Goal: Task Accomplishment & Management: Manage account settings

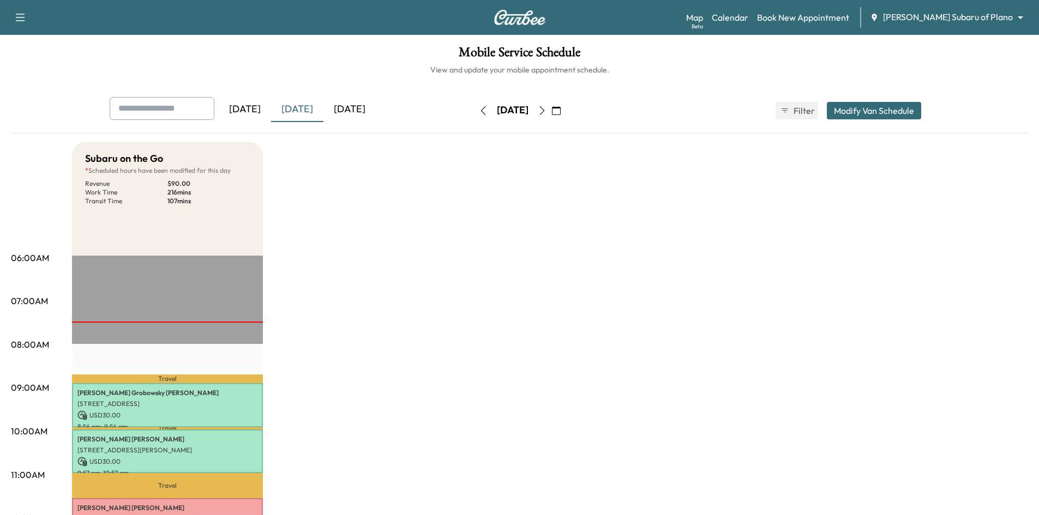
scroll to position [218, 0]
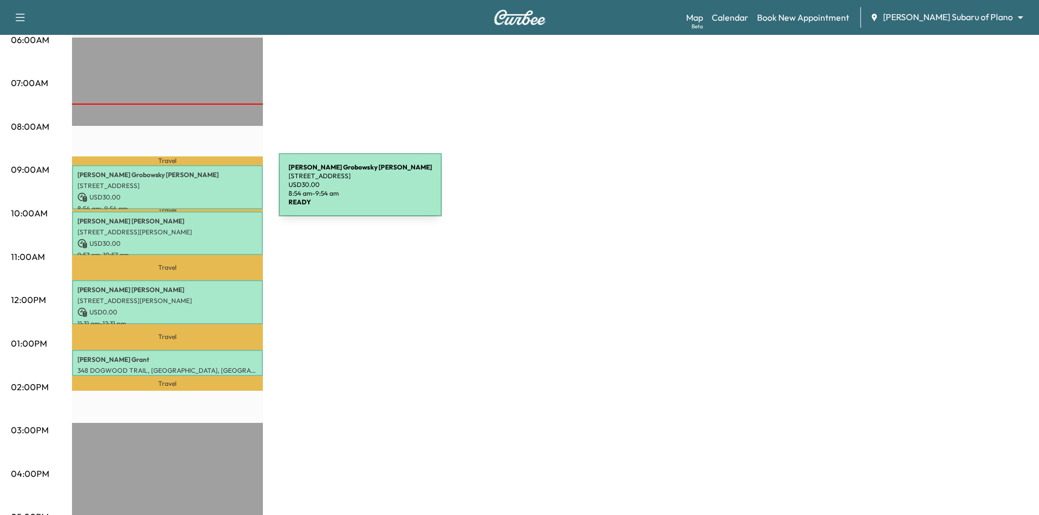
click at [197, 193] on p "USD 30.00" at bounding box center [167, 198] width 180 height 10
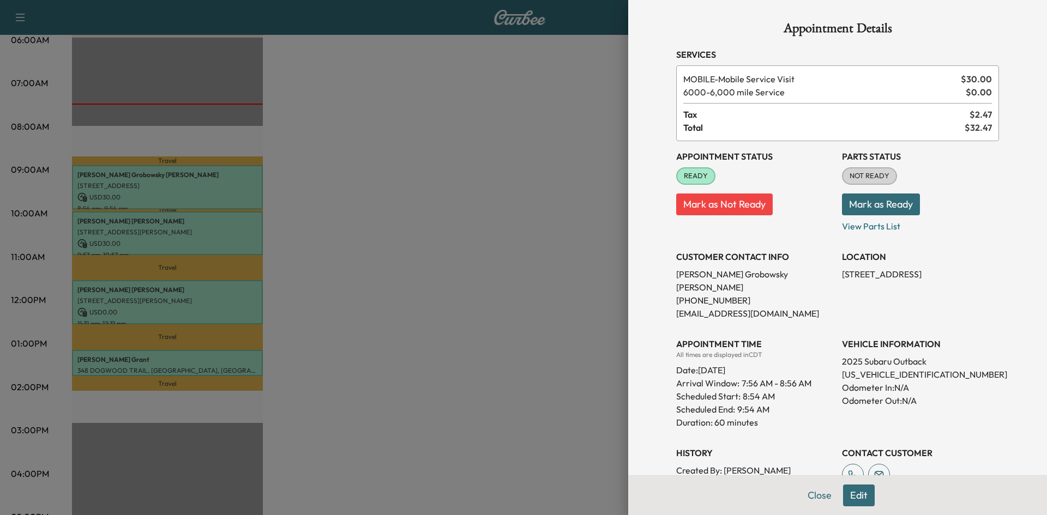
click at [194, 231] on div at bounding box center [523, 257] width 1047 height 515
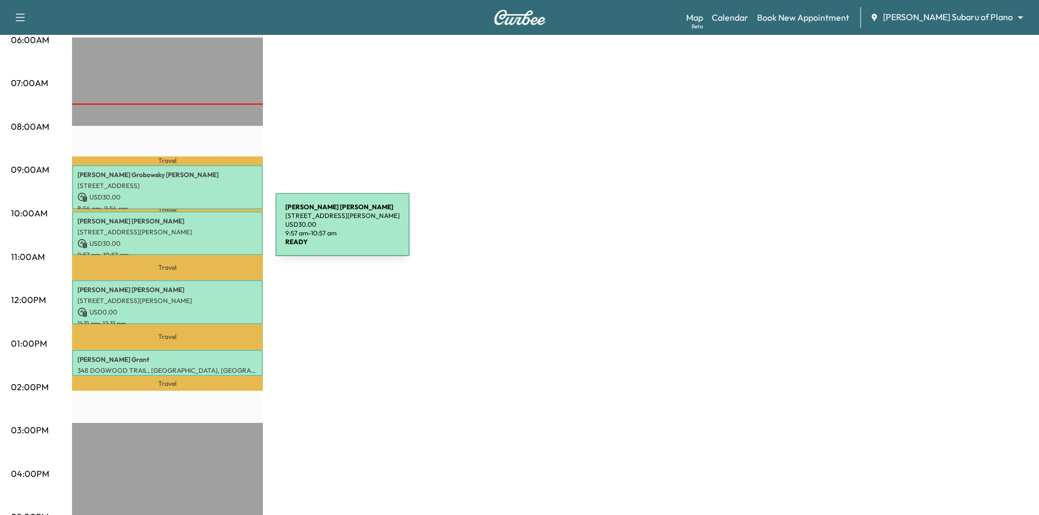
click at [194, 231] on p "[STREET_ADDRESS][PERSON_NAME]" at bounding box center [167, 232] width 180 height 9
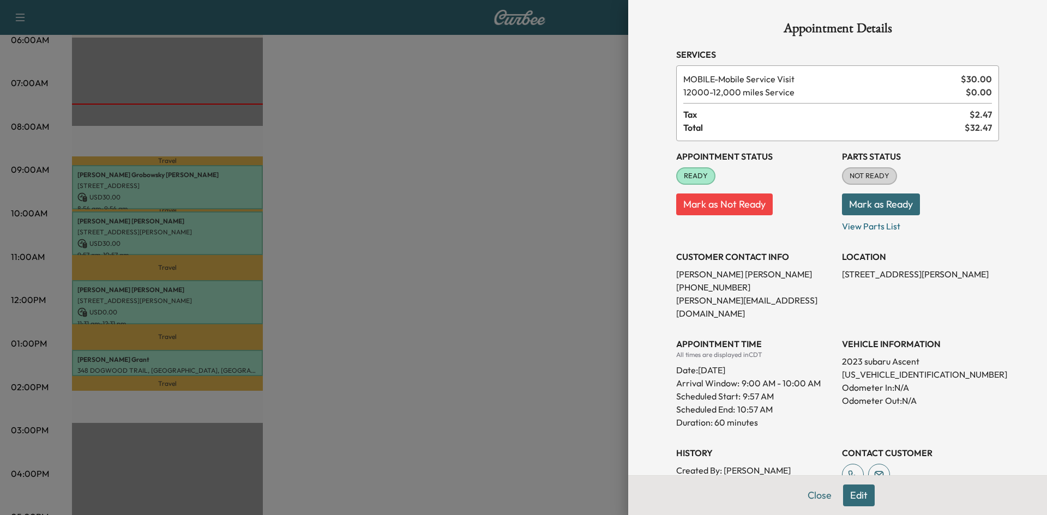
click at [194, 231] on div at bounding box center [523, 257] width 1047 height 515
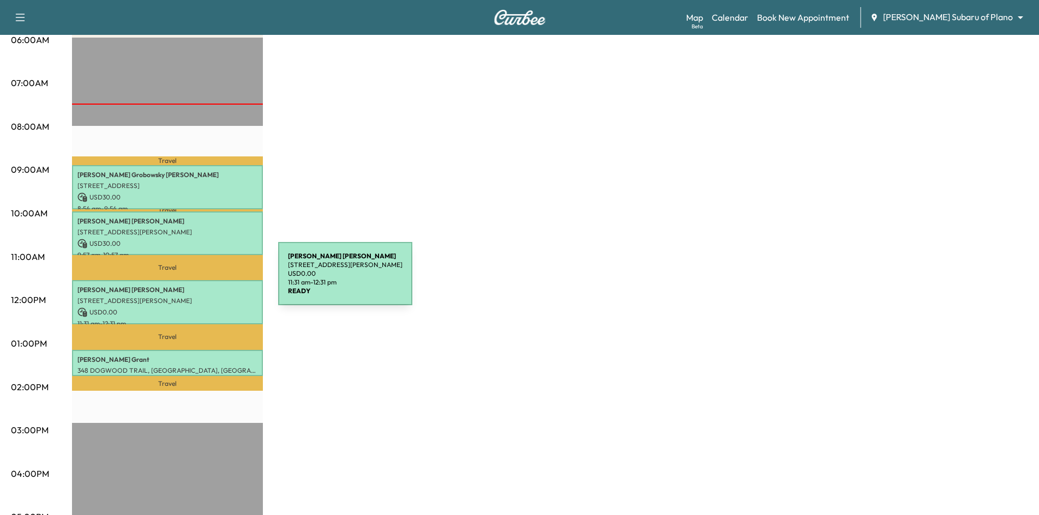
click at [196, 281] on div "Sidney LATOUR 3001 Walker Creek Dr, Little Elm, TX 75068, USA USD 0.00 11:31 am…" at bounding box center [167, 302] width 191 height 44
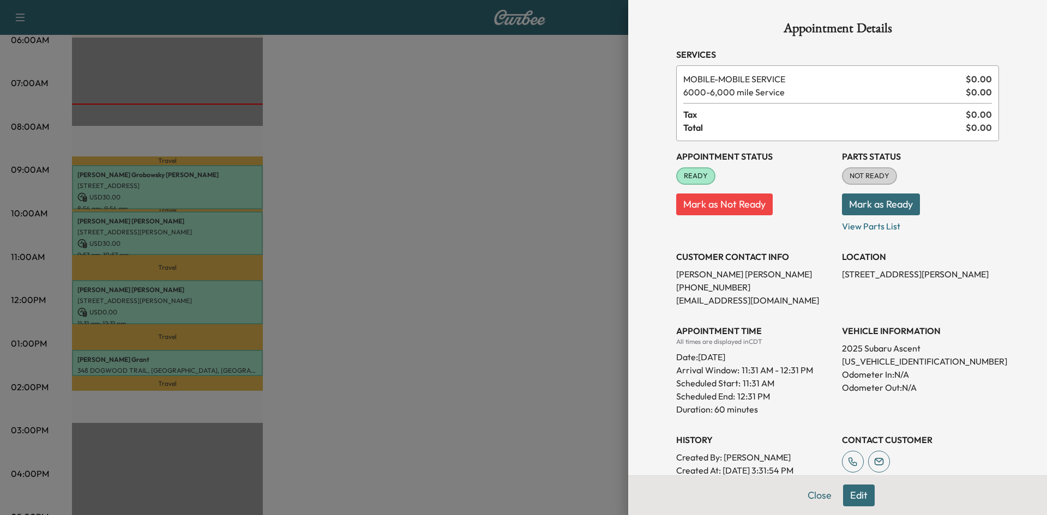
click at [191, 357] on div at bounding box center [523, 257] width 1047 height 515
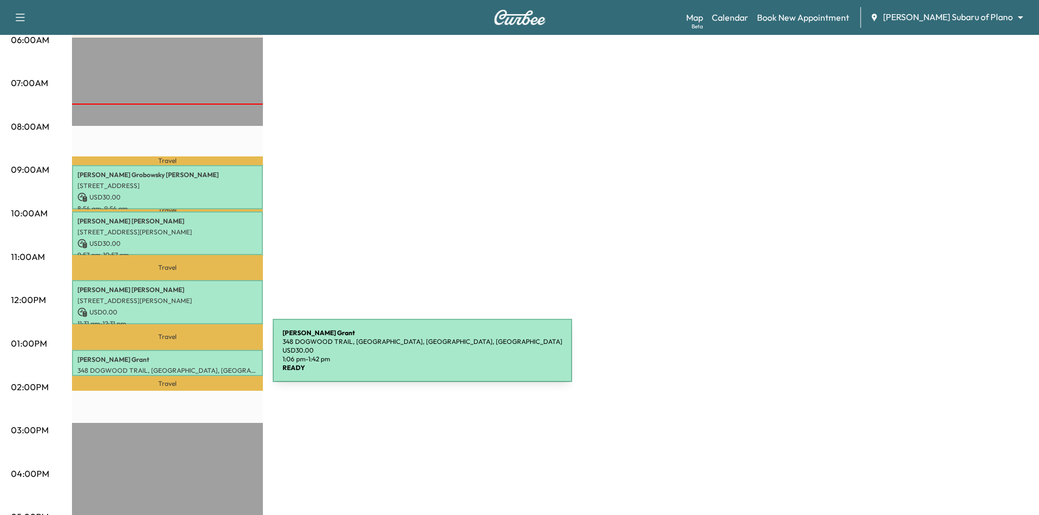
click at [191, 357] on p "Kimberly Grant" at bounding box center [167, 360] width 180 height 9
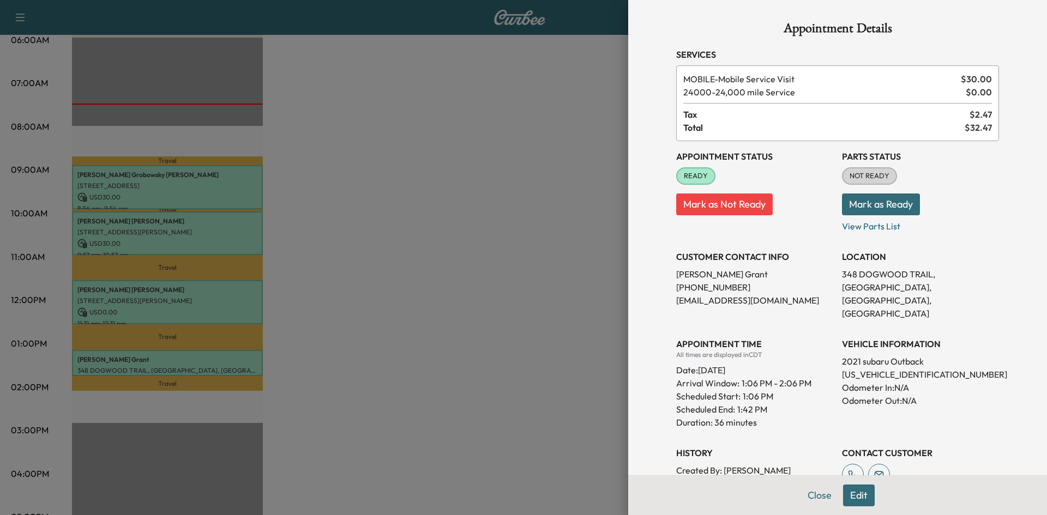
click at [170, 396] on div at bounding box center [523, 257] width 1047 height 515
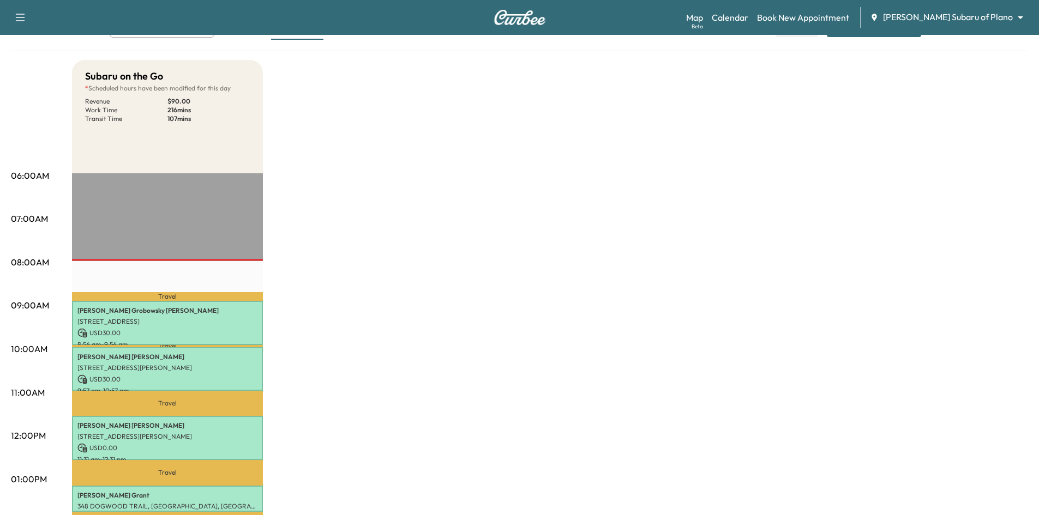
scroll to position [0, 0]
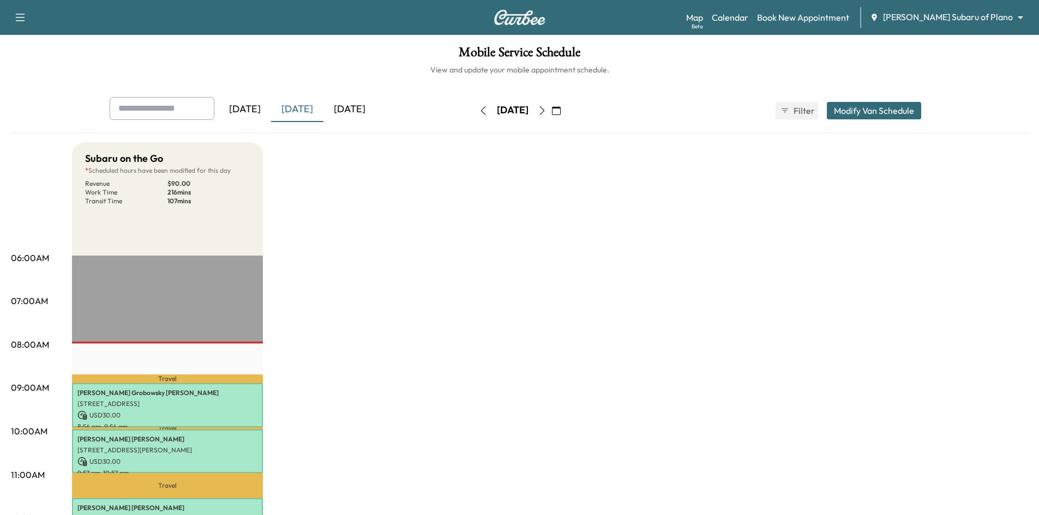
click at [364, 107] on div "[DATE]" at bounding box center [349, 109] width 52 height 25
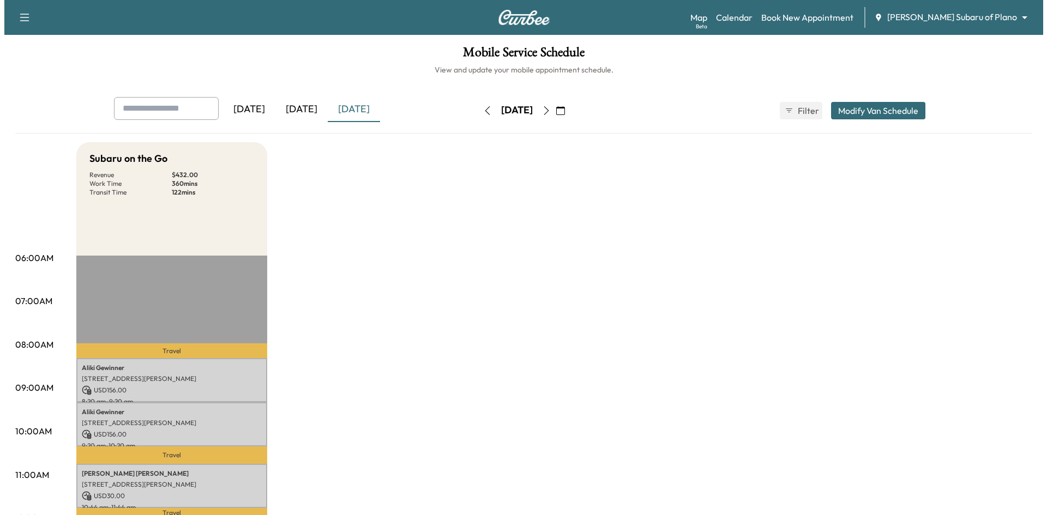
scroll to position [218, 0]
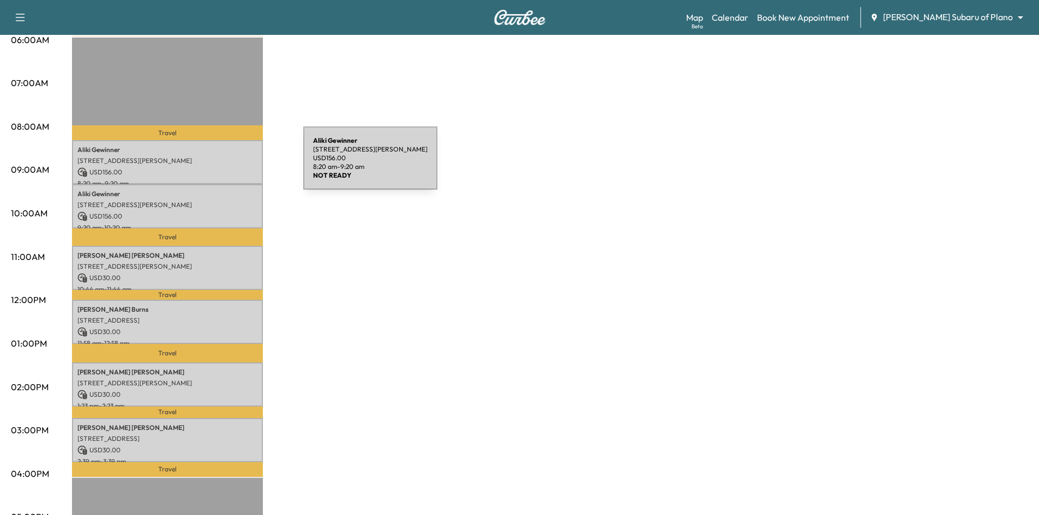
click at [221, 165] on div "[PERSON_NAME] [STREET_ADDRESS][PERSON_NAME][PERSON_NAME] USD 156.00 8:20 am - 9…" at bounding box center [167, 162] width 191 height 44
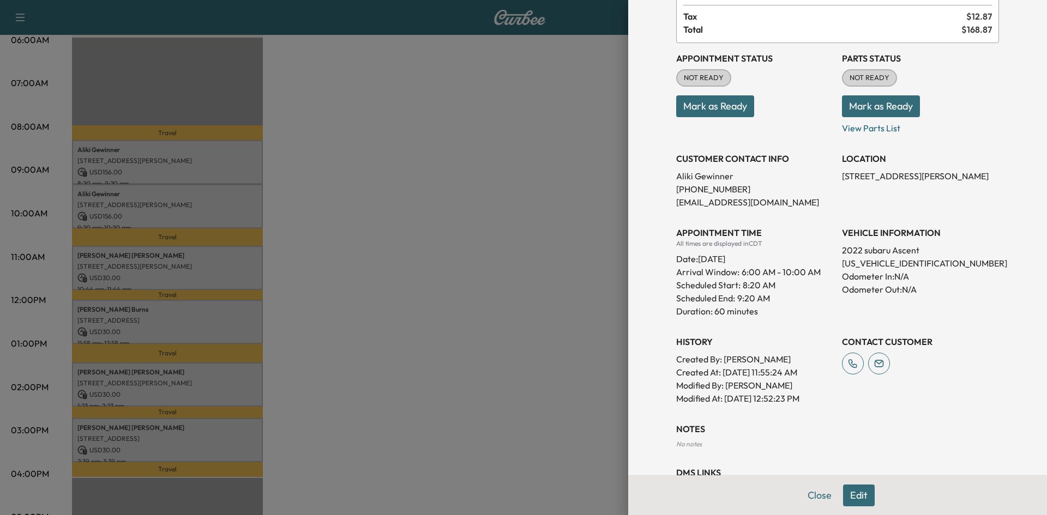
scroll to position [143, 0]
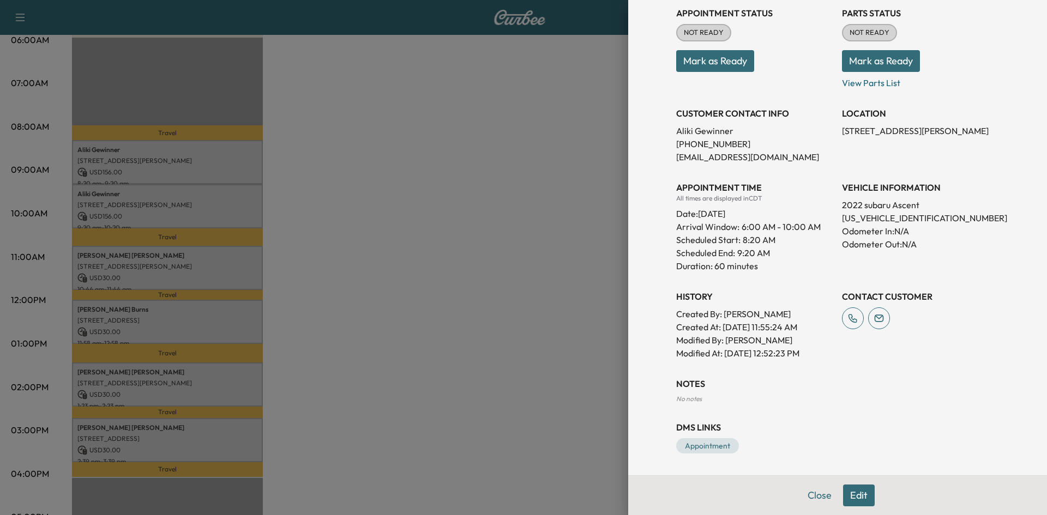
click at [189, 209] on div at bounding box center [523, 257] width 1047 height 515
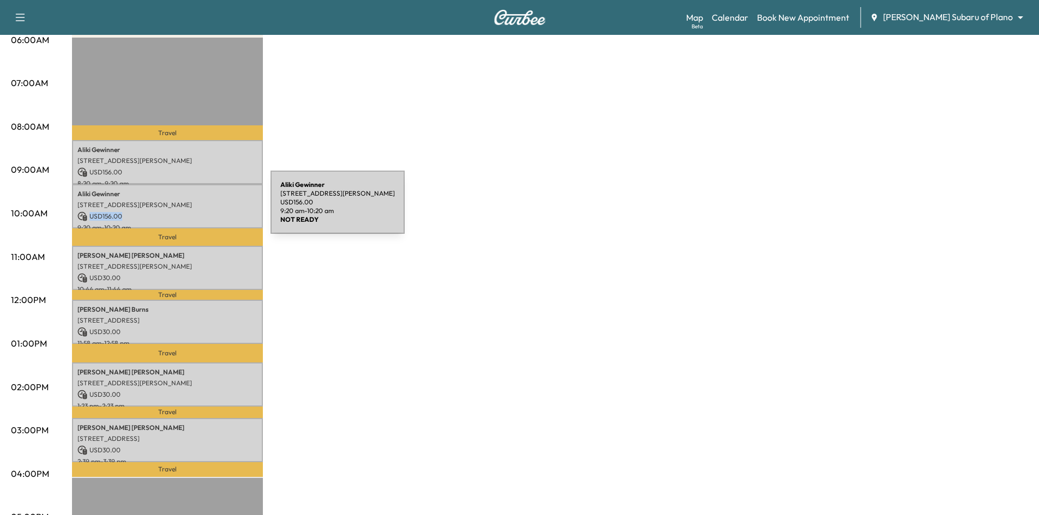
click at [192, 208] on div "Aliki Gewinner 4505 CORRAL CT, MCKINNEY, TX 75070, USA USD 156.00 9:20 am - 10:…" at bounding box center [167, 206] width 191 height 44
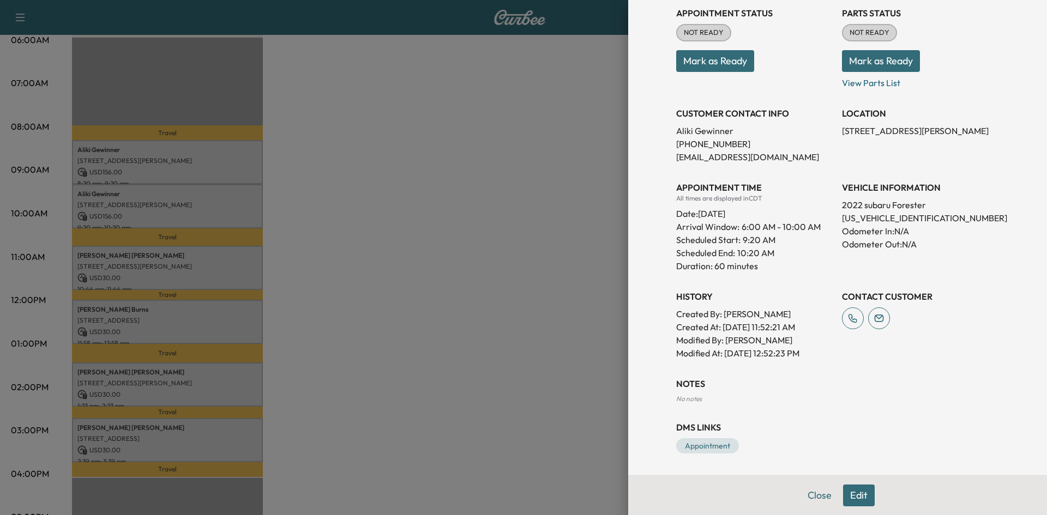
click at [171, 263] on div at bounding box center [523, 257] width 1047 height 515
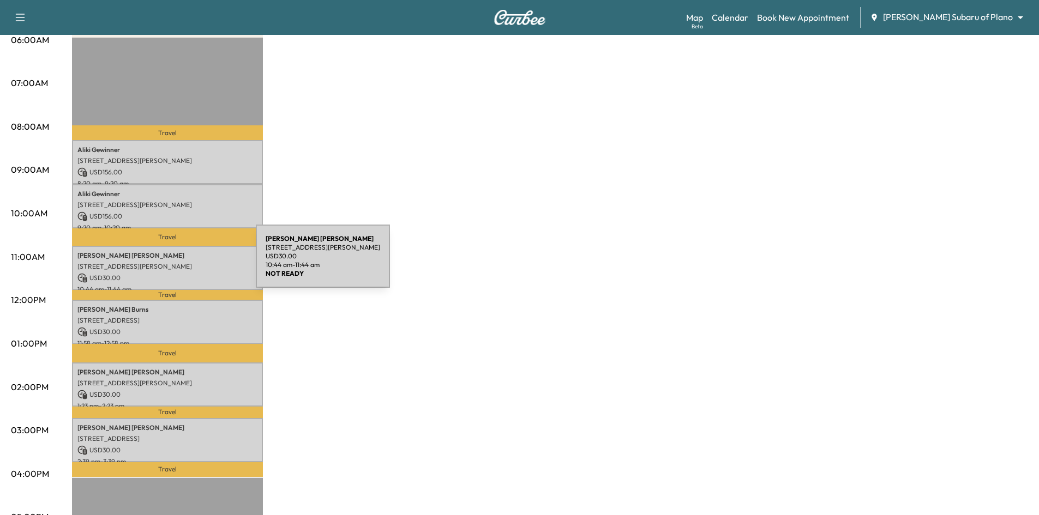
click at [175, 263] on p "[STREET_ADDRESS][PERSON_NAME]" at bounding box center [167, 266] width 180 height 9
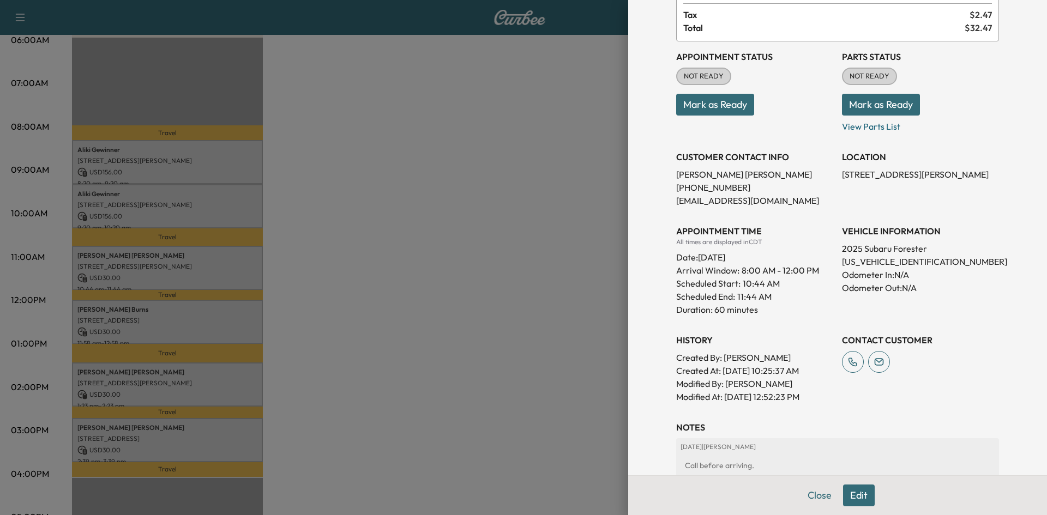
scroll to position [185, 0]
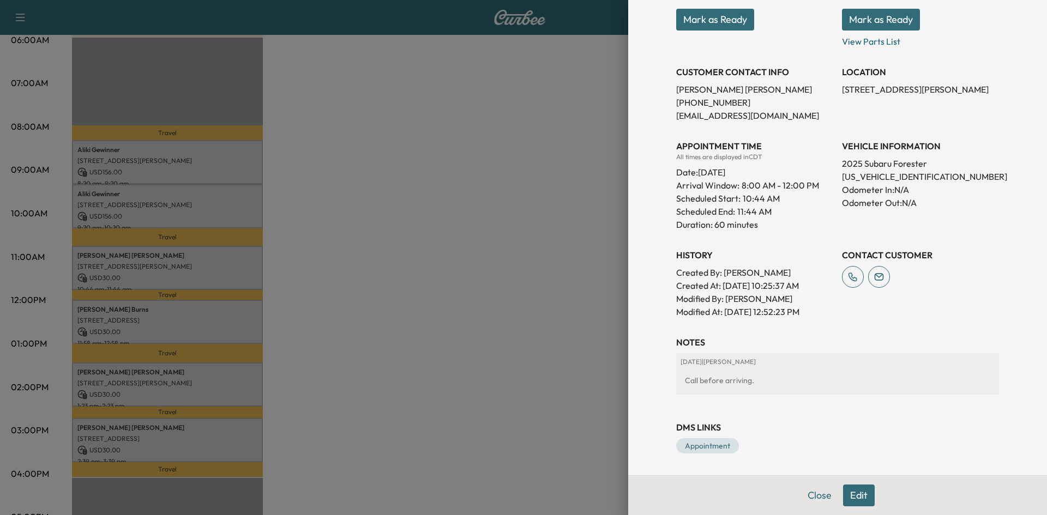
click at [223, 314] on div at bounding box center [523, 257] width 1047 height 515
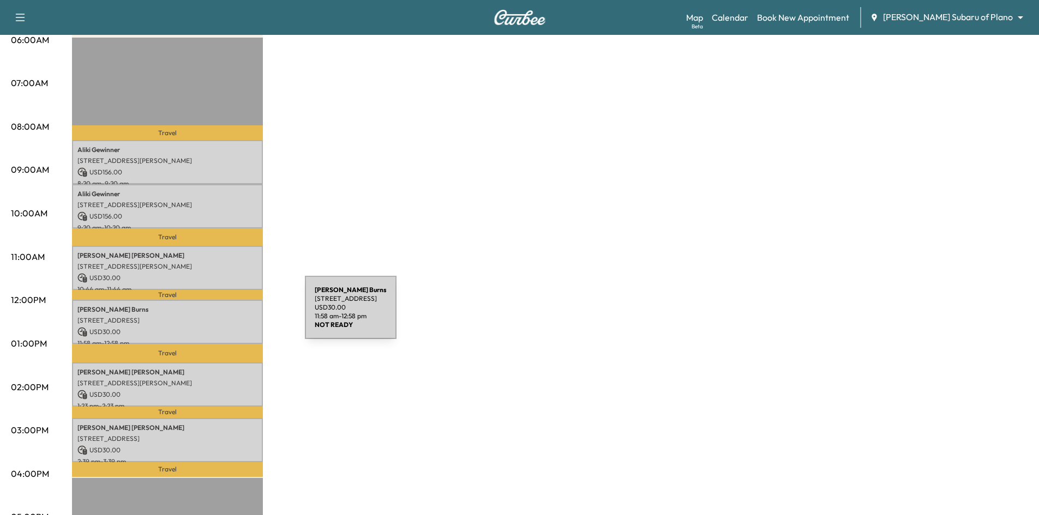
click at [223, 316] on p "6840 Gateridge Drive, Dallas, TX 75254, US" at bounding box center [167, 320] width 180 height 9
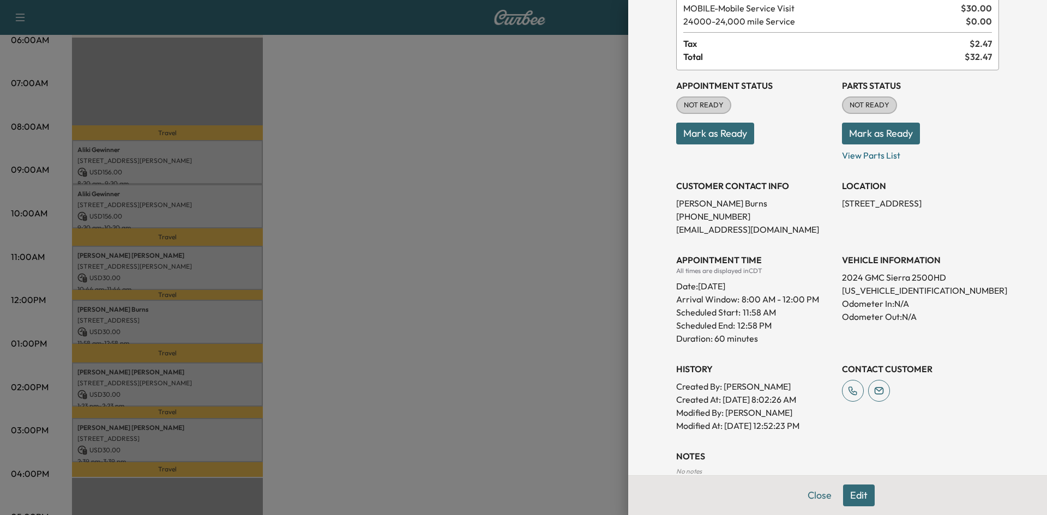
scroll to position [143, 0]
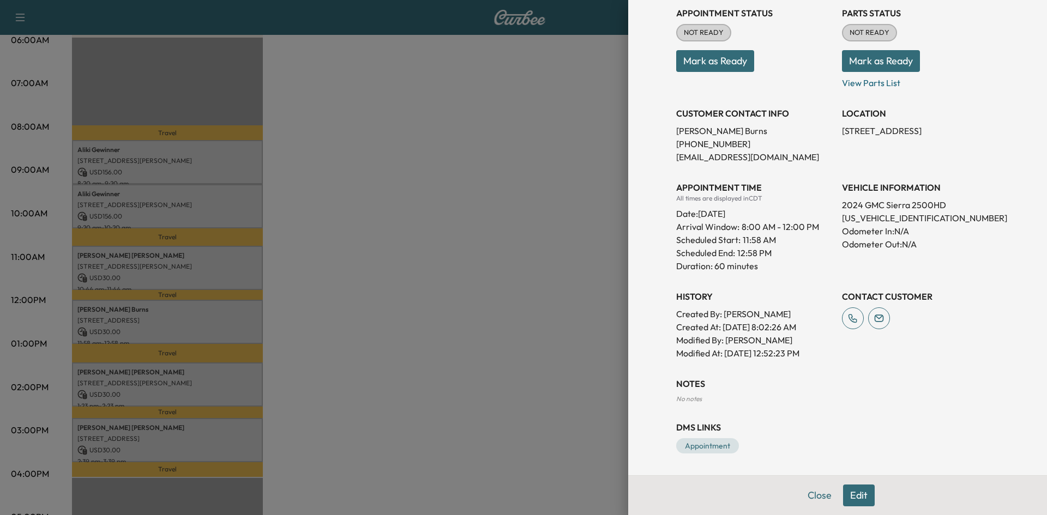
click at [189, 378] on div at bounding box center [523, 257] width 1047 height 515
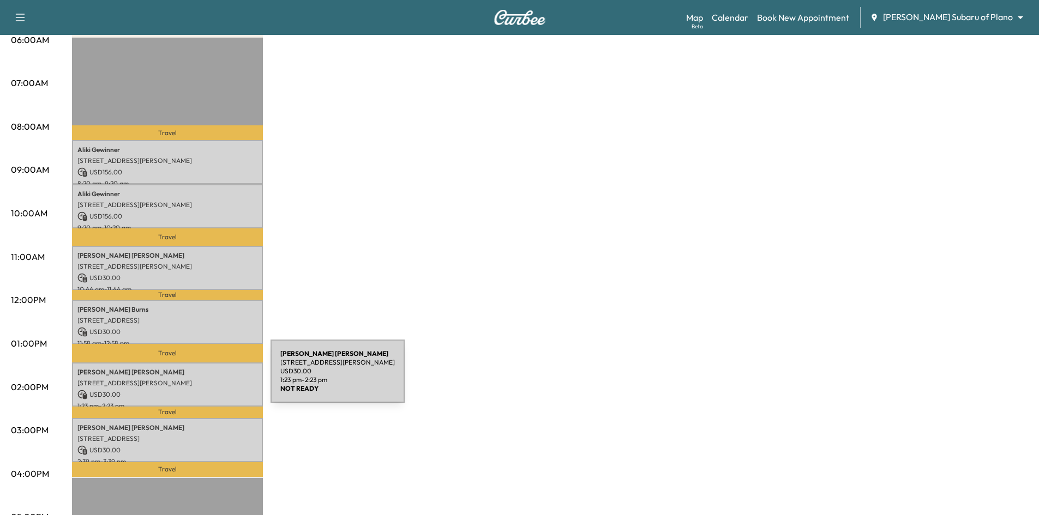
click at [189, 379] on p "5290 Esquire Trl, McKinney, TX 75069, USA" at bounding box center [167, 383] width 180 height 9
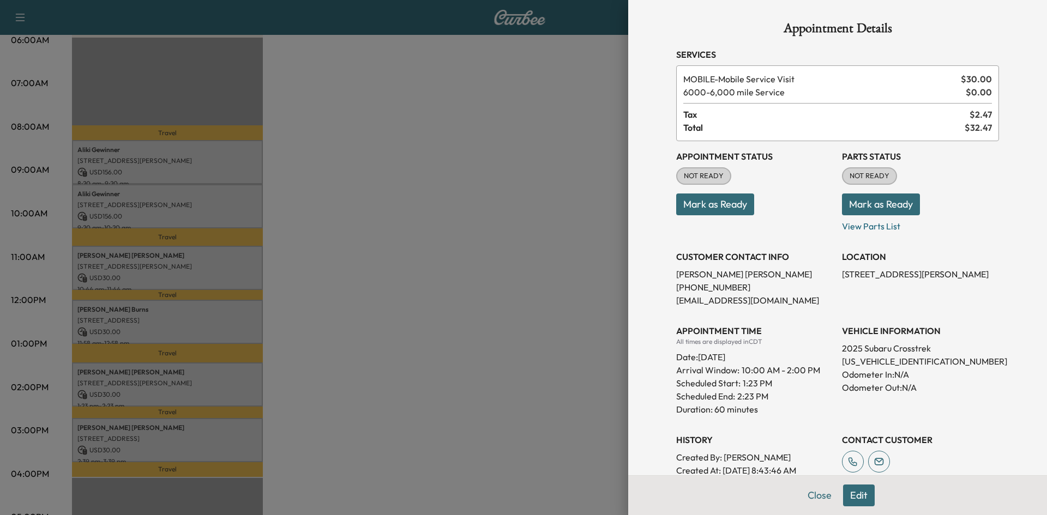
scroll to position [185, 0]
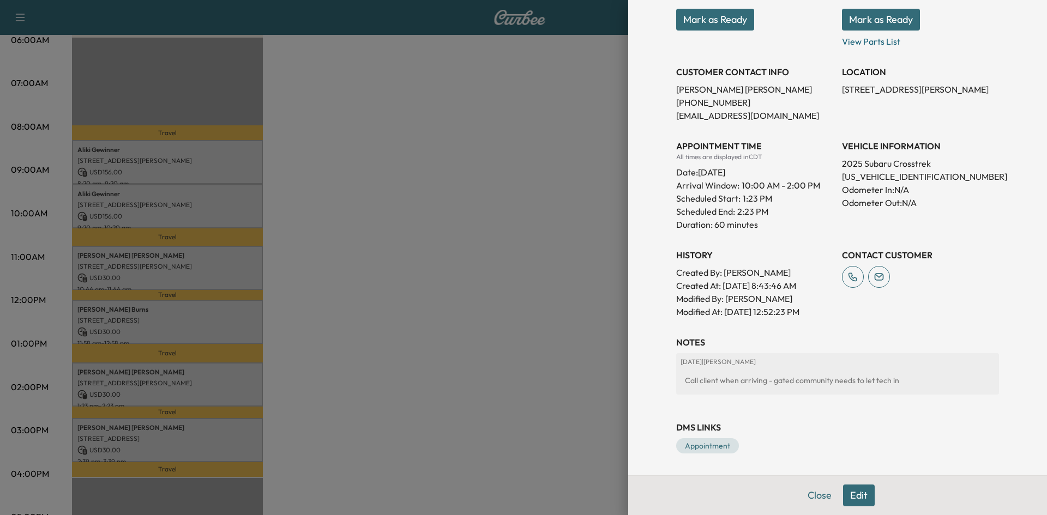
click at [221, 434] on div at bounding box center [523, 257] width 1047 height 515
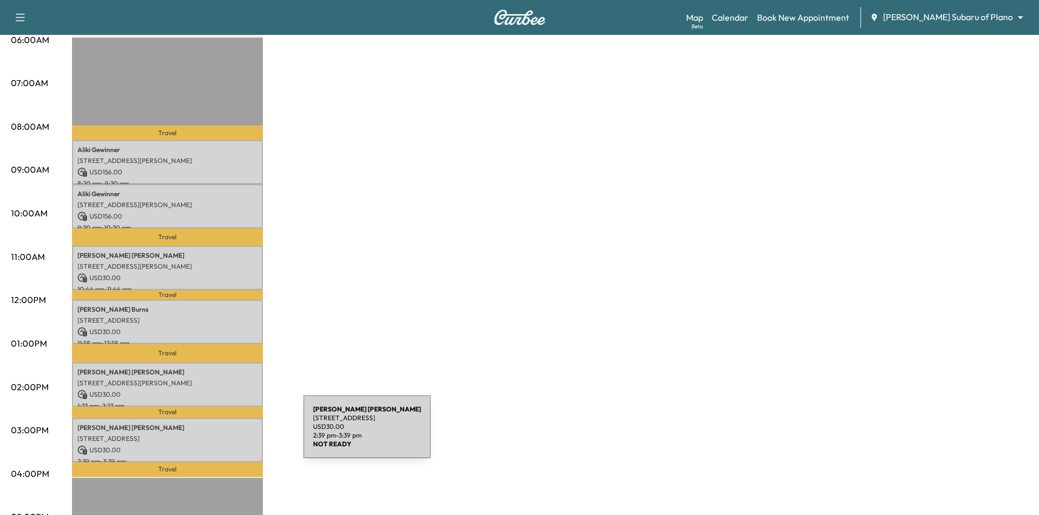
click at [221, 435] on p "2013 LIVERPOOL DR, PLANO, TX 75025, USA" at bounding box center [167, 439] width 180 height 9
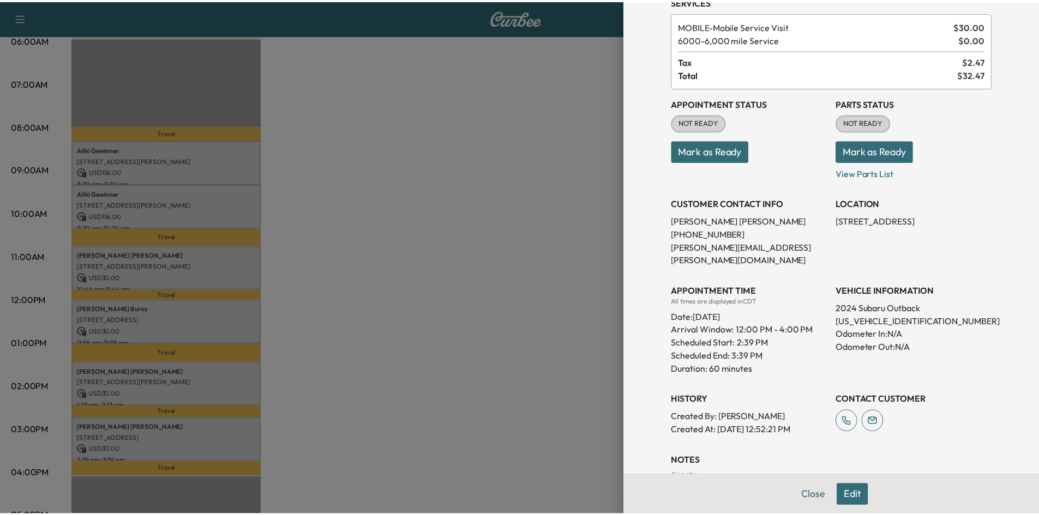
scroll to position [117, 0]
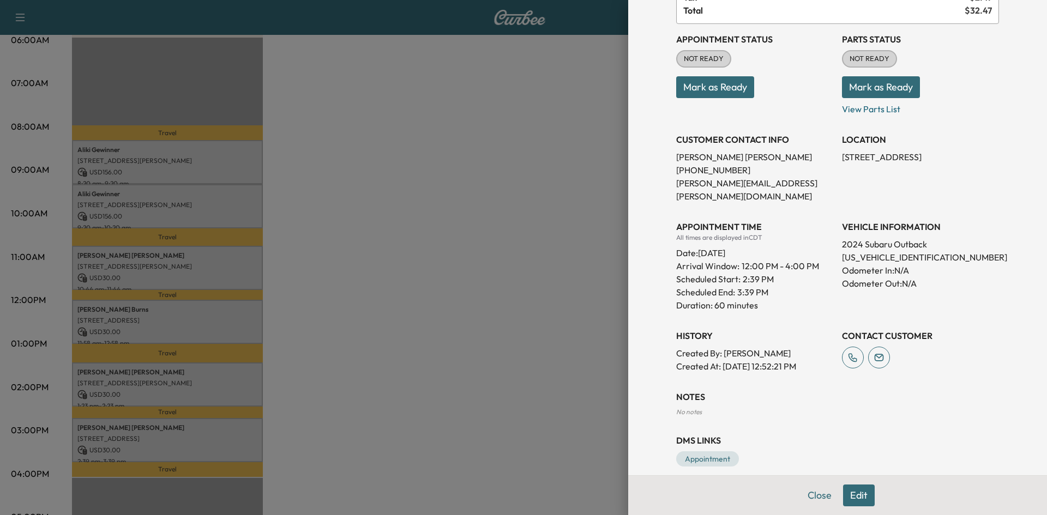
drag, startPoint x: 501, startPoint y: 357, endPoint x: 493, endPoint y: 340, distance: 19.0
click at [500, 353] on div at bounding box center [523, 257] width 1047 height 515
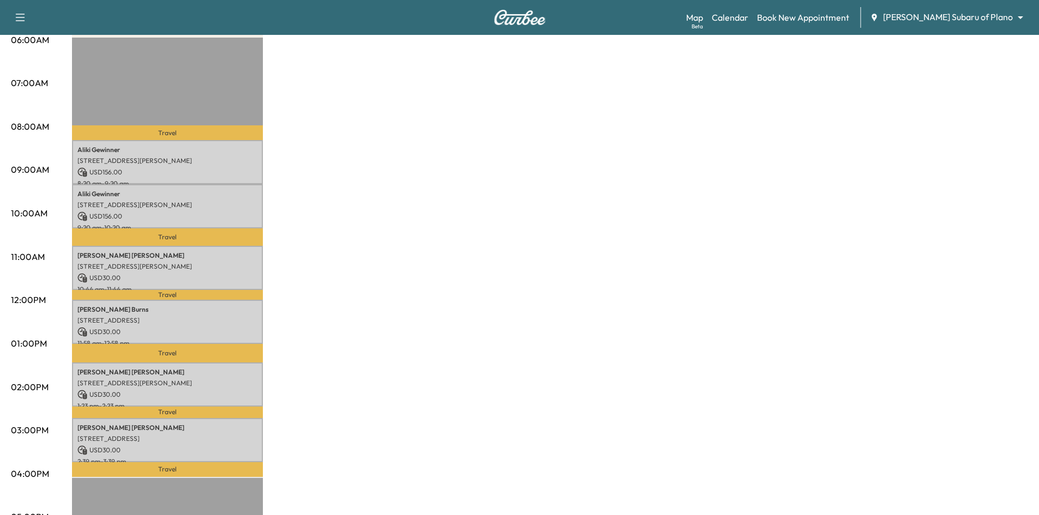
scroll to position [0, 0]
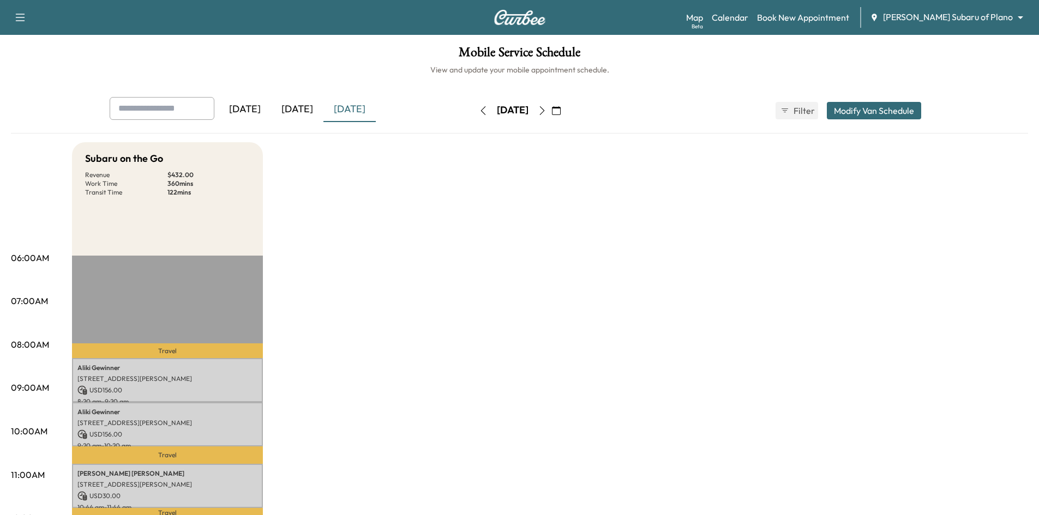
click at [300, 110] on div "[DATE]" at bounding box center [297, 109] width 52 height 25
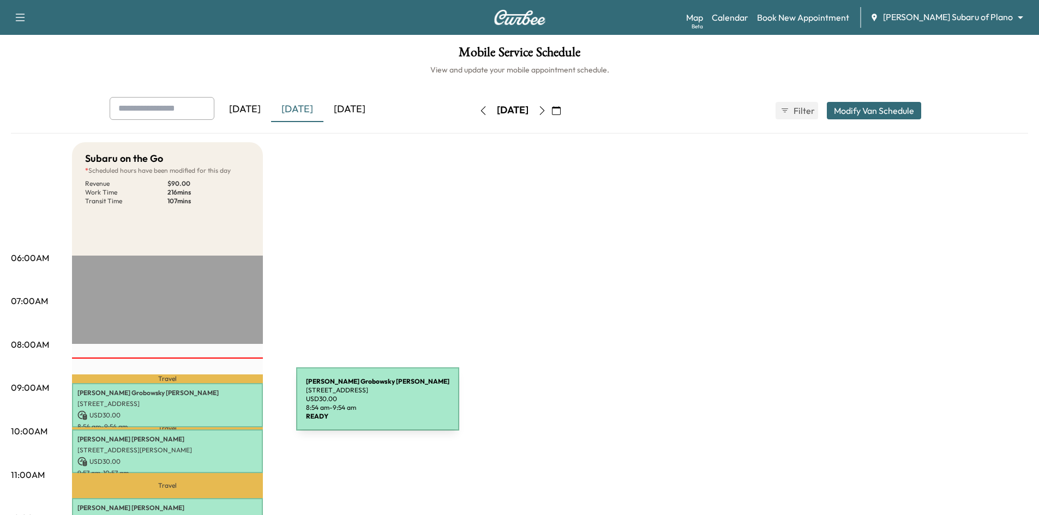
click at [214, 406] on p "5724 Richwater Drive, Dallas, TX 75252, US" at bounding box center [167, 404] width 180 height 9
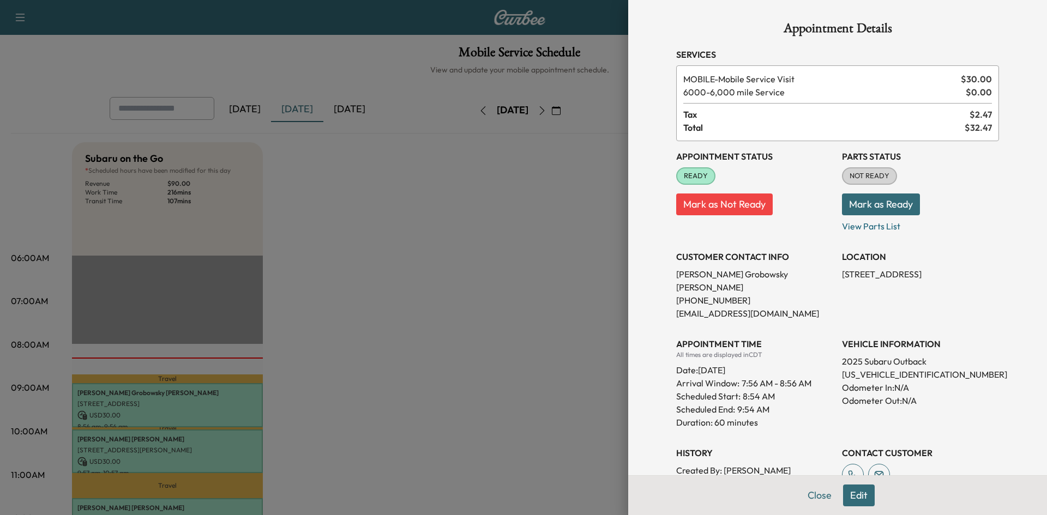
click at [352, 332] on div at bounding box center [523, 257] width 1047 height 515
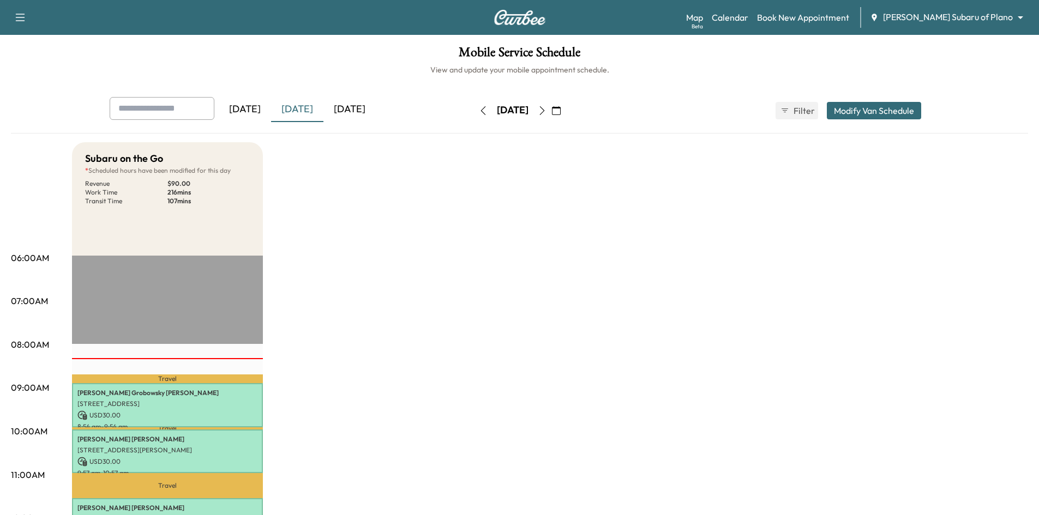
click at [256, 109] on div "[DATE]" at bounding box center [245, 109] width 52 height 25
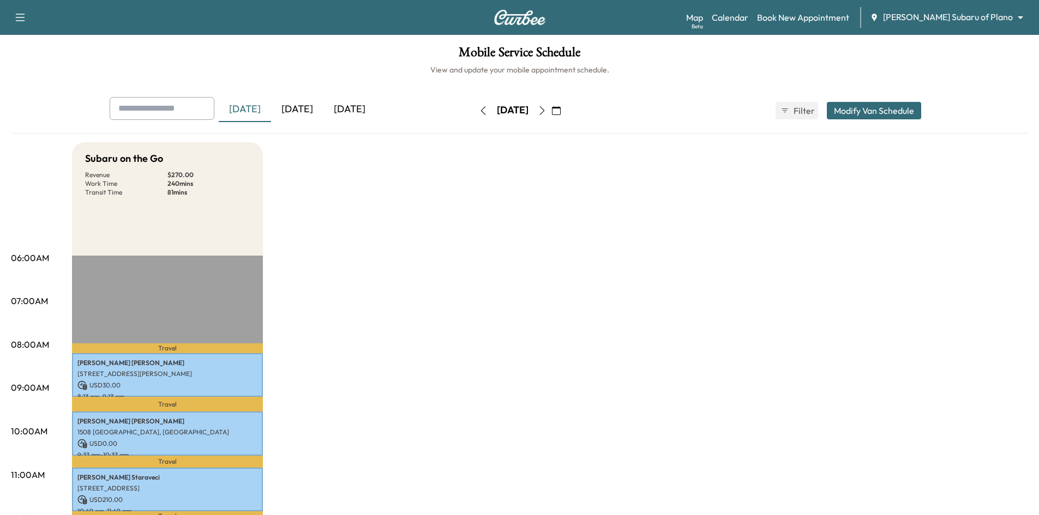
click at [364, 105] on div "[DATE]" at bounding box center [349, 109] width 52 height 25
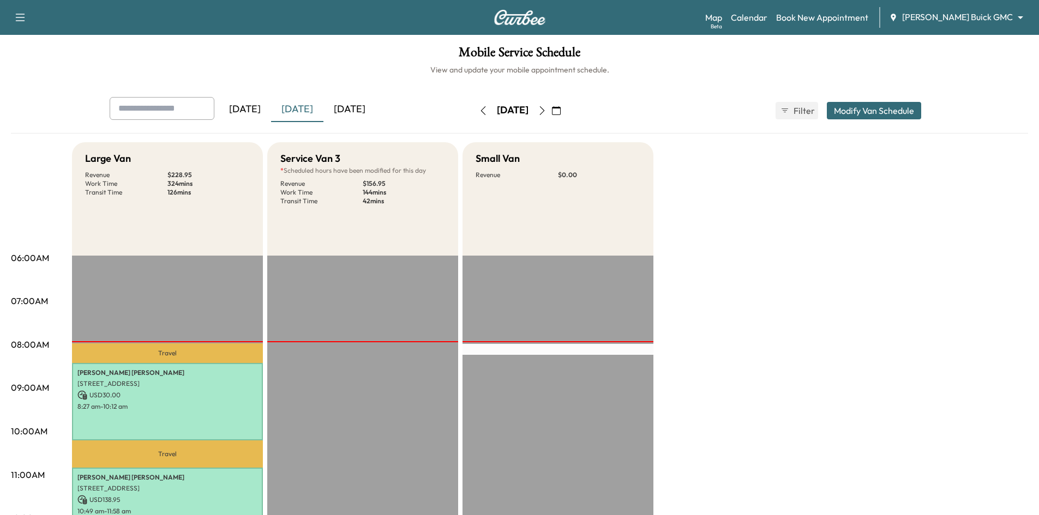
click at [551, 105] on button "button" at bounding box center [542, 110] width 19 height 17
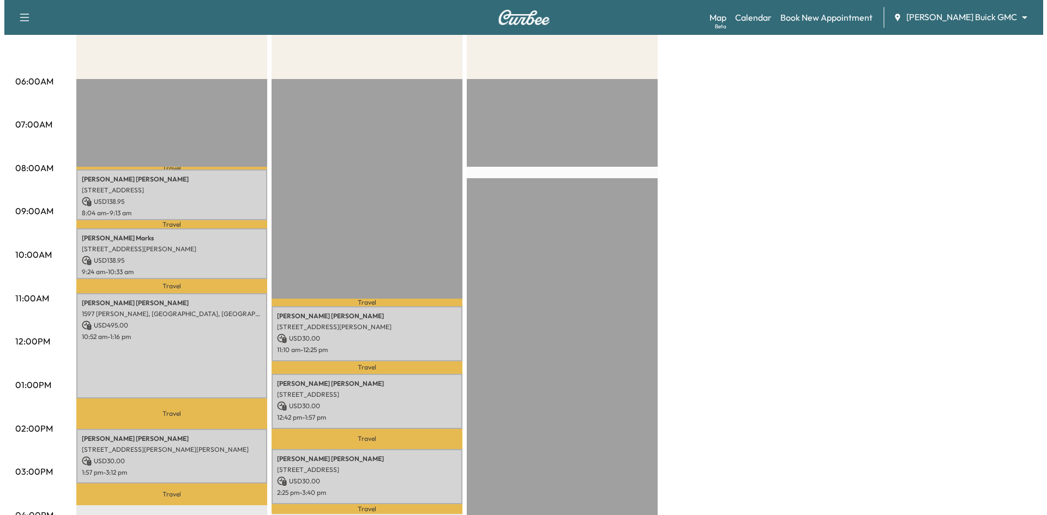
scroll to position [273, 0]
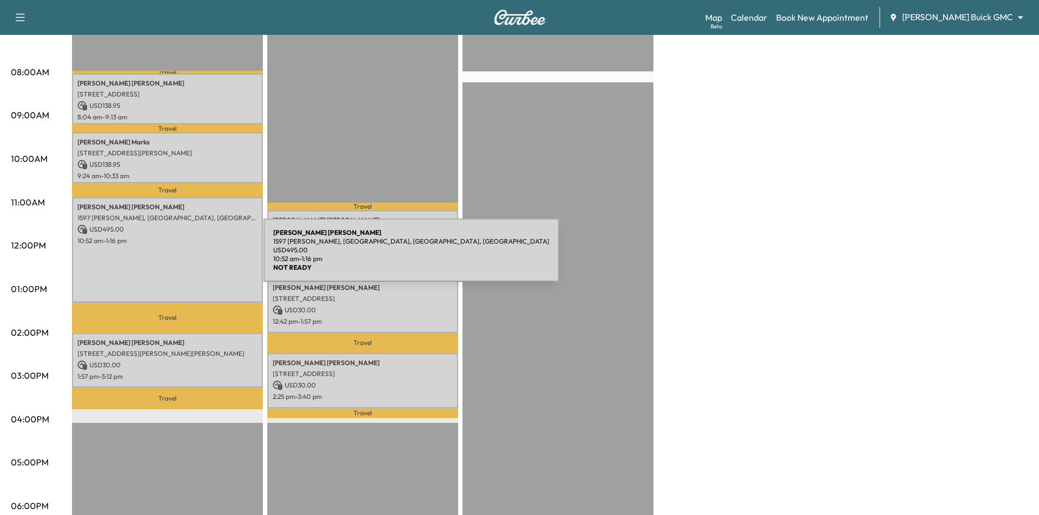
click at [182, 257] on div "Steven Jones 1597 Edmonds Ln, Lewisville, TX 75067, USA USD 495.00 10:52 am - 1…" at bounding box center [167, 250] width 191 height 106
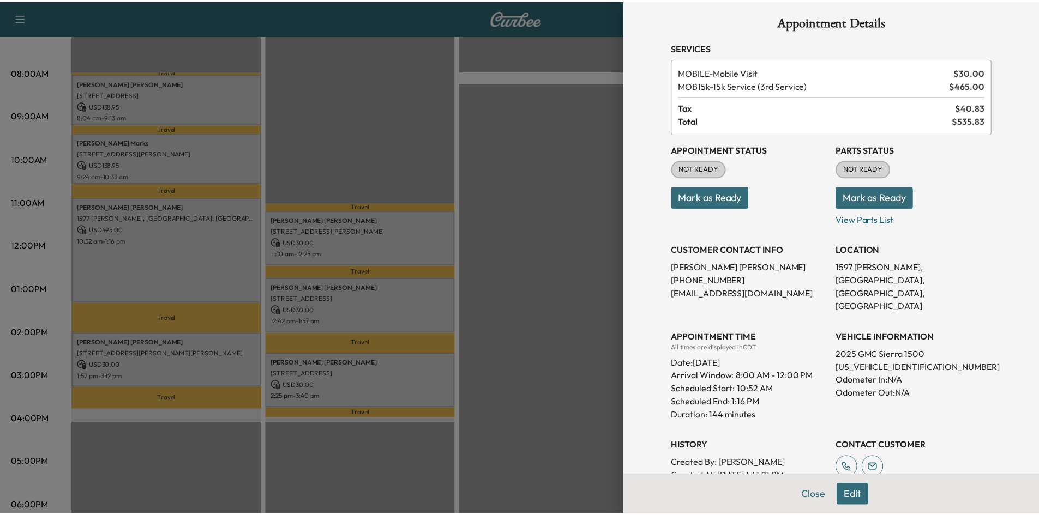
scroll to position [0, 0]
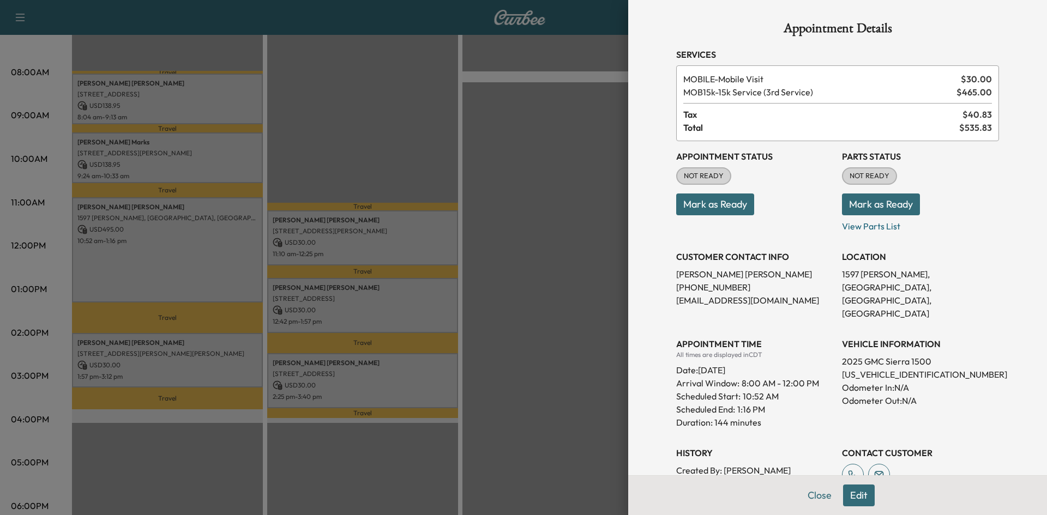
click at [428, 167] on div at bounding box center [523, 257] width 1047 height 515
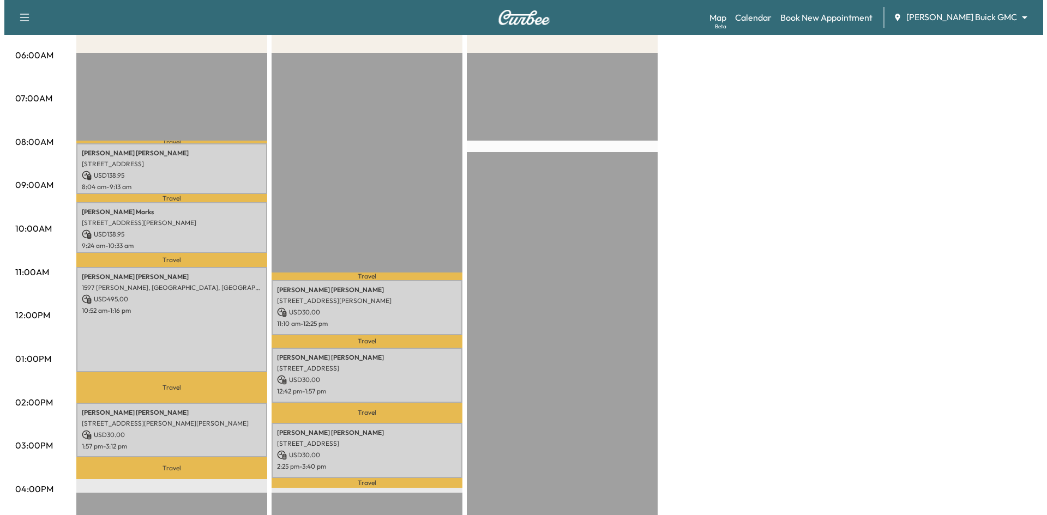
scroll to position [109, 0]
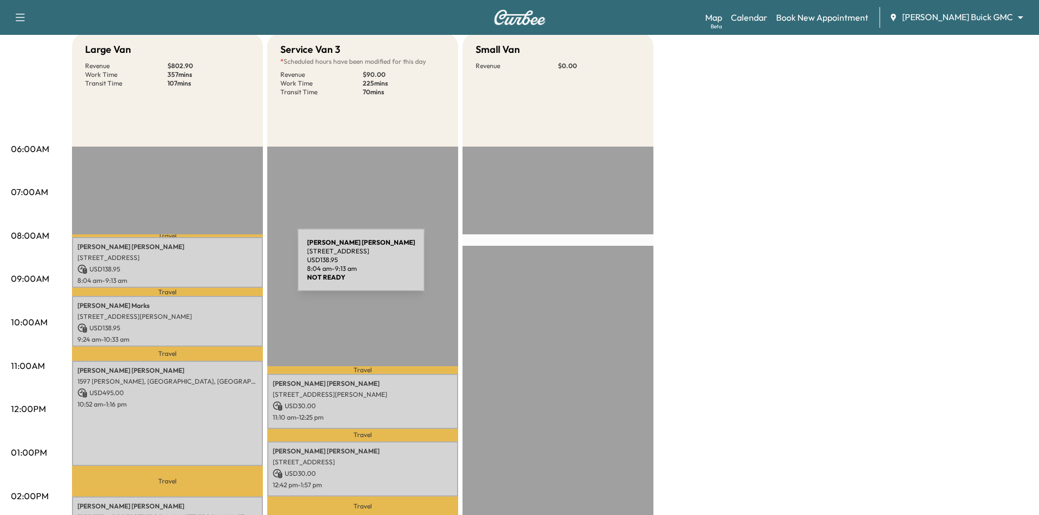
click at [216, 266] on p "USD 138.95" at bounding box center [167, 270] width 180 height 10
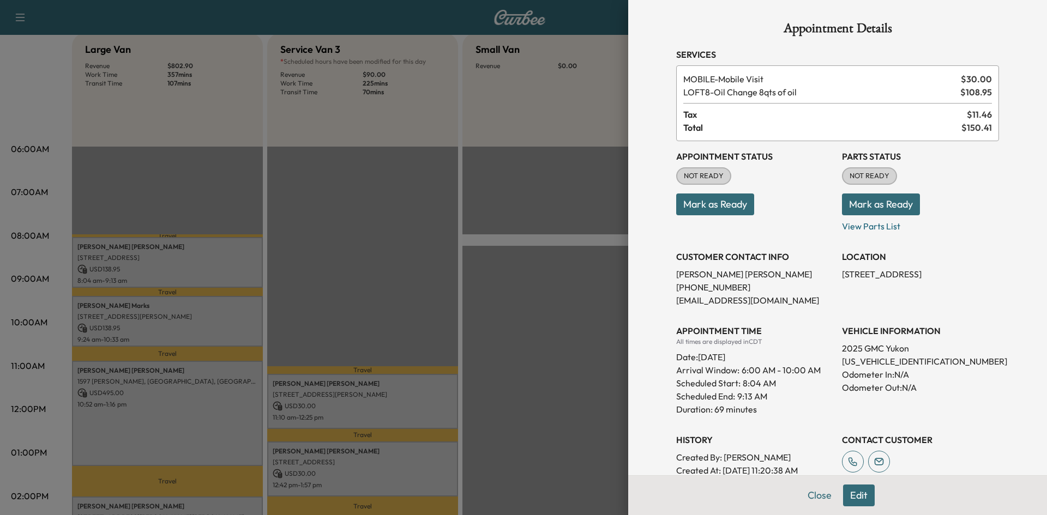
scroll to position [185, 0]
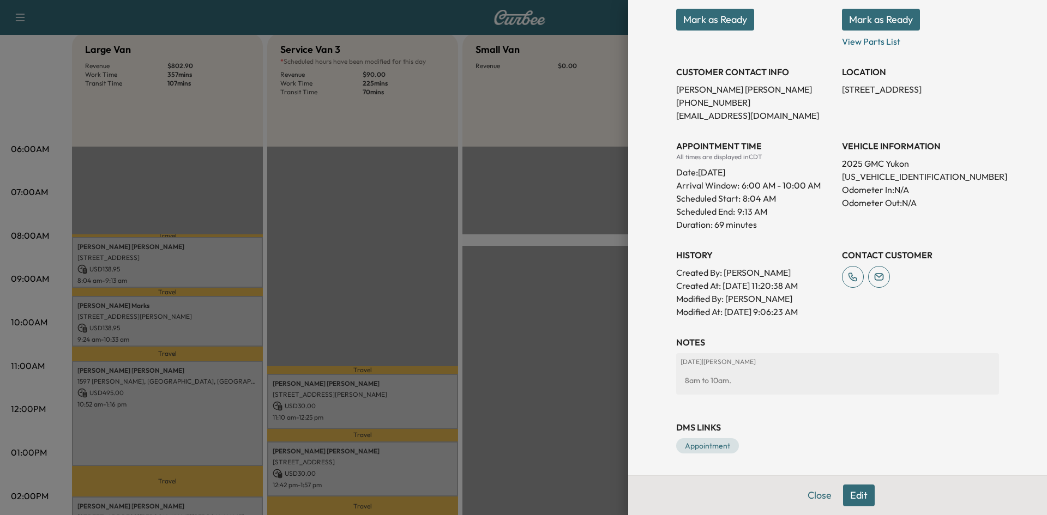
click at [339, 291] on div at bounding box center [523, 257] width 1047 height 515
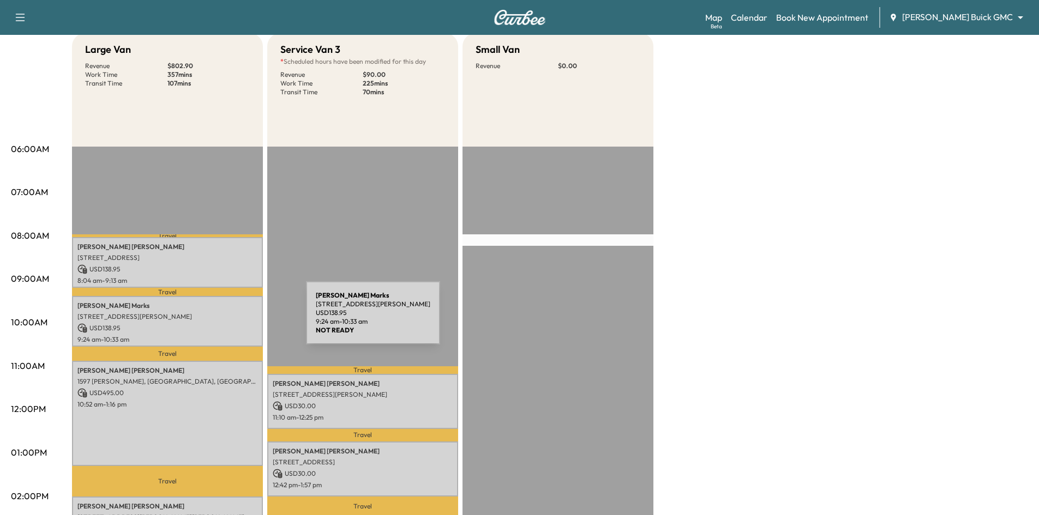
click at [224, 320] on div "James Marks 1012 SIR LANCELOT CIR, LEWISVILLE, TX 75056, USA USD 138.95 9:24 am…" at bounding box center [167, 321] width 191 height 51
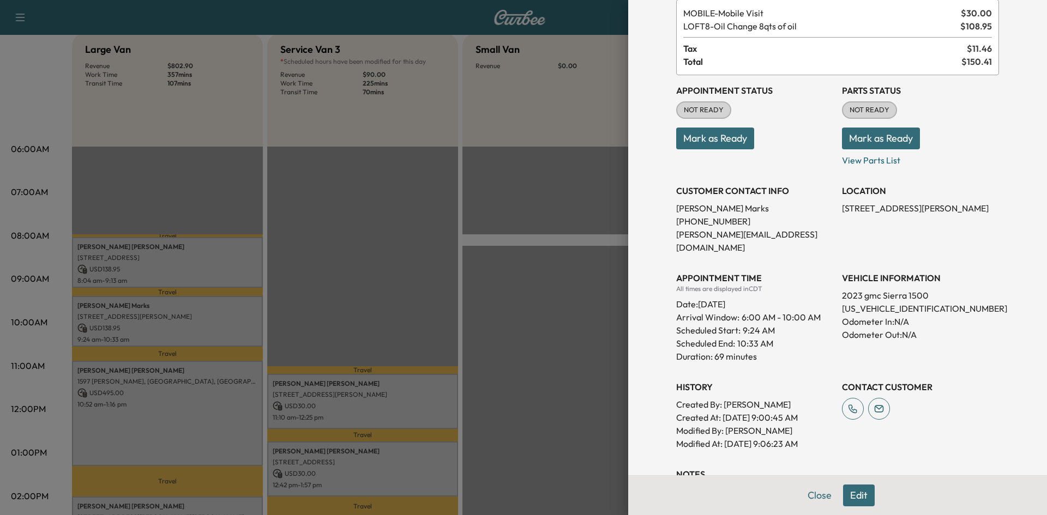
scroll to position [143, 0]
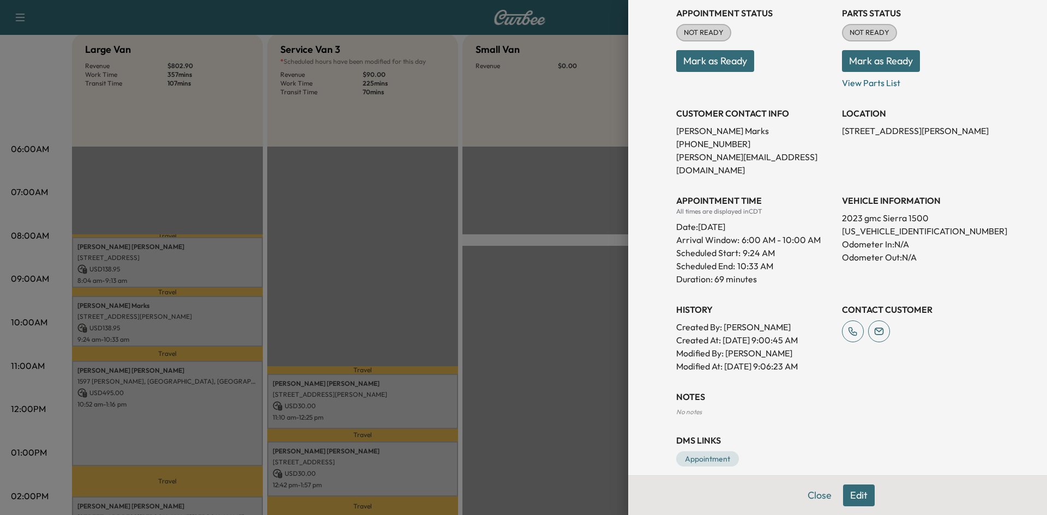
click at [211, 404] on div at bounding box center [523, 257] width 1047 height 515
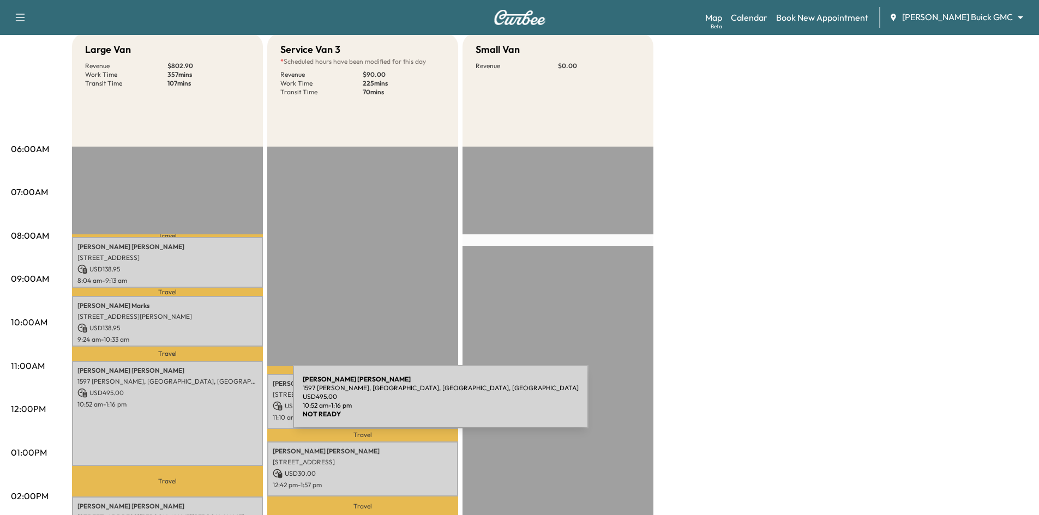
click at [211, 404] on p "10:52 am - 1:16 pm" at bounding box center [167, 404] width 180 height 9
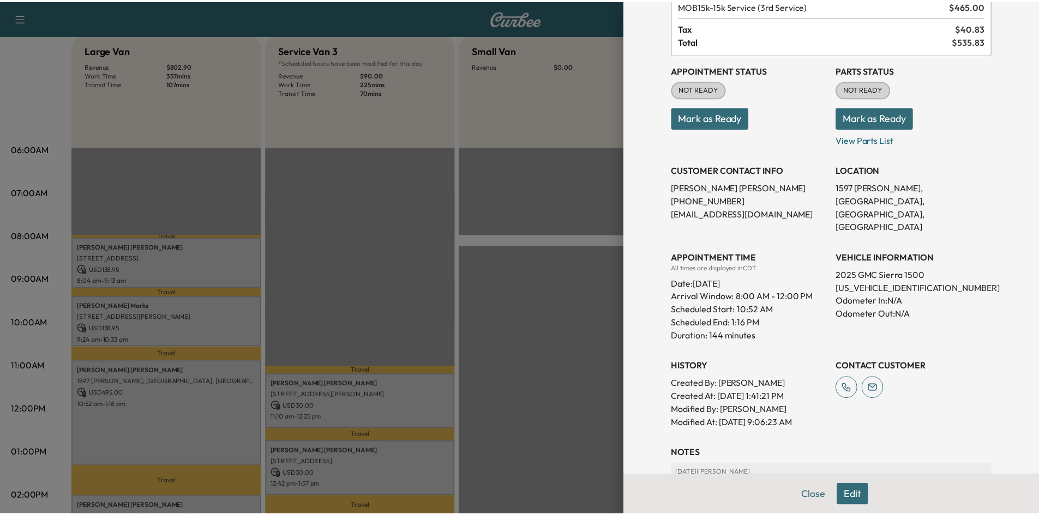
scroll to position [185, 0]
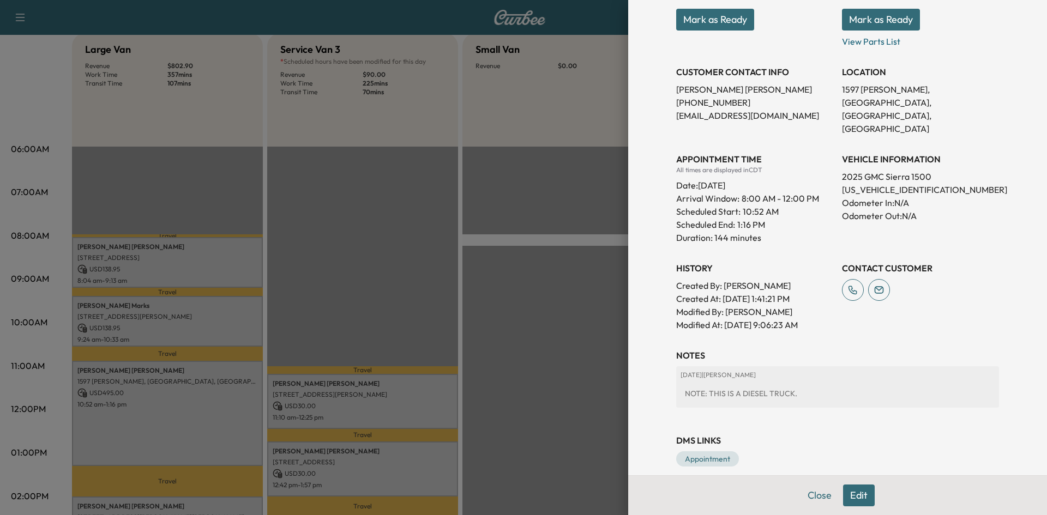
click at [413, 257] on div at bounding box center [523, 257] width 1047 height 515
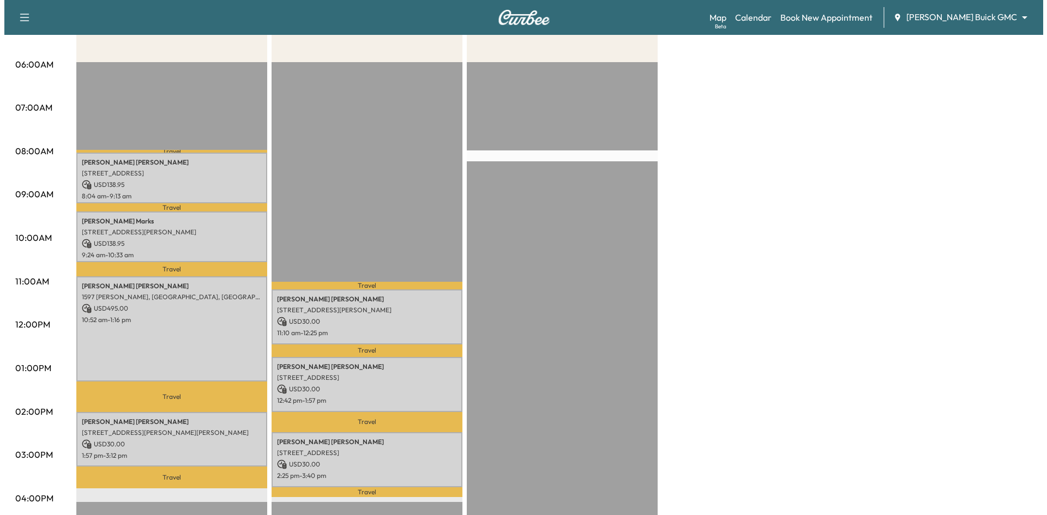
scroll to position [273, 0]
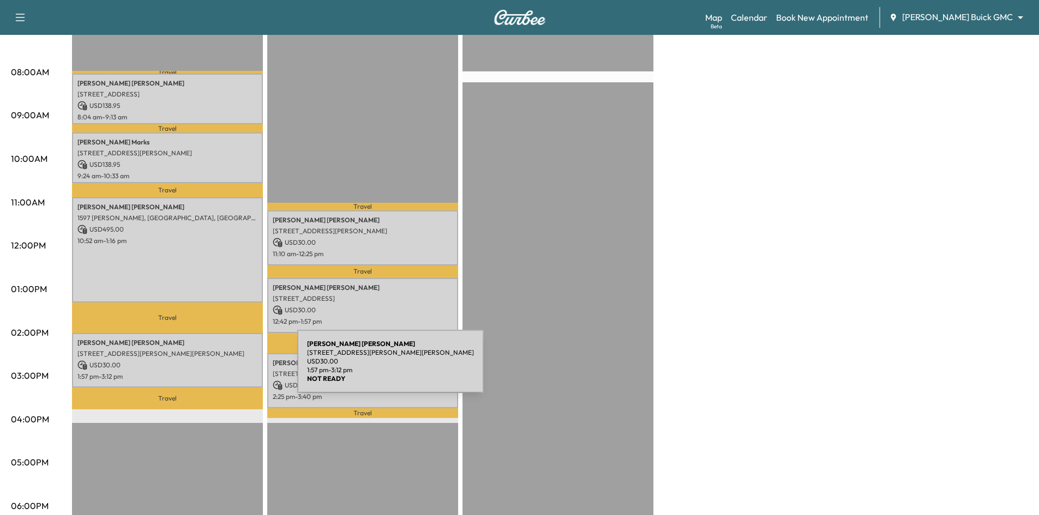
click at [216, 368] on div "Ann-Marie Hodges 7959 Gus Wilson Drive, McKinney, TX 75071, United States of Am…" at bounding box center [167, 360] width 191 height 55
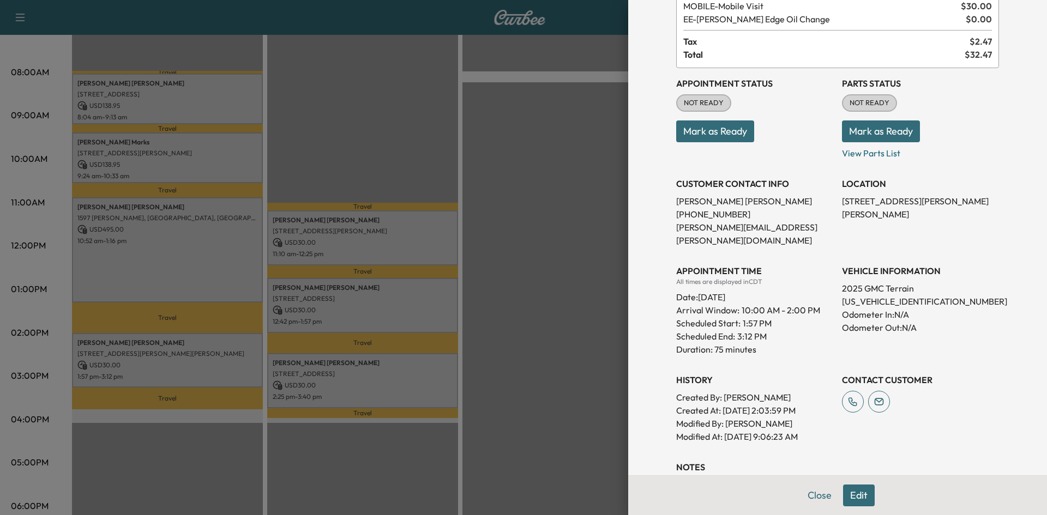
scroll to position [143, 0]
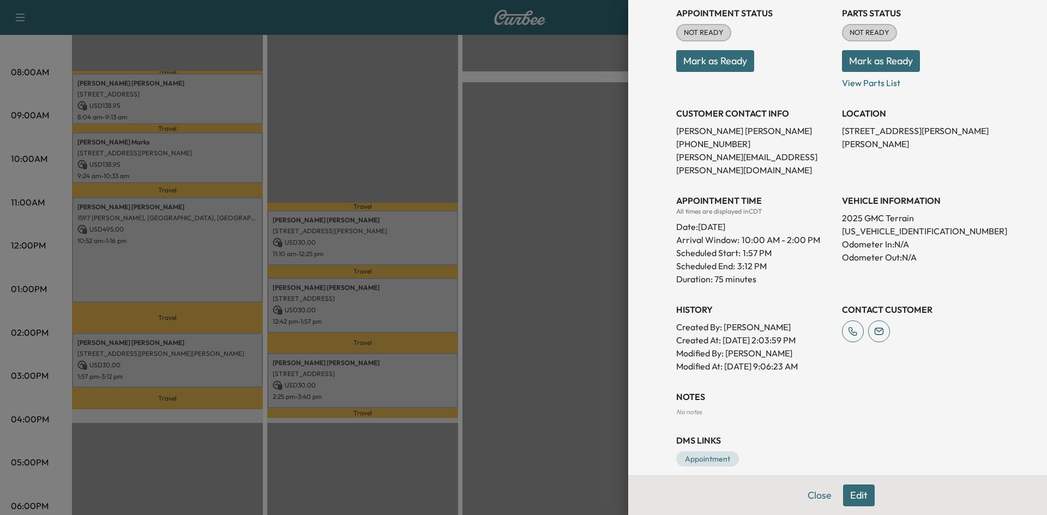
drag, startPoint x: 379, startPoint y: 218, endPoint x: 385, endPoint y: 218, distance: 6.0
click at [381, 219] on div at bounding box center [523, 257] width 1047 height 515
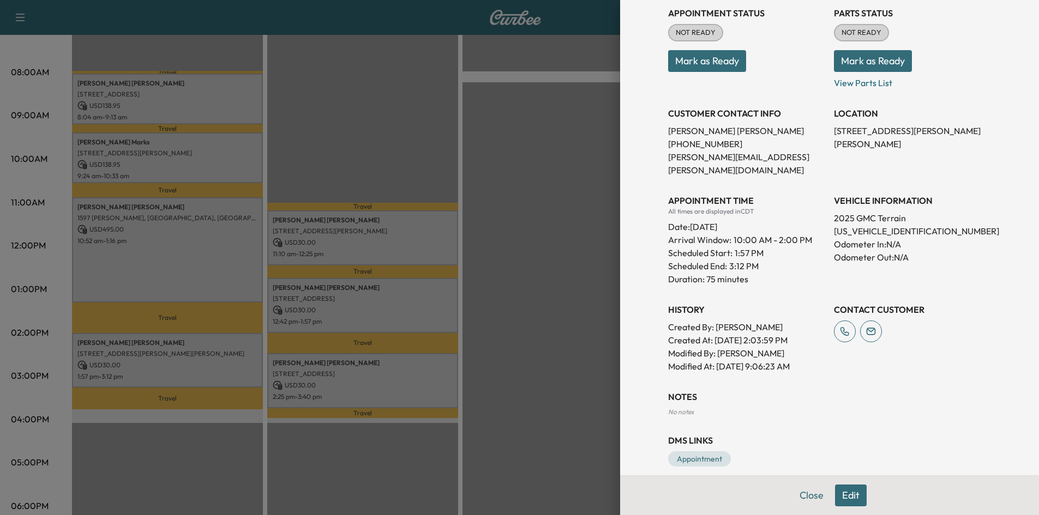
click at [385, 218] on p "Jessica Howe" at bounding box center [363, 220] width 180 height 9
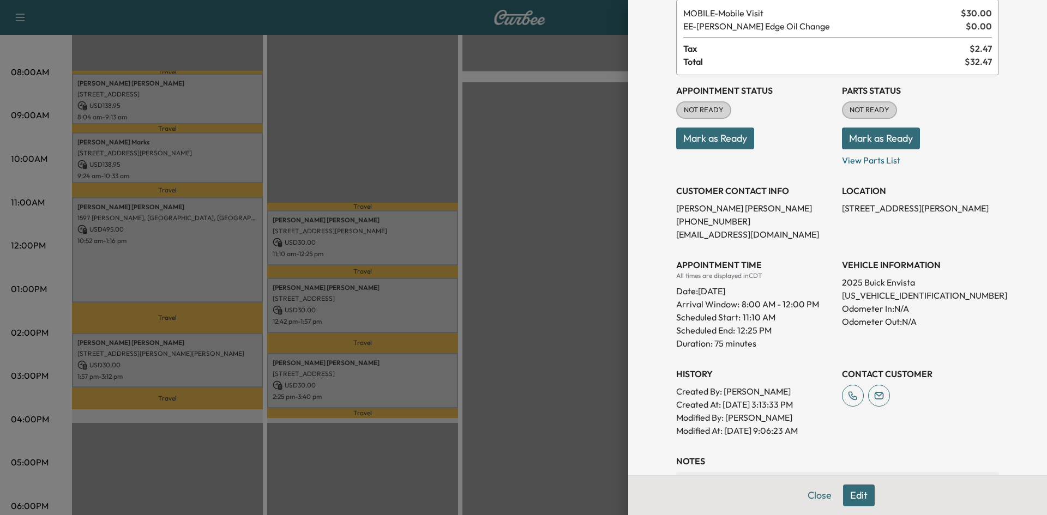
scroll to position [185, 0]
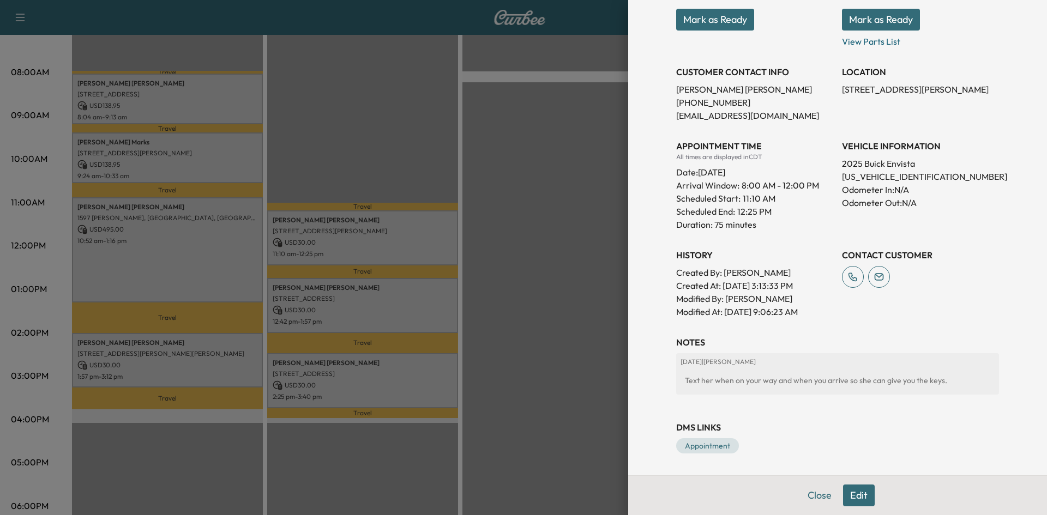
click at [414, 299] on div at bounding box center [523, 257] width 1047 height 515
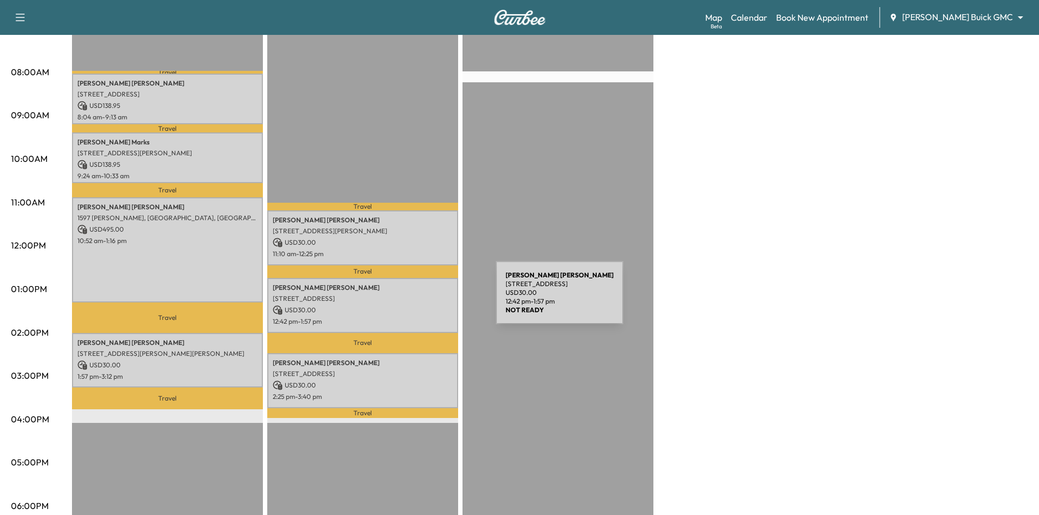
click at [414, 299] on p "6011 Connection Dr, Irving, TX 75039, USA" at bounding box center [363, 299] width 180 height 9
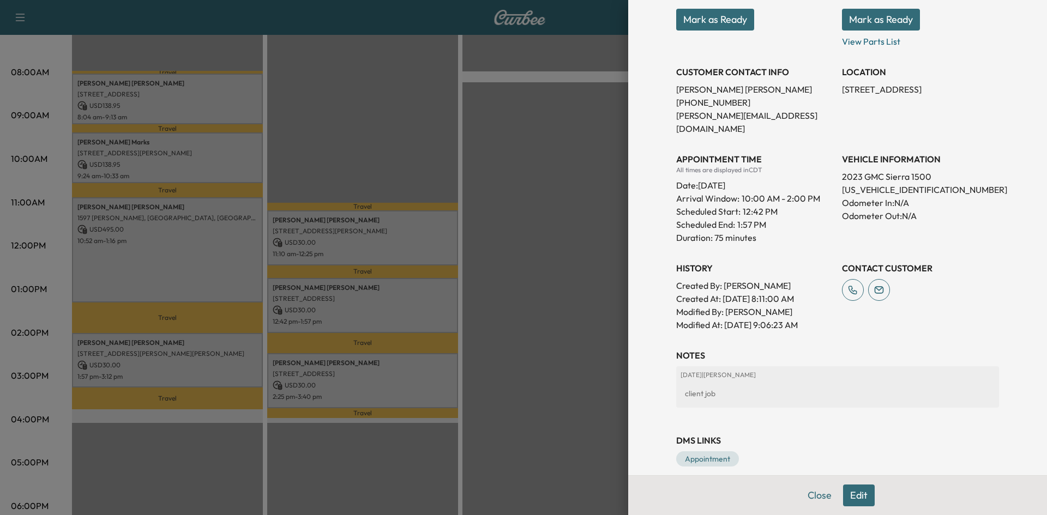
click at [401, 377] on div at bounding box center [523, 257] width 1047 height 515
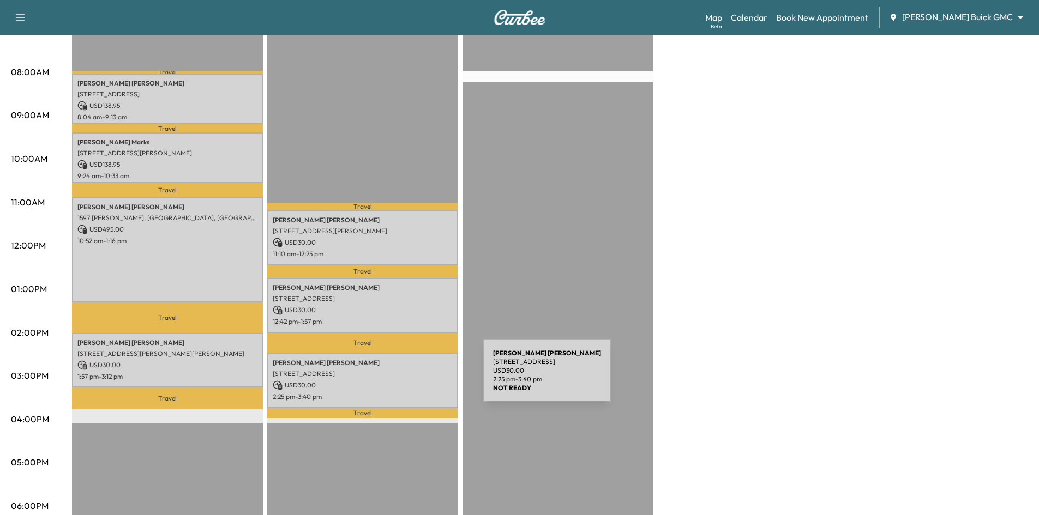
click at [401, 381] on p "USD 30.00" at bounding box center [363, 386] width 180 height 10
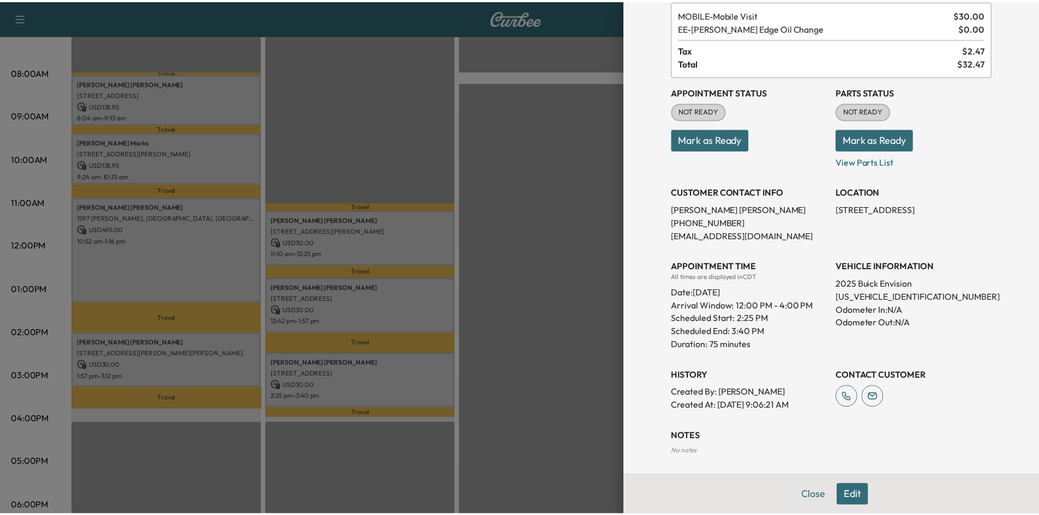
scroll to position [117, 0]
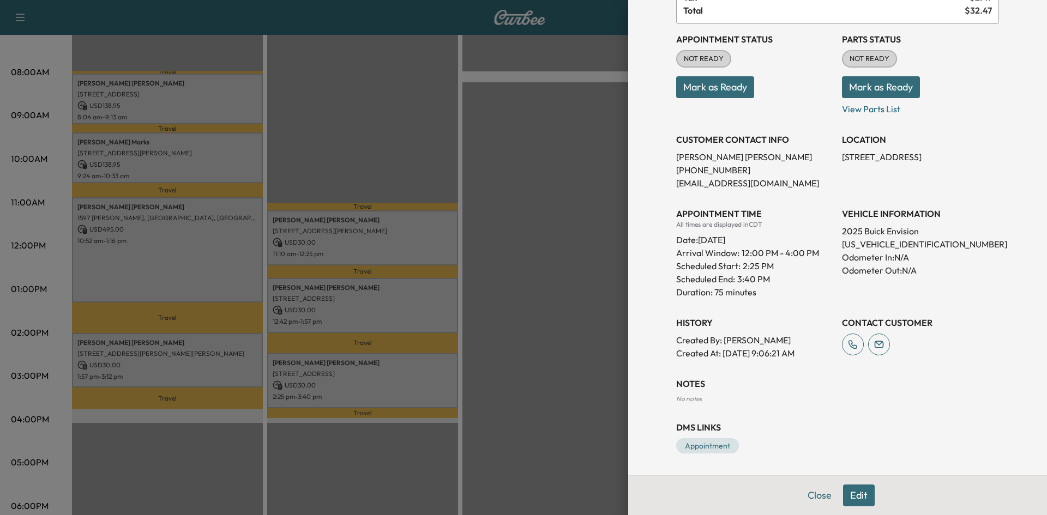
click at [547, 333] on div at bounding box center [523, 257] width 1047 height 515
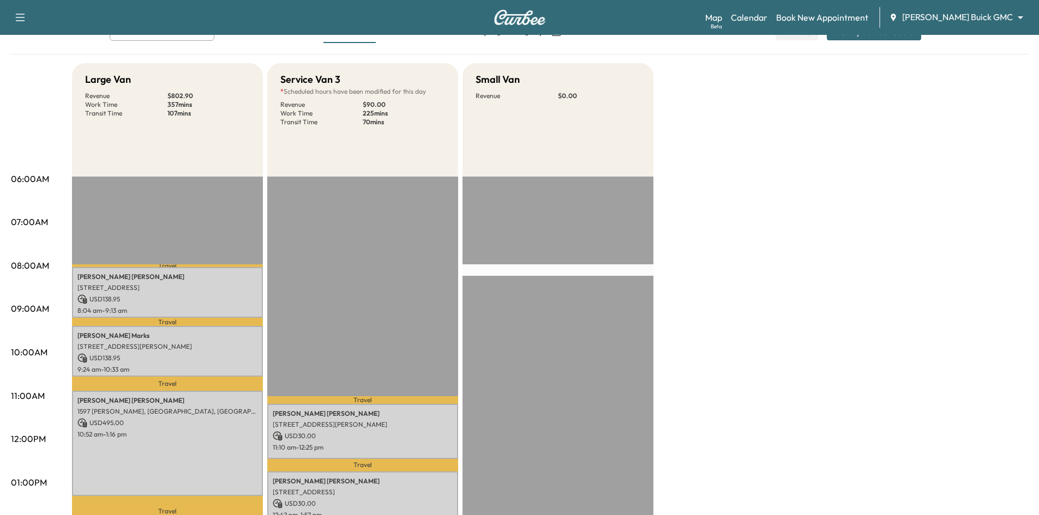
scroll to position [0, 0]
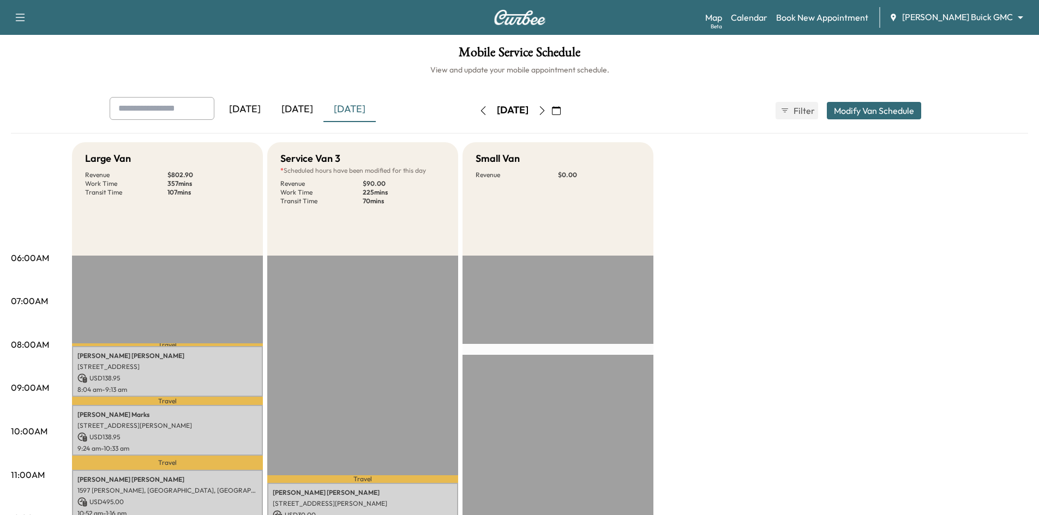
click at [299, 107] on div "[DATE]" at bounding box center [297, 109] width 52 height 25
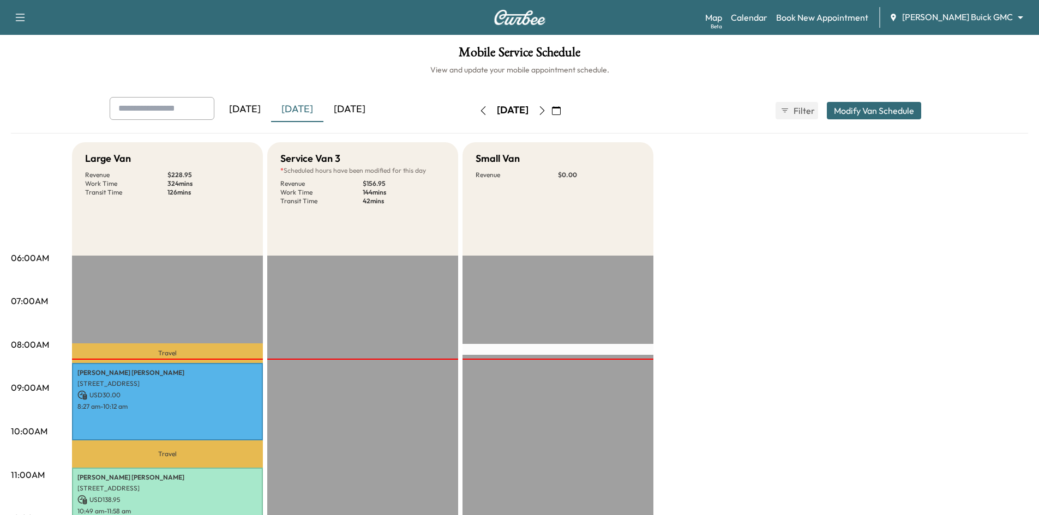
click at [256, 107] on div "[DATE]" at bounding box center [245, 109] width 52 height 25
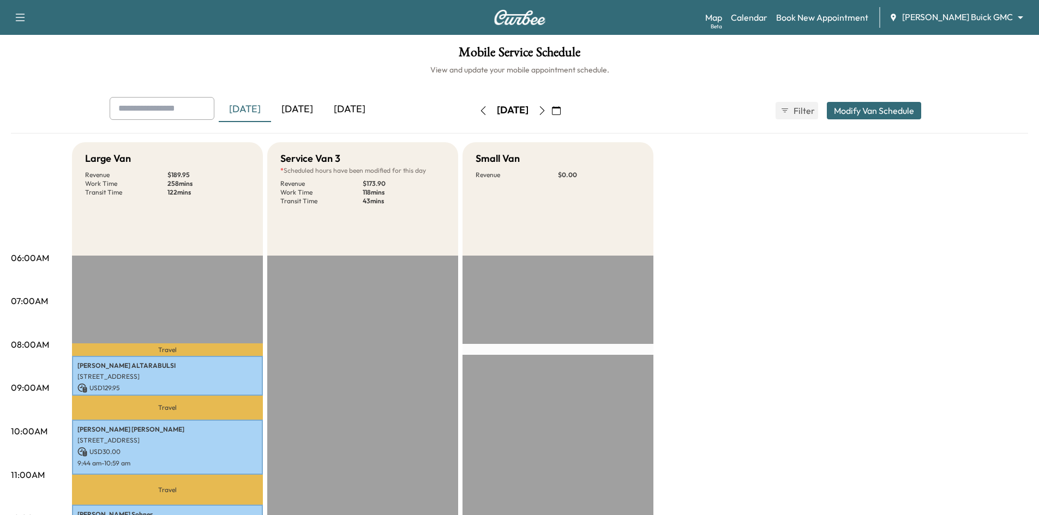
click at [364, 107] on div "[DATE]" at bounding box center [349, 109] width 52 height 25
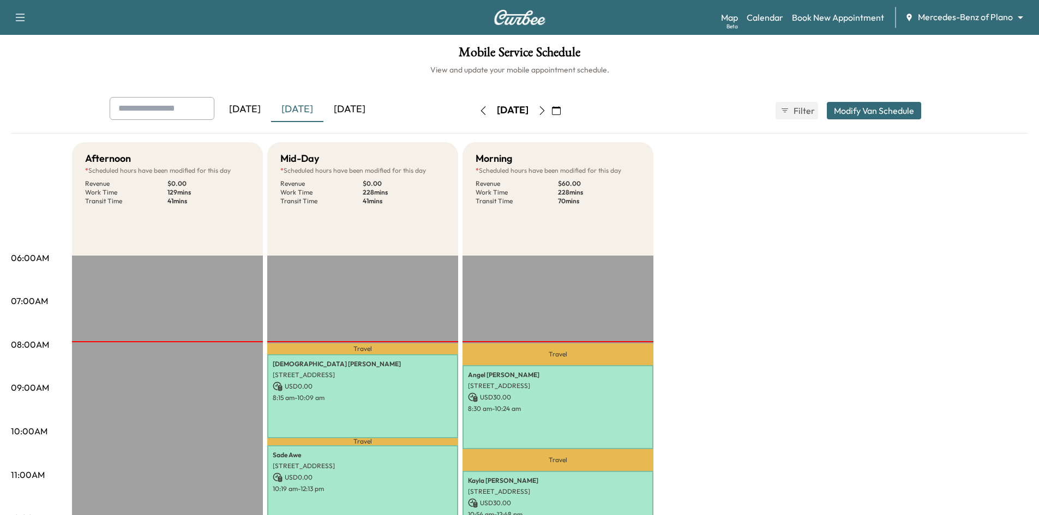
click at [547, 111] on icon "button" at bounding box center [542, 110] width 9 height 9
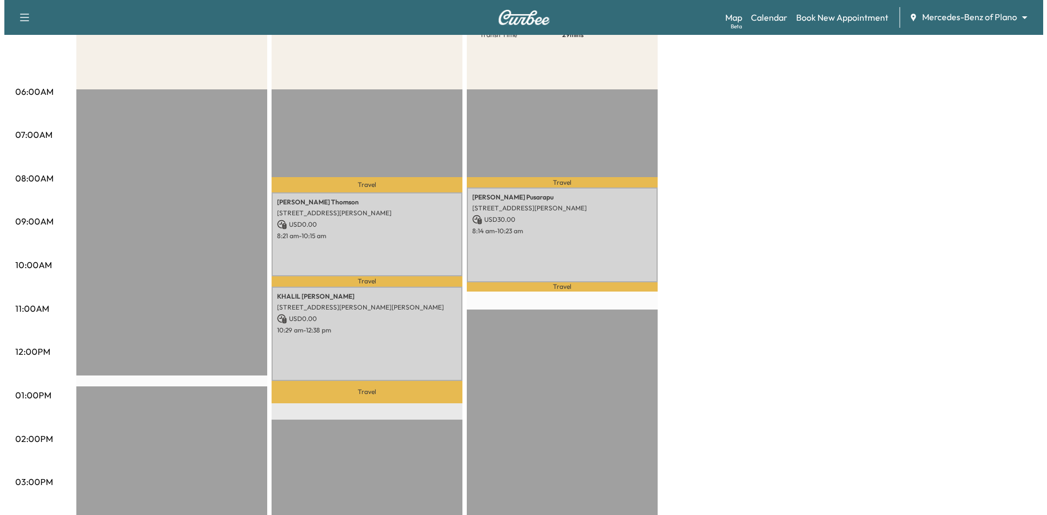
scroll to position [273, 0]
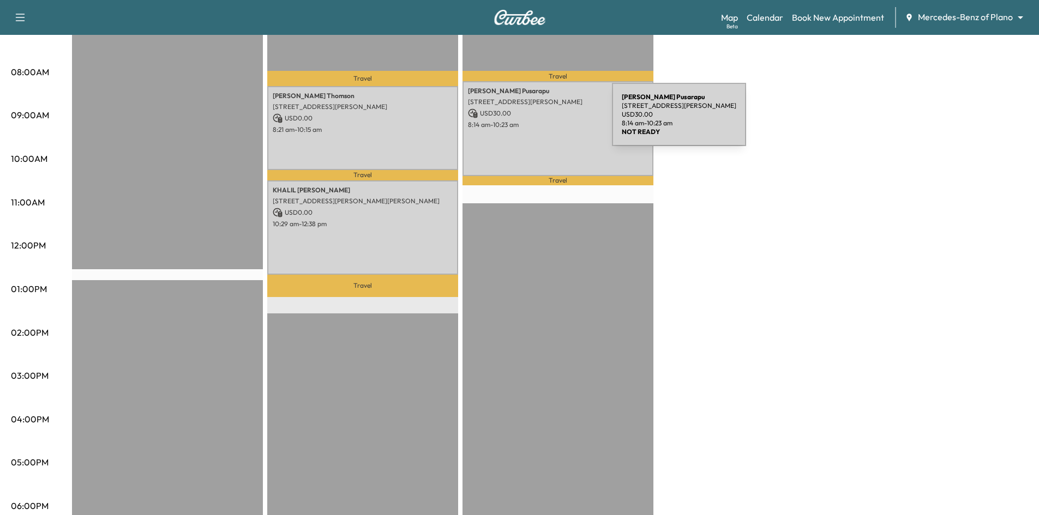
click at [531, 121] on p "8:14 am - 10:23 am" at bounding box center [558, 125] width 180 height 9
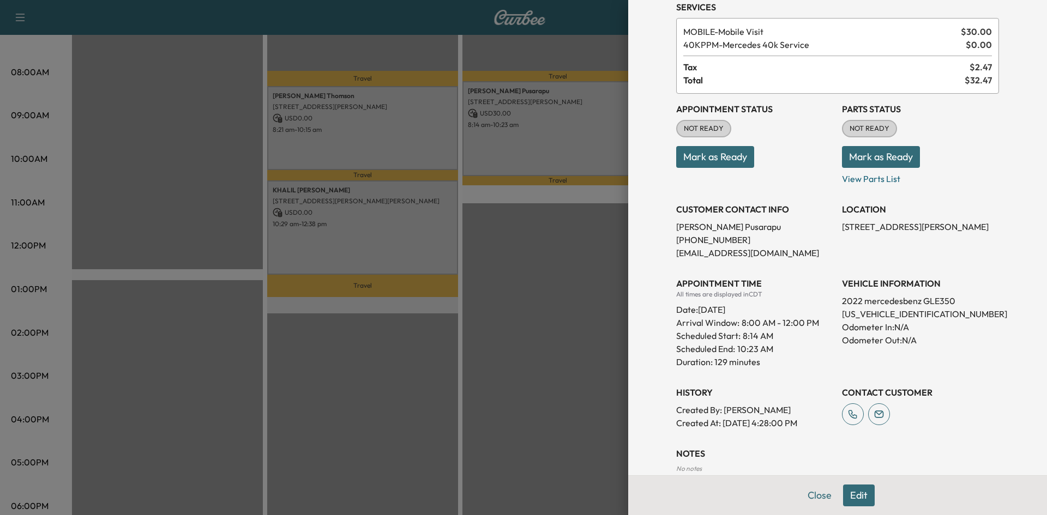
scroll to position [117, 0]
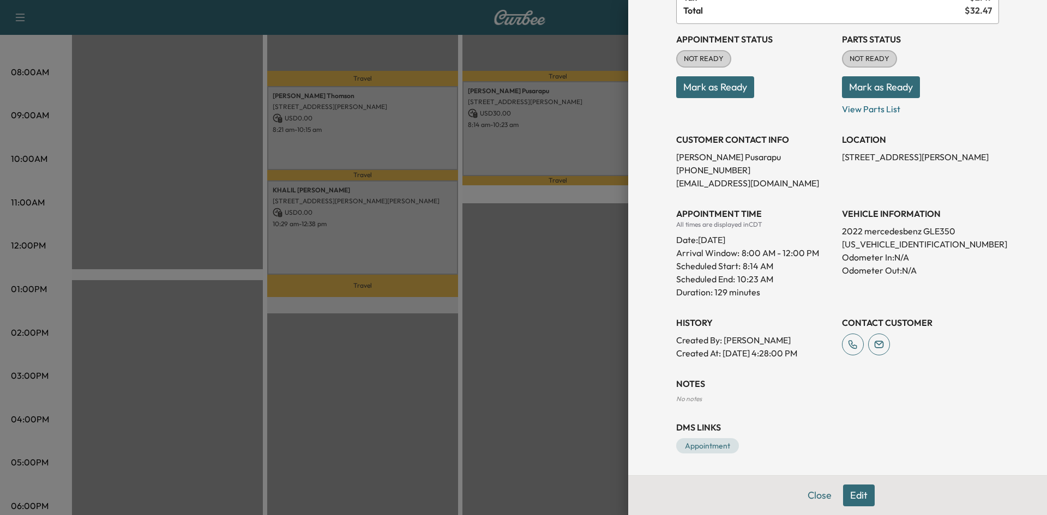
click at [388, 125] on div at bounding box center [523, 257] width 1047 height 515
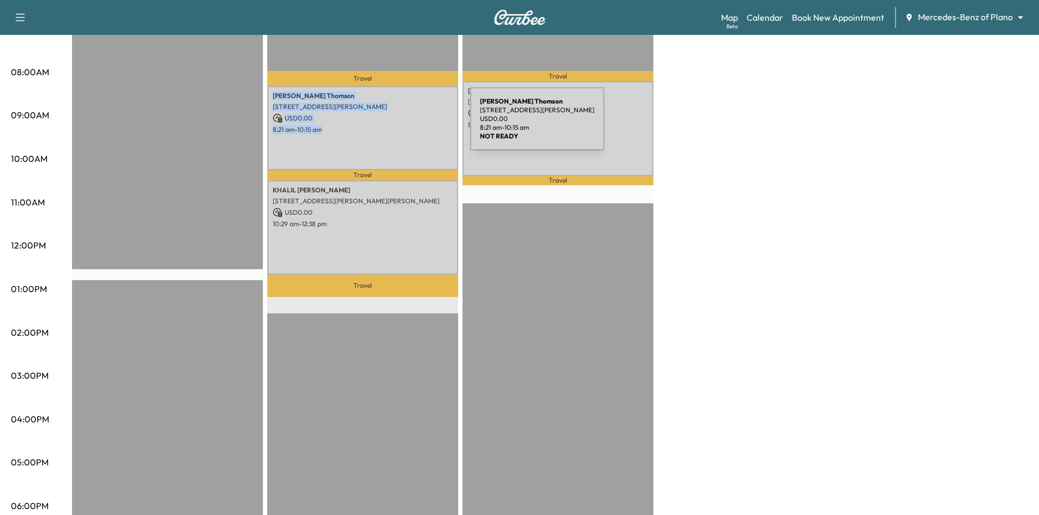
click at [388, 125] on p "8:21 am - 10:15 am" at bounding box center [363, 129] width 180 height 9
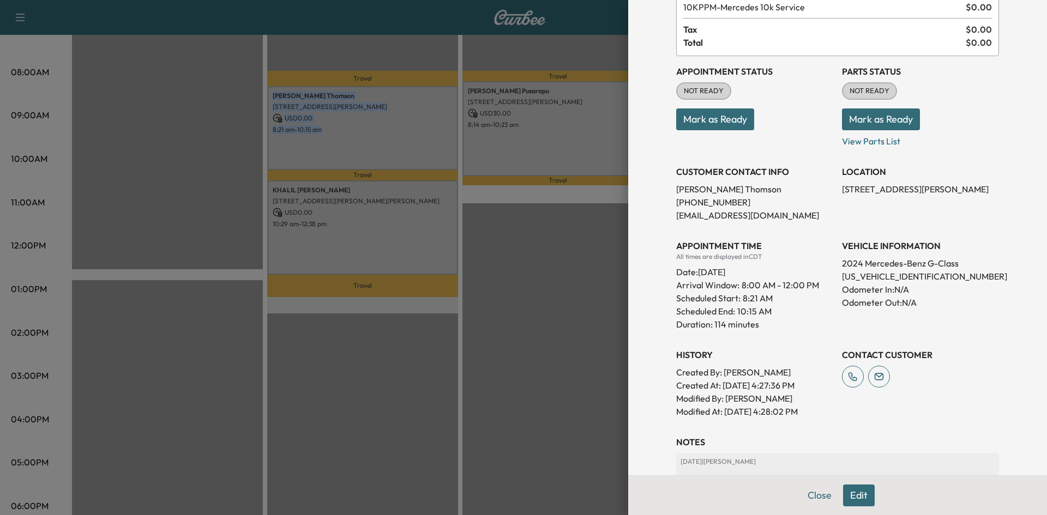
scroll to position [239, 0]
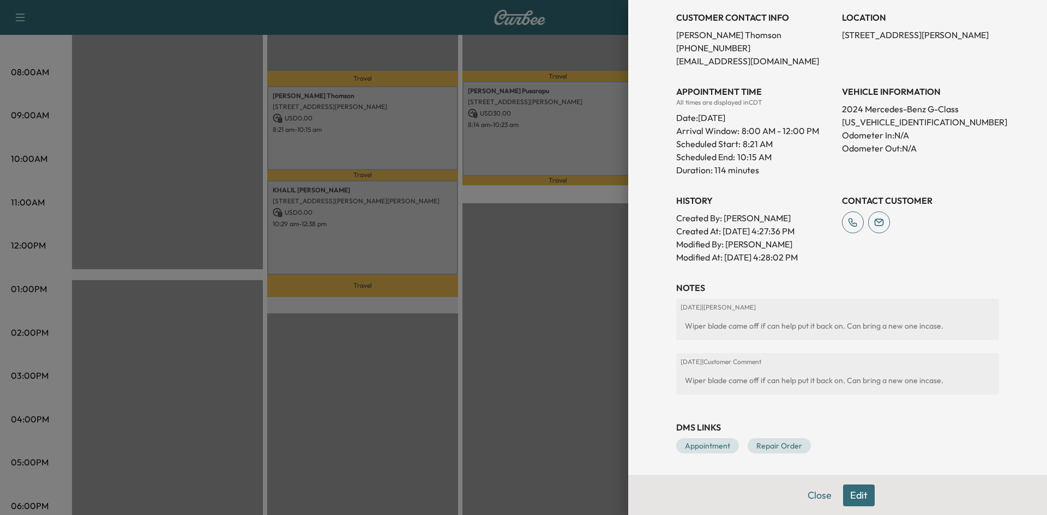
click at [441, 245] on div at bounding box center [523, 257] width 1047 height 515
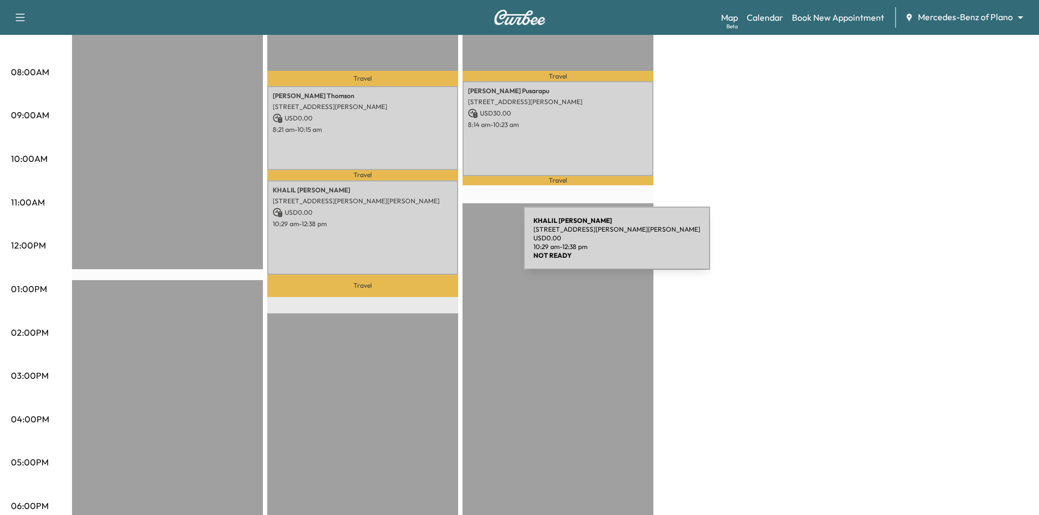
click at [442, 245] on div "KHALIL MALIK 6607 Stafford Dr, Parker, TX 75002, USA USD 0.00 10:29 am - 12:38 …" at bounding box center [362, 228] width 191 height 95
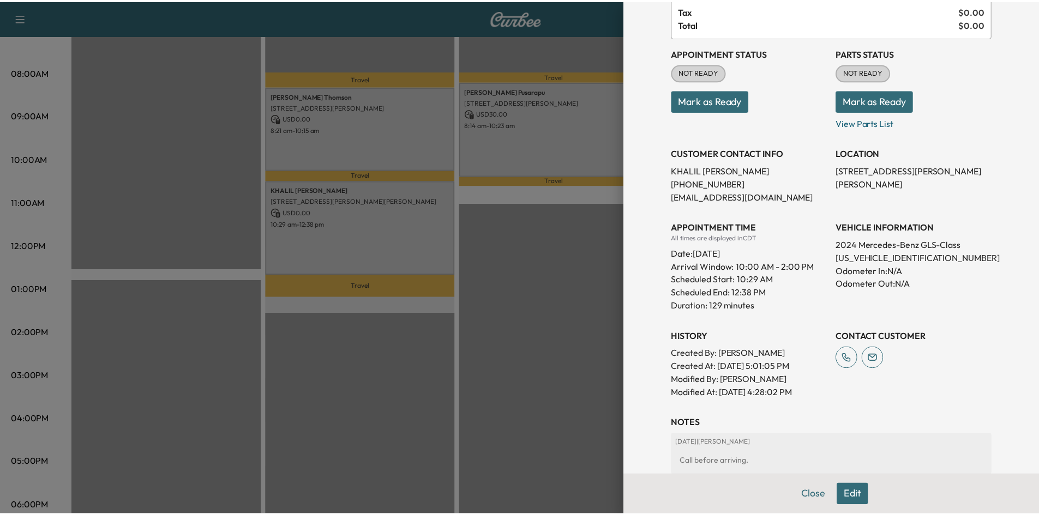
scroll to position [218, 0]
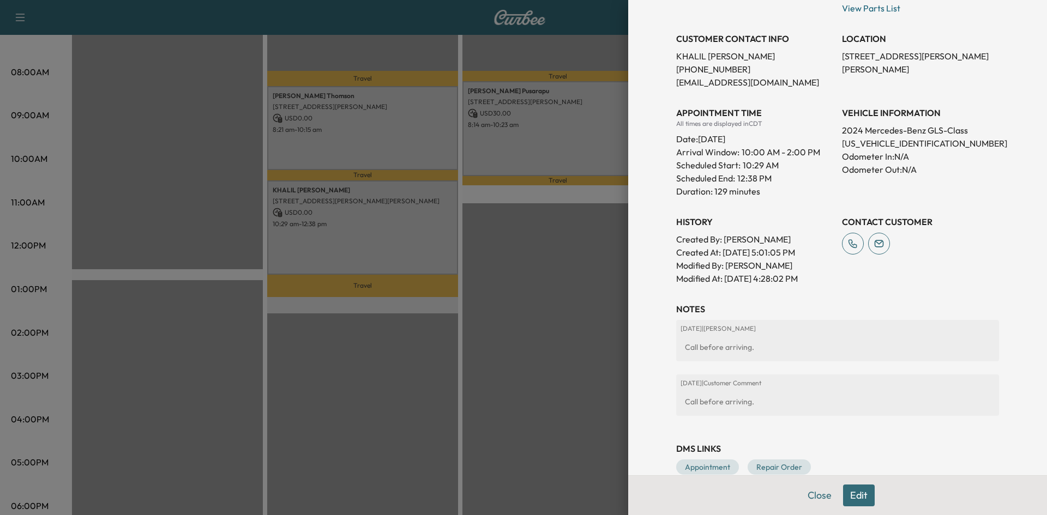
click at [528, 268] on div at bounding box center [523, 257] width 1047 height 515
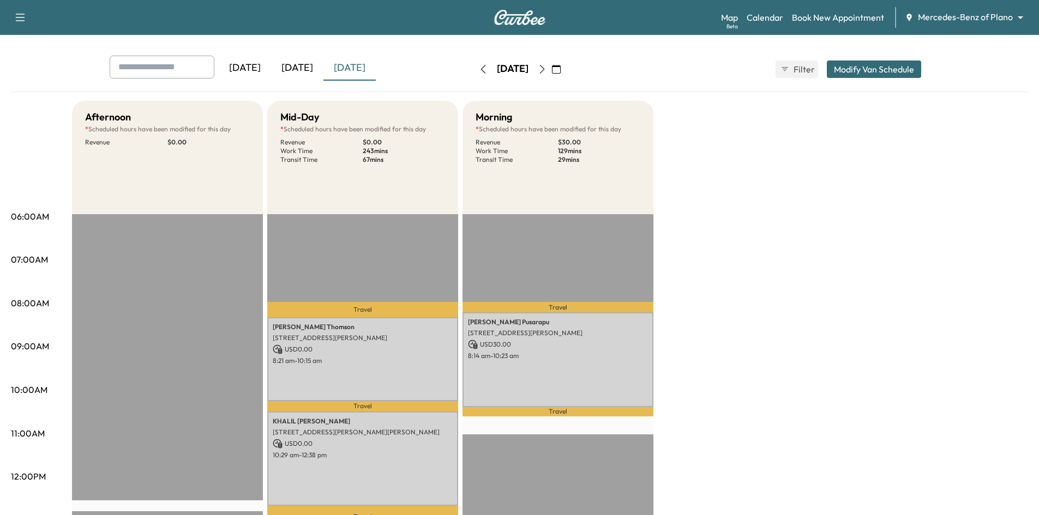
scroll to position [0, 0]
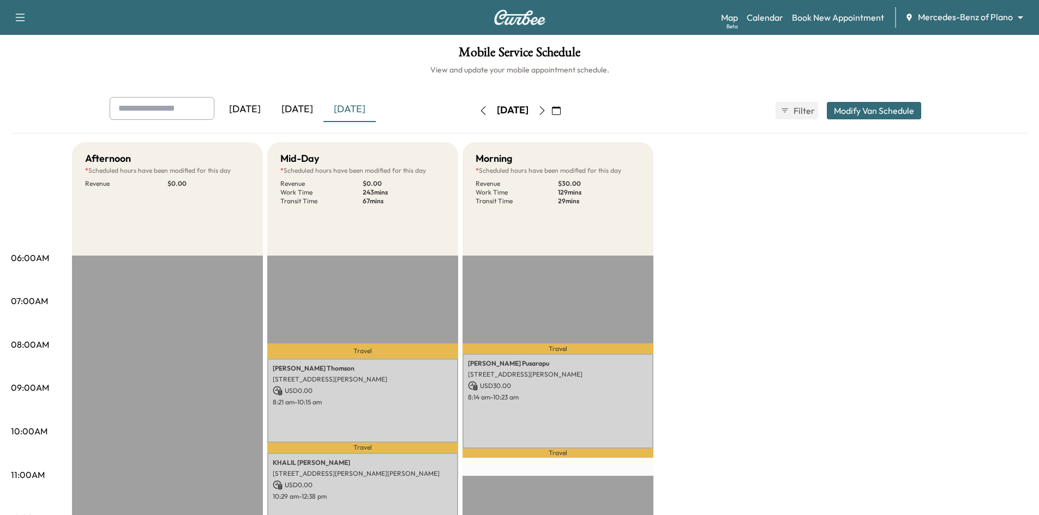
click at [561, 113] on icon "button" at bounding box center [556, 110] width 9 height 9
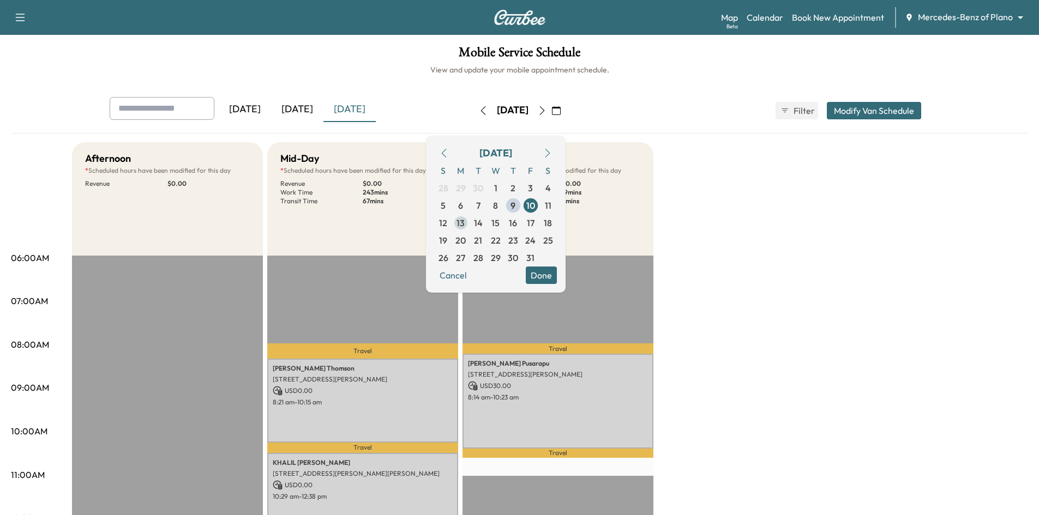
click at [465, 221] on span "13" at bounding box center [461, 223] width 8 height 13
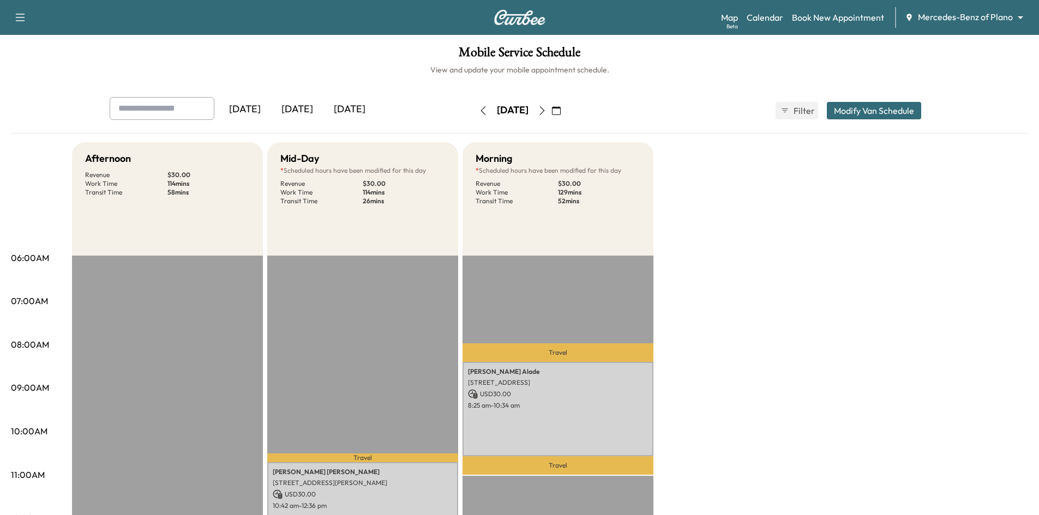
drag, startPoint x: 292, startPoint y: 109, endPoint x: 303, endPoint y: 115, distance: 12.0
click at [292, 109] on div "[DATE]" at bounding box center [297, 109] width 52 height 25
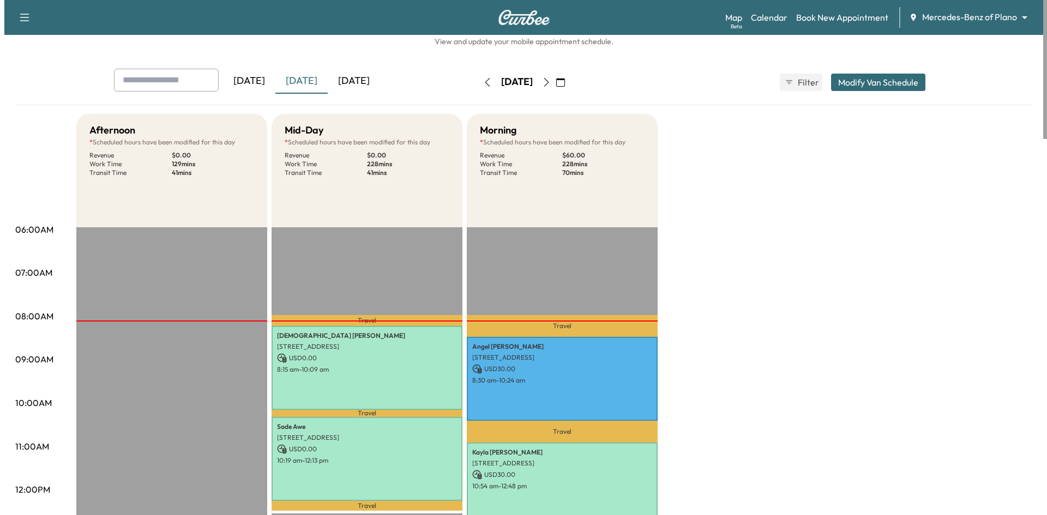
scroll to position [55, 0]
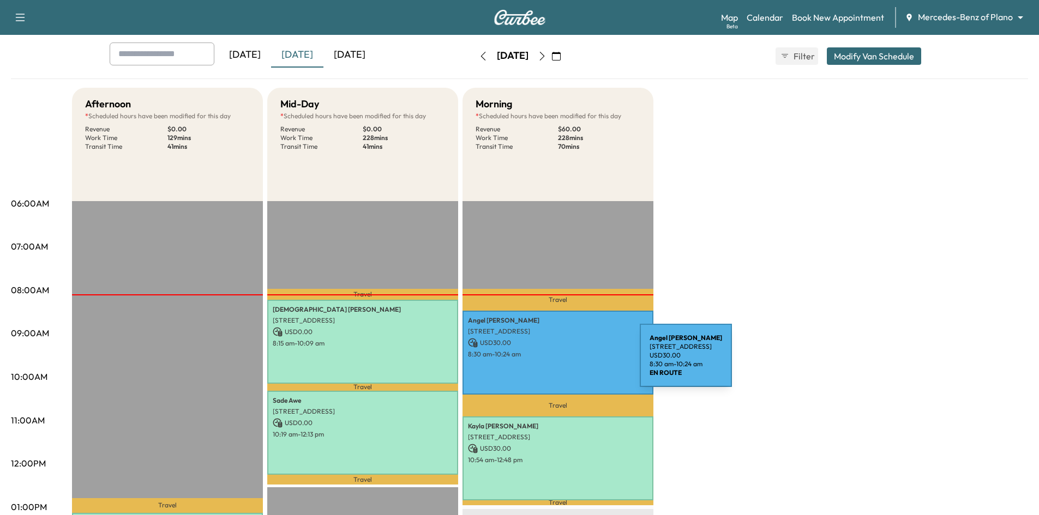
click at [564, 368] on div "Angel Thompson 265 BEE CAVES RD, ALLEN, TX 75002, USA USD 30.00 8:30 am - 10:24…" at bounding box center [558, 352] width 191 height 83
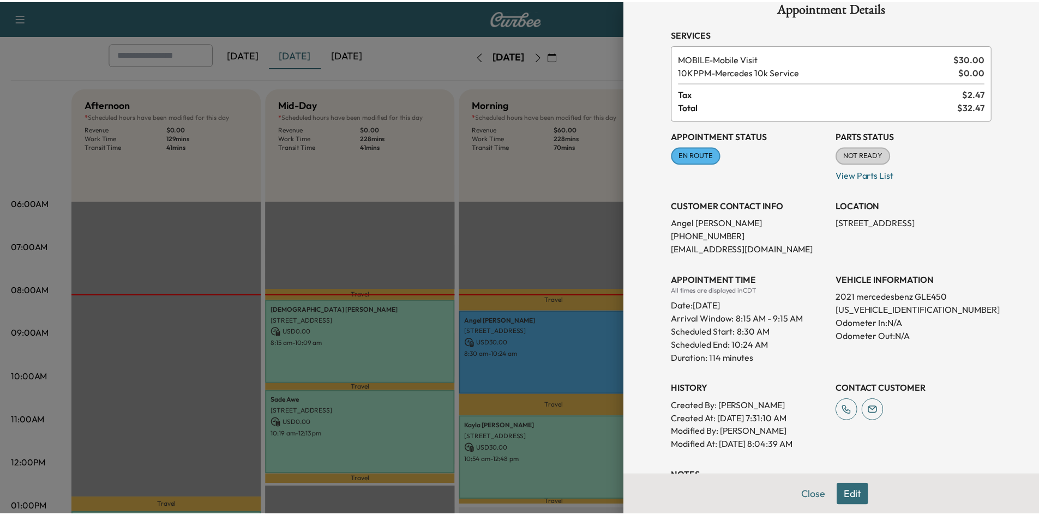
scroll to position [2, 0]
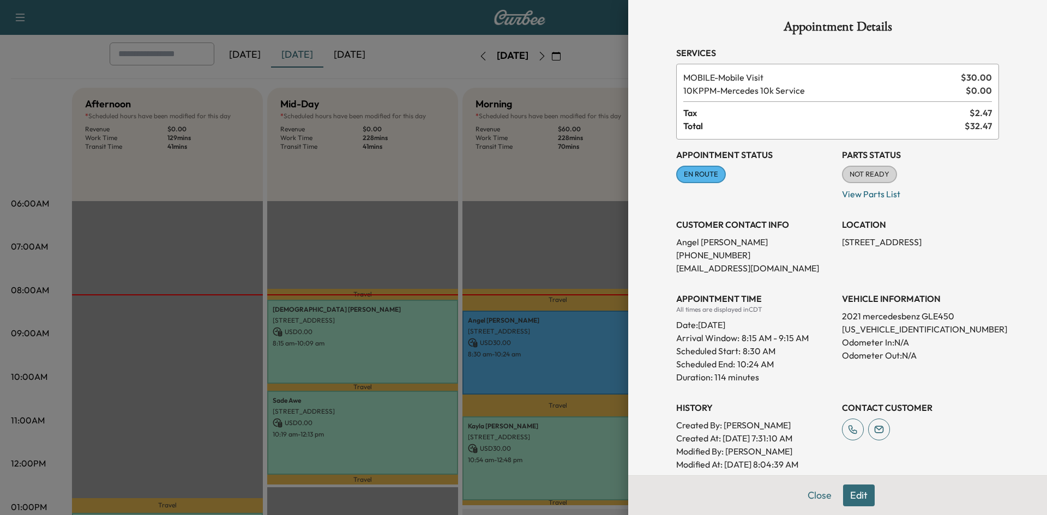
drag, startPoint x: 830, startPoint y: 244, endPoint x: 983, endPoint y: 245, distance: 153.8
click at [983, 245] on div "Appointment Status EN ROUTE Mark as Not Ready Parts Status NOT READY Mark as Re…" at bounding box center [837, 306] width 323 height 332
copy p "265 BEE CAVES RD, ALLEN, TX 75002,"
drag, startPoint x: 895, startPoint y: 332, endPoint x: 900, endPoint y: 329, distance: 6.4
click at [896, 332] on p "4JGFB5KB6MA299229" at bounding box center [920, 329] width 157 height 13
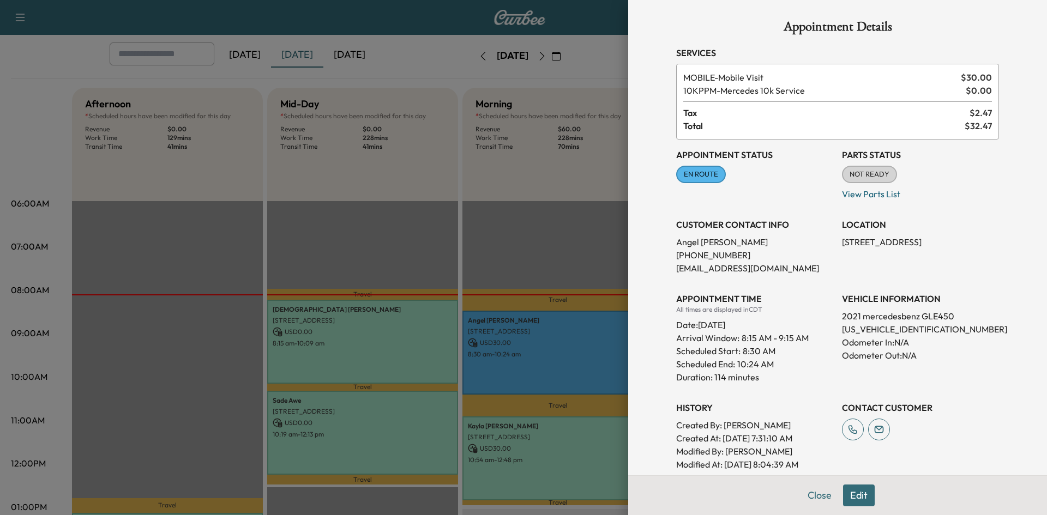
click at [900, 329] on p "4JGFB5KB6MA299229" at bounding box center [920, 329] width 157 height 13
click at [899, 326] on p "4JGFB5KB6MA299229" at bounding box center [920, 329] width 157 height 13
copy p "4JGFB5KB6MA299229"
click at [396, 209] on div at bounding box center [523, 257] width 1047 height 515
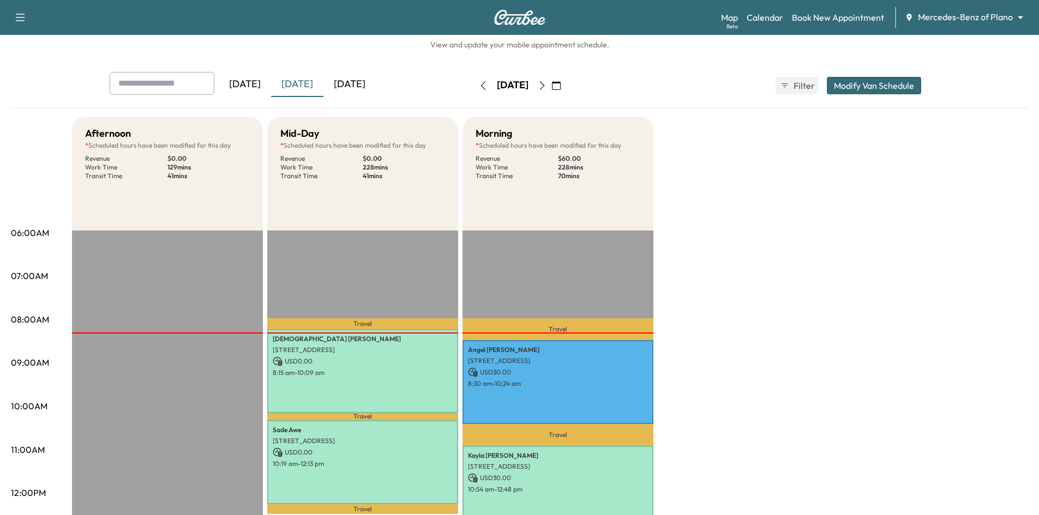
scroll to position [0, 0]
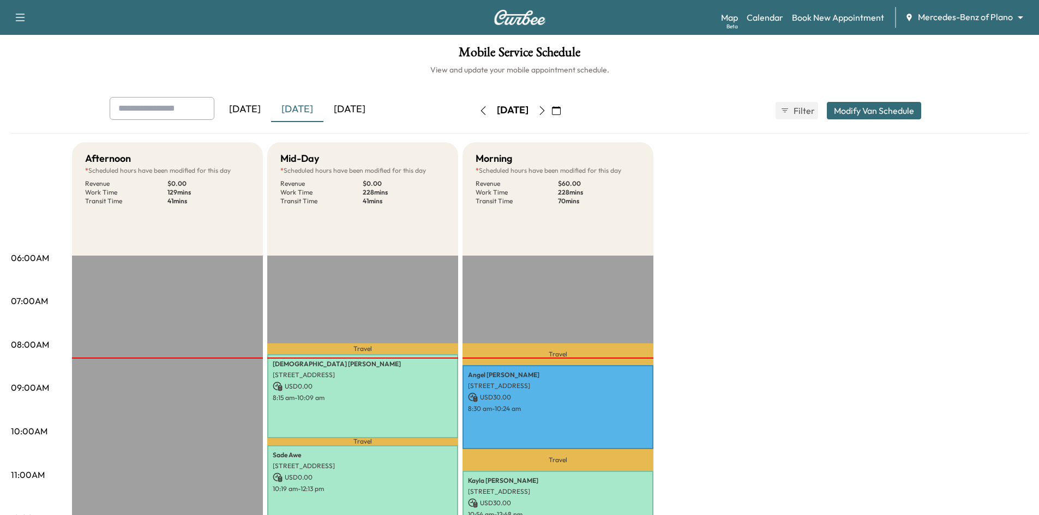
click at [299, 107] on div "[DATE]" at bounding box center [297, 109] width 52 height 25
click at [267, 115] on div "[DATE]" at bounding box center [245, 109] width 52 height 25
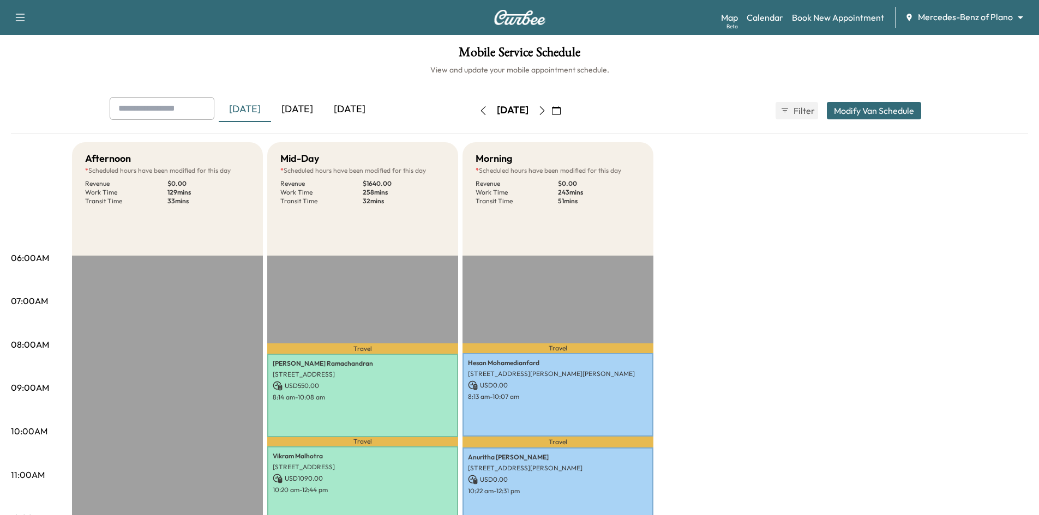
drag, startPoint x: 372, startPoint y: 109, endPoint x: 369, endPoint y: 92, distance: 16.6
click at [372, 109] on div "[DATE]" at bounding box center [349, 109] width 52 height 25
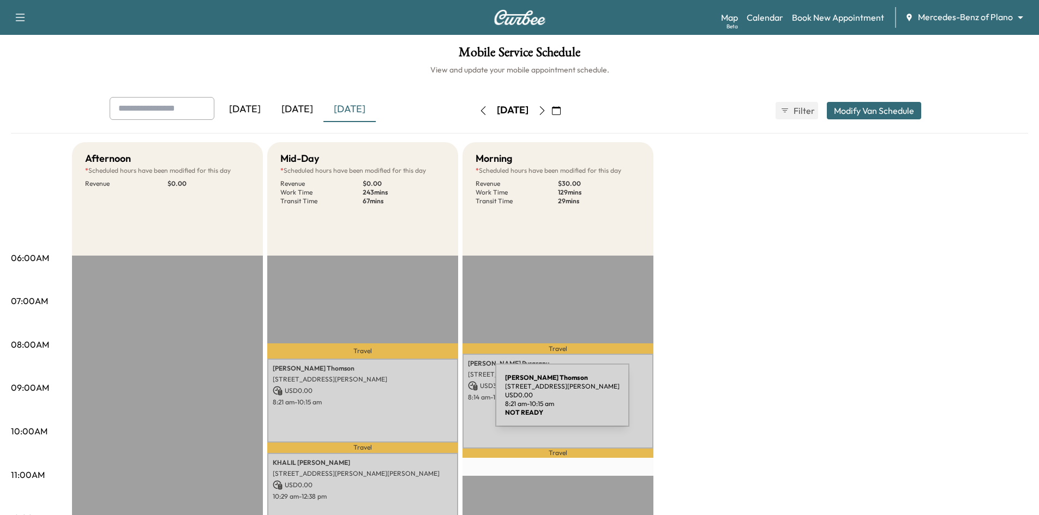
click at [406, 399] on p "8:21 am - 10:15 am" at bounding box center [363, 402] width 180 height 9
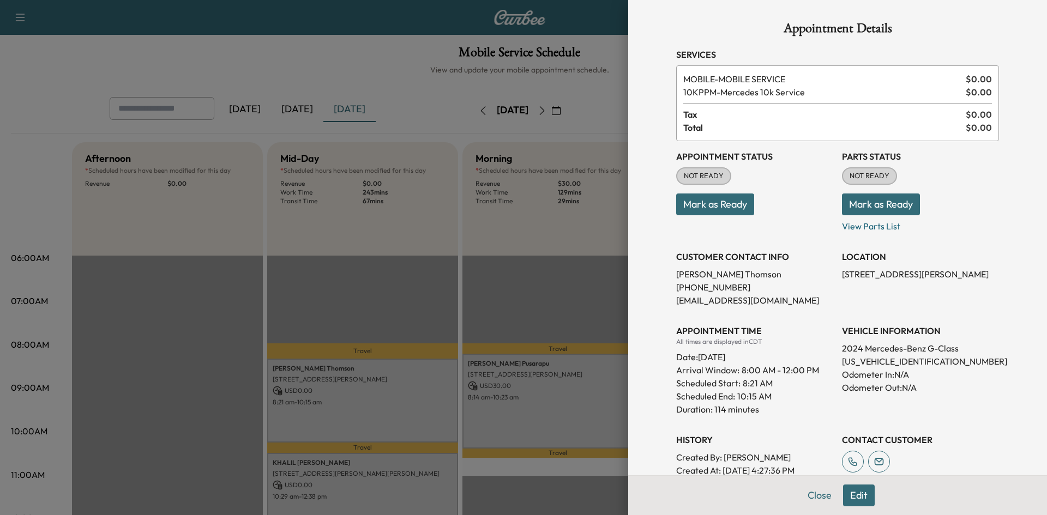
click at [535, 278] on div at bounding box center [523, 257] width 1047 height 515
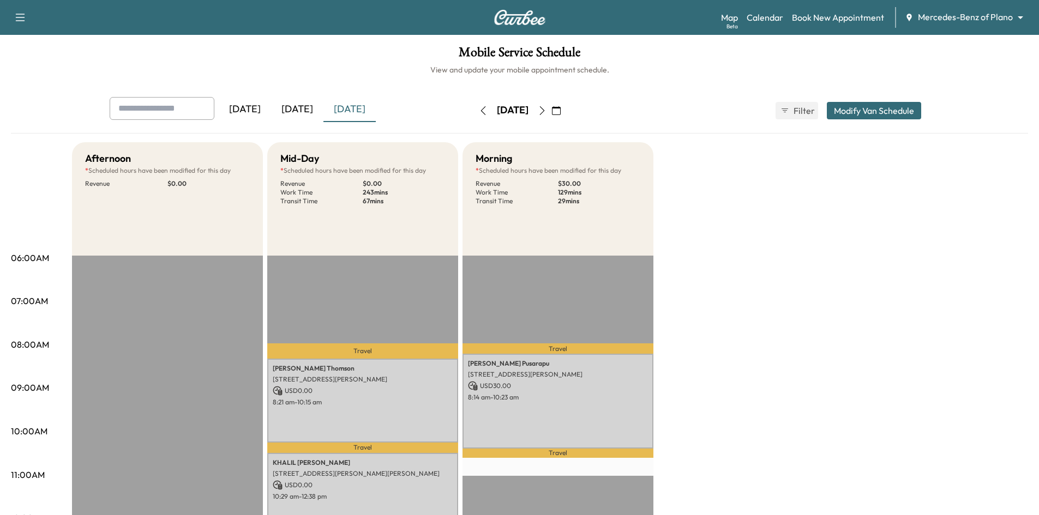
click at [307, 109] on div "[DATE]" at bounding box center [297, 109] width 52 height 25
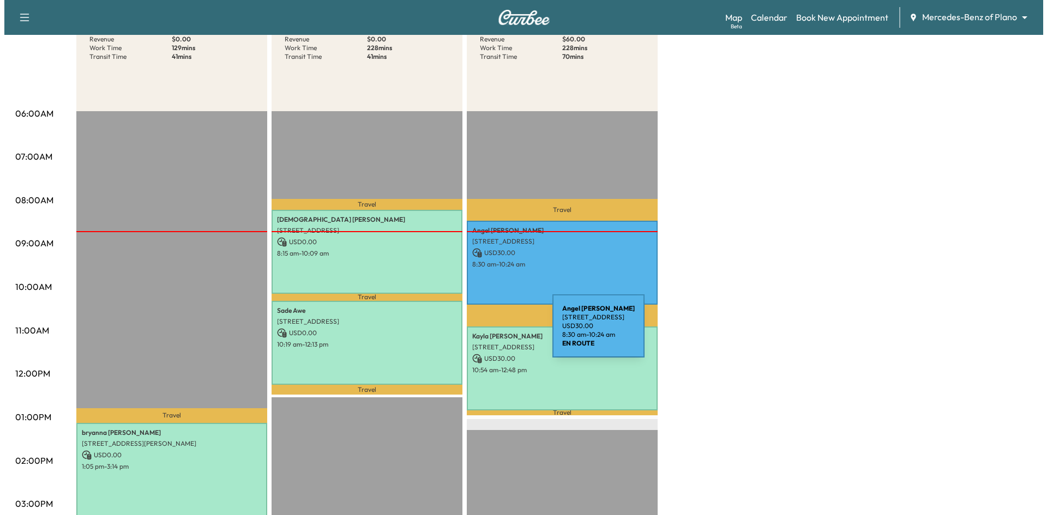
scroll to position [164, 0]
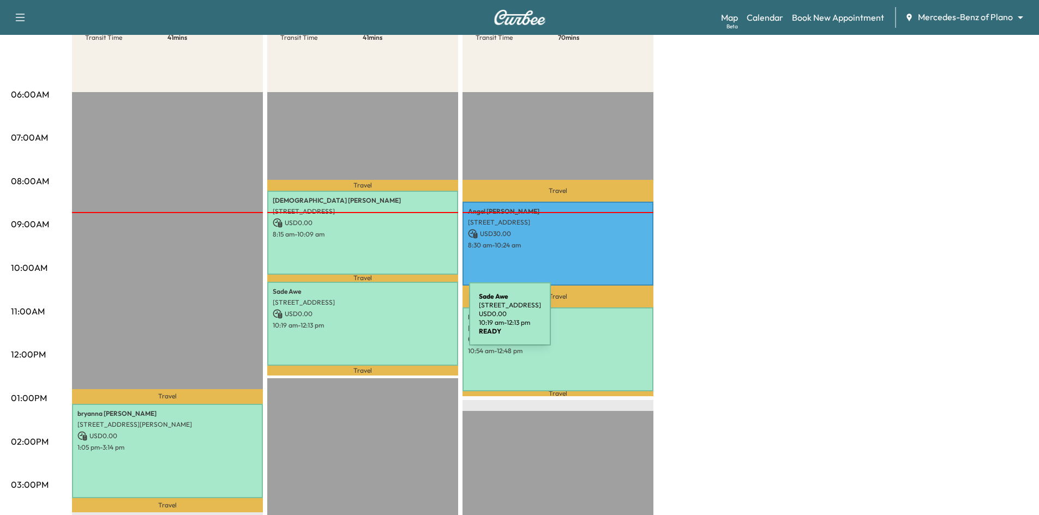
click at [387, 321] on p "10:19 am - 12:13 pm" at bounding box center [363, 325] width 180 height 9
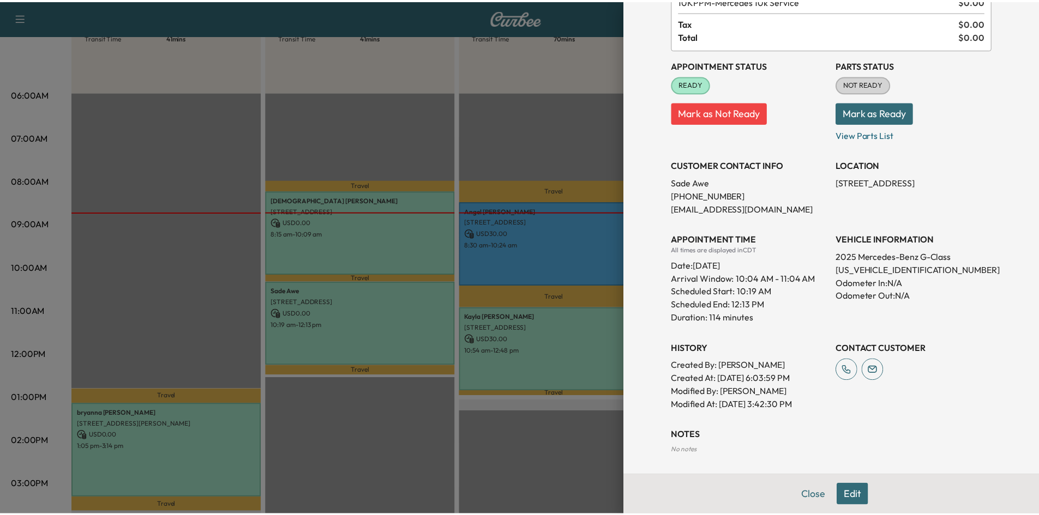
scroll to position [0, 0]
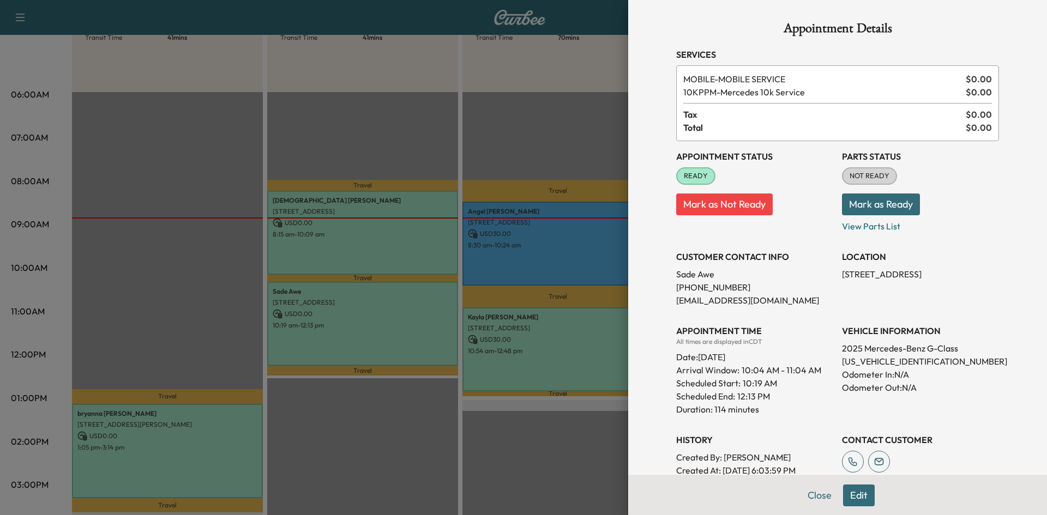
click at [420, 179] on div at bounding box center [523, 257] width 1047 height 515
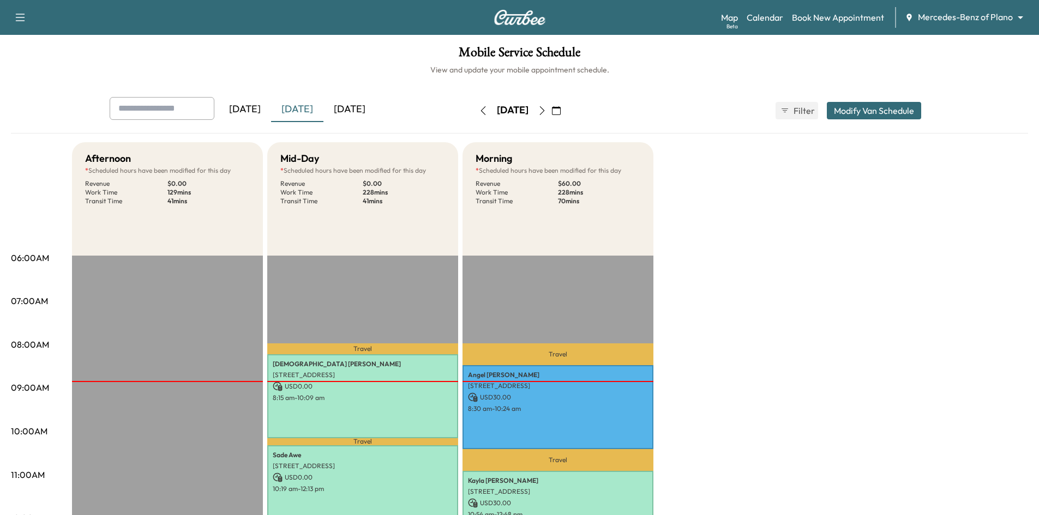
click at [364, 109] on div "[DATE]" at bounding box center [349, 109] width 52 height 25
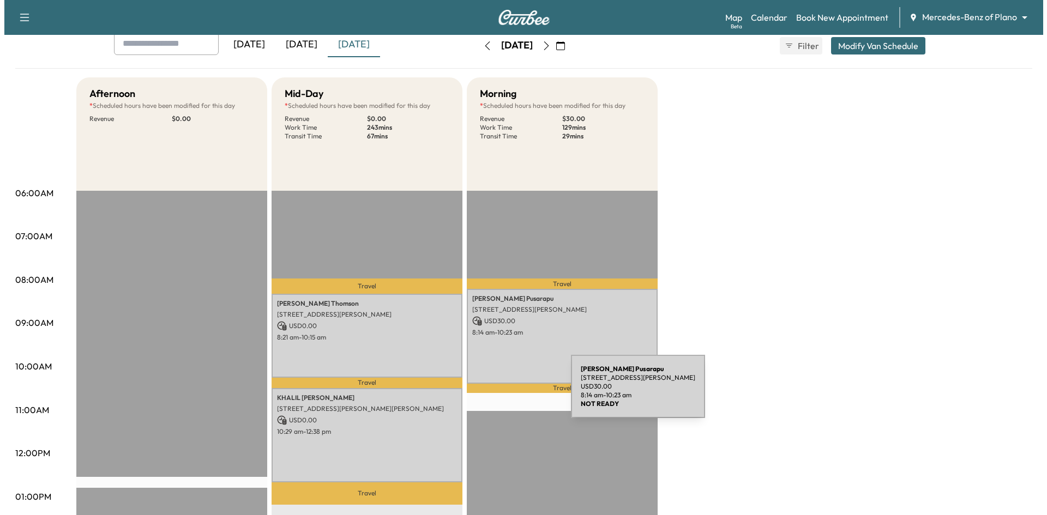
scroll to position [218, 0]
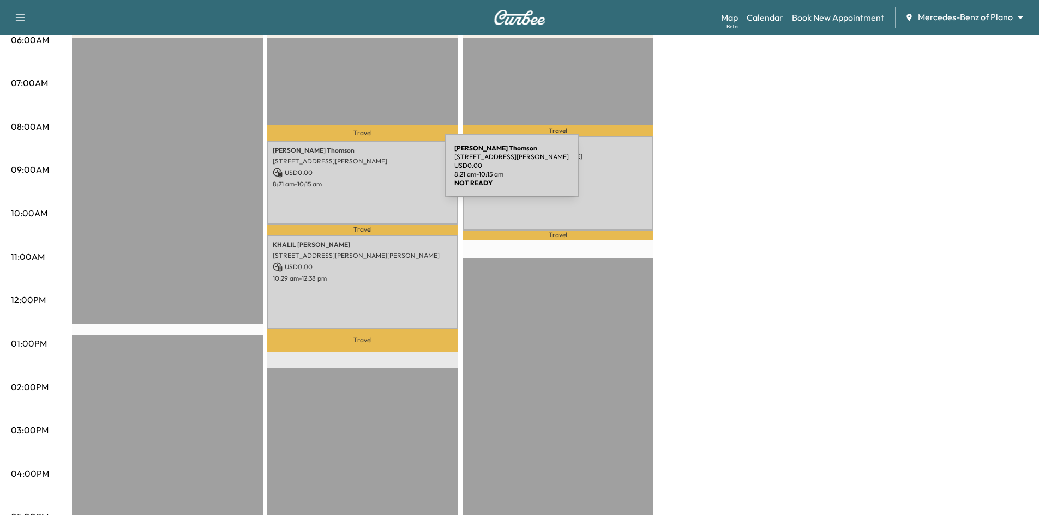
click at [358, 164] on p "1420 Red Oak Trail, McKinney, TX 75069, United States of America" at bounding box center [363, 161] width 180 height 9
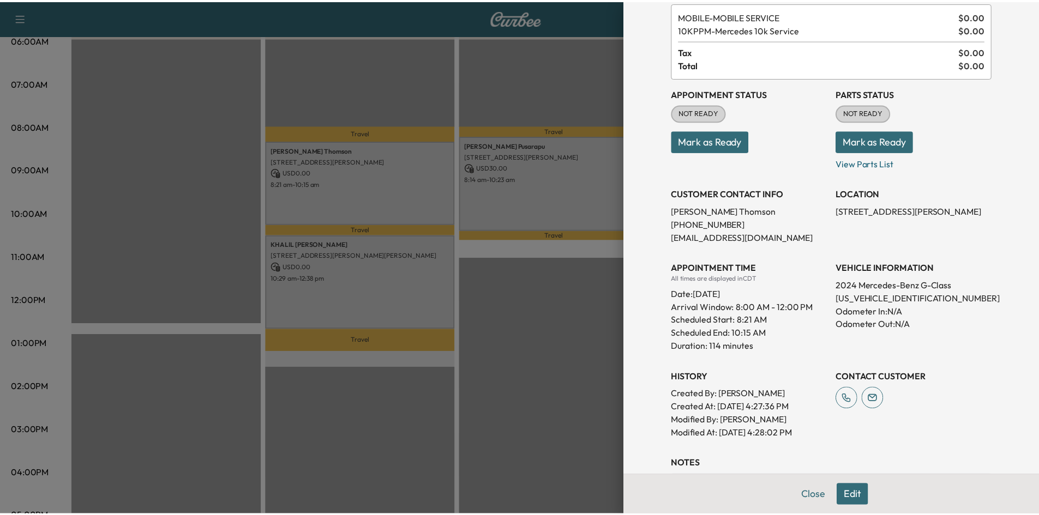
scroll to position [0, 0]
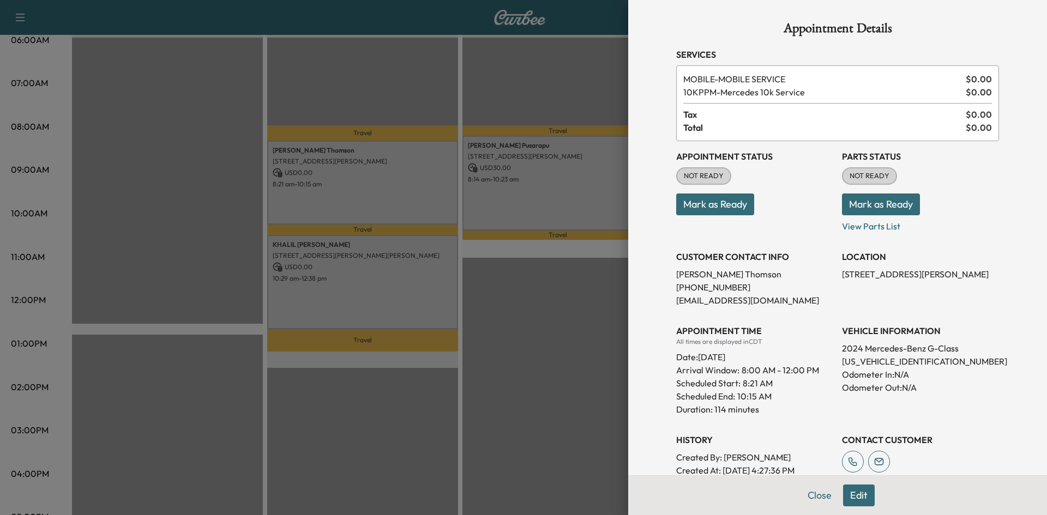
click at [425, 92] on div at bounding box center [523, 257] width 1047 height 515
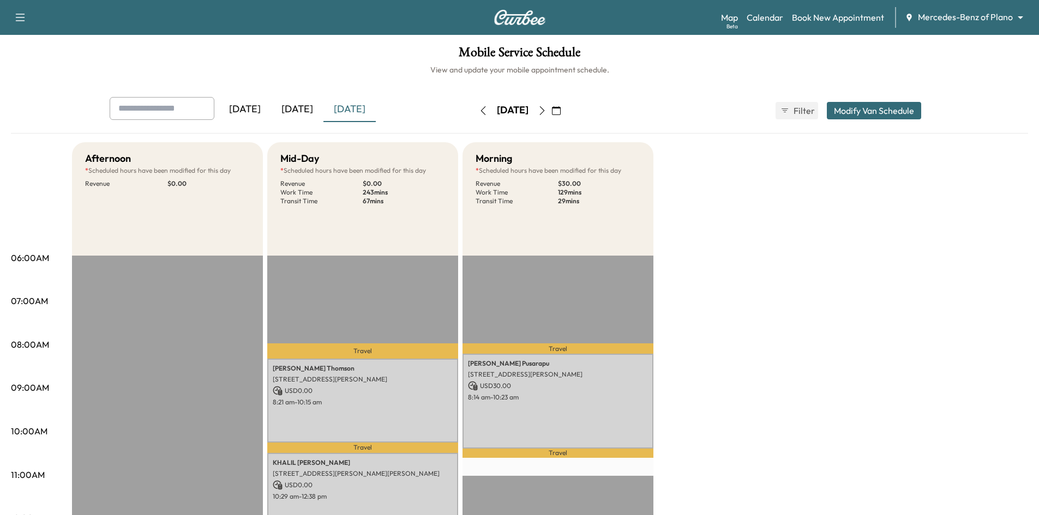
click at [300, 110] on div "[DATE]" at bounding box center [297, 109] width 52 height 25
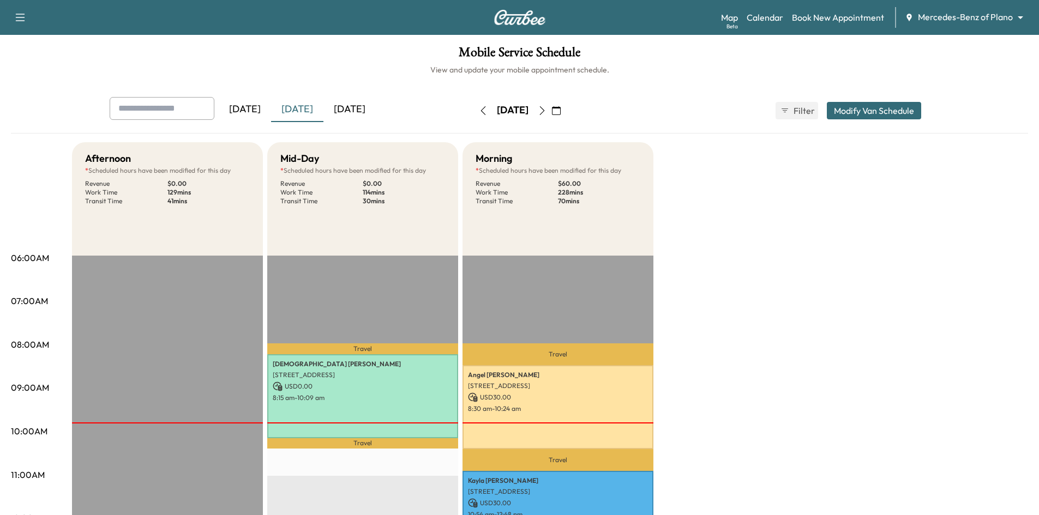
click at [561, 111] on icon "button" at bounding box center [556, 110] width 9 height 9
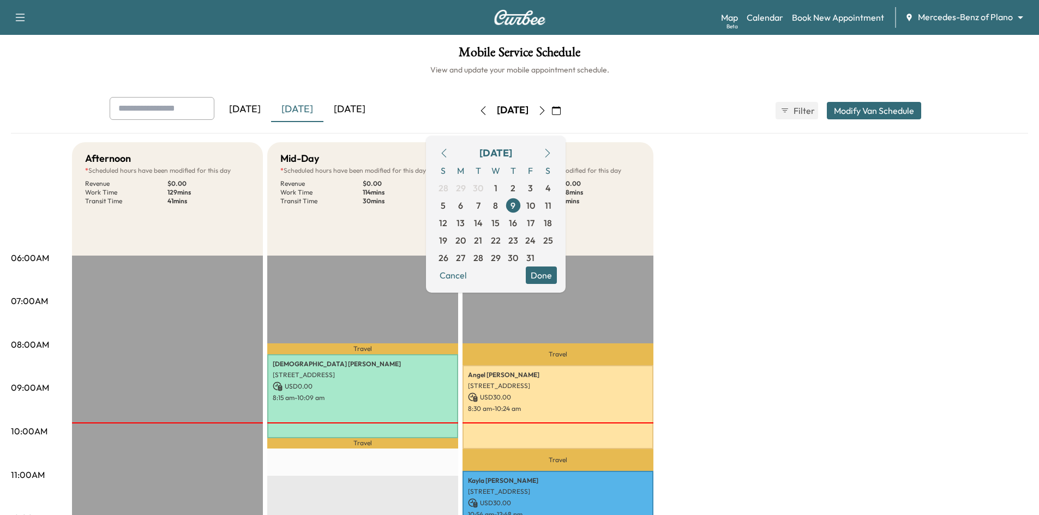
click at [500, 224] on span "15" at bounding box center [495, 223] width 8 height 13
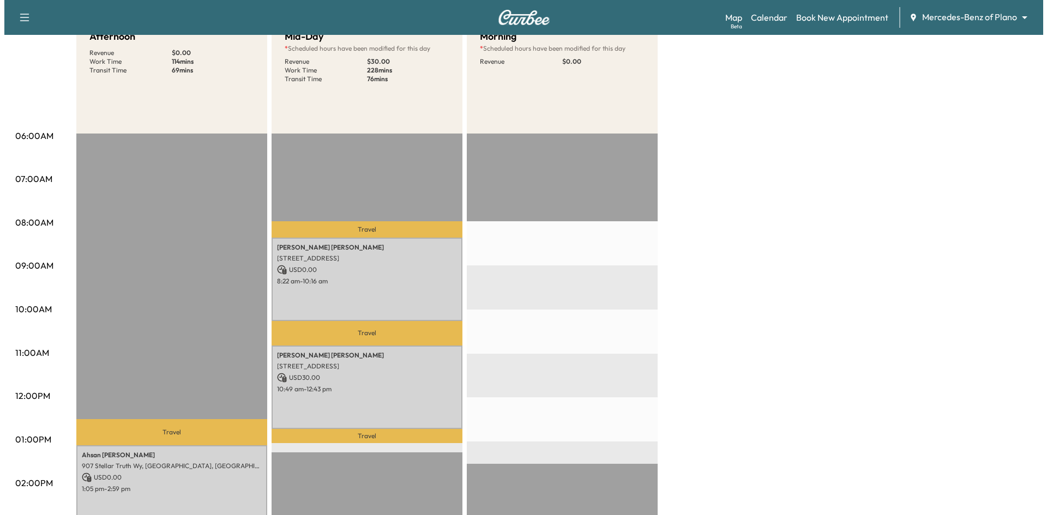
scroll to position [218, 0]
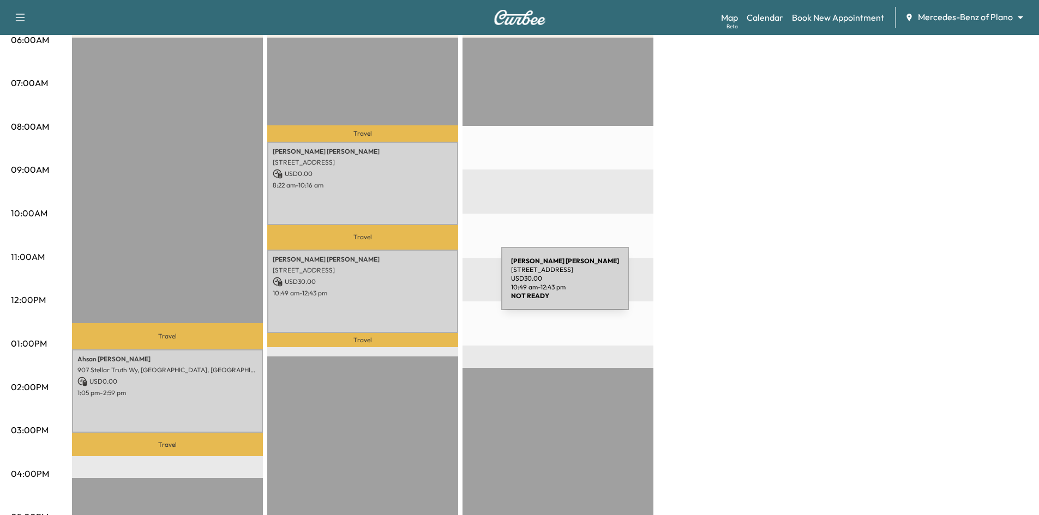
click at [408, 294] on p "10:49 am - 12:43 pm" at bounding box center [363, 293] width 180 height 9
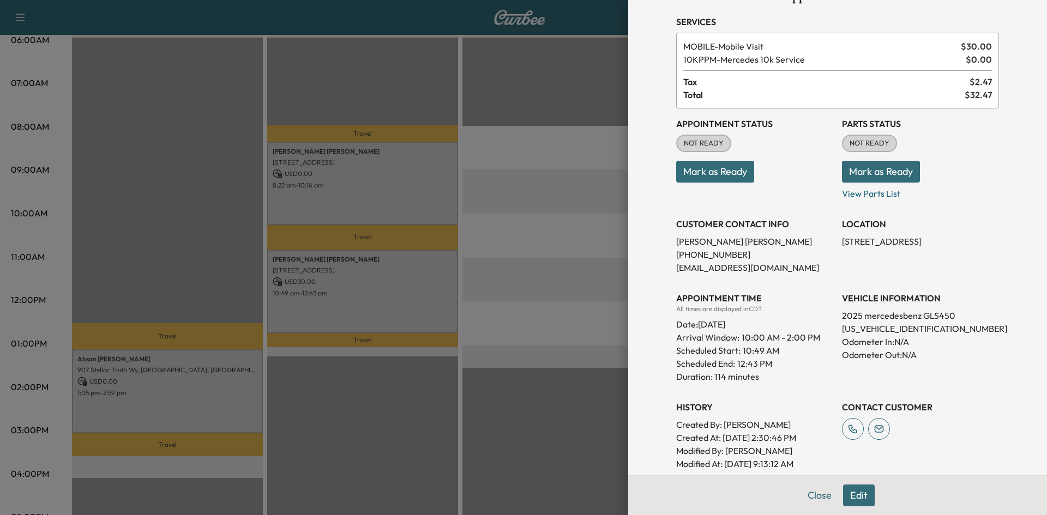
scroll to position [0, 0]
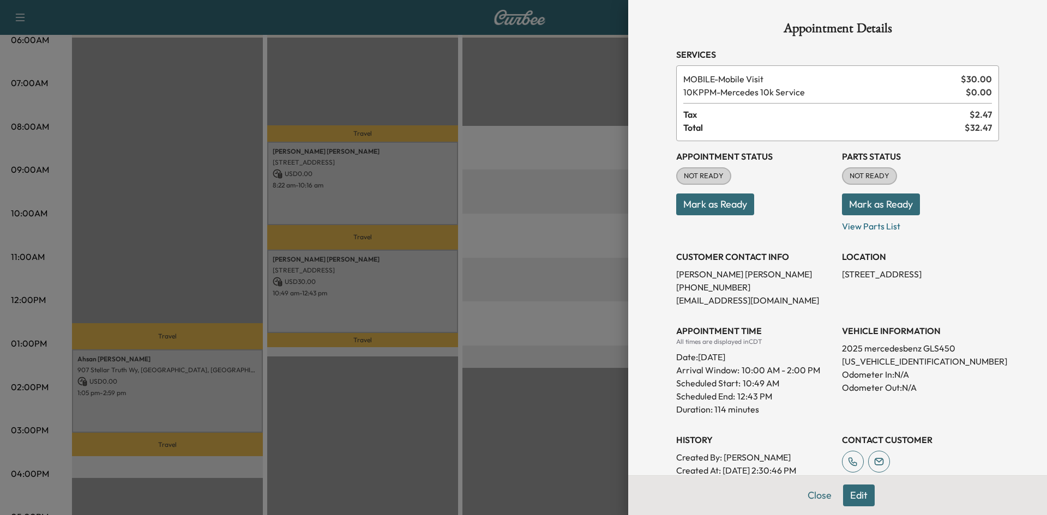
click at [893, 360] on p "4JGFF5KE9SB318927" at bounding box center [920, 361] width 157 height 13
copy p "4JGFF5KE9SB318927"
click at [944, 385] on p "Odometer Out: N/A" at bounding box center [920, 387] width 157 height 13
click at [872, 361] on p "4JGFF5KE9SB318927" at bounding box center [920, 361] width 157 height 13
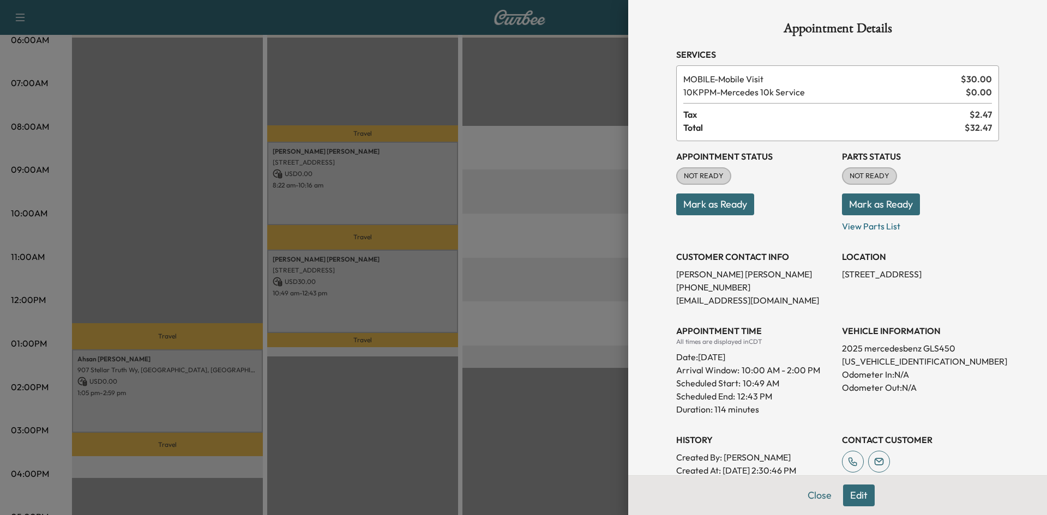
click at [872, 361] on p "4JGFF5KE9SB318927" at bounding box center [920, 361] width 157 height 13
click at [904, 362] on p "4JGFF5KE9SB318927" at bounding box center [920, 361] width 157 height 13
copy p "4JGFF5KE9SB318927"
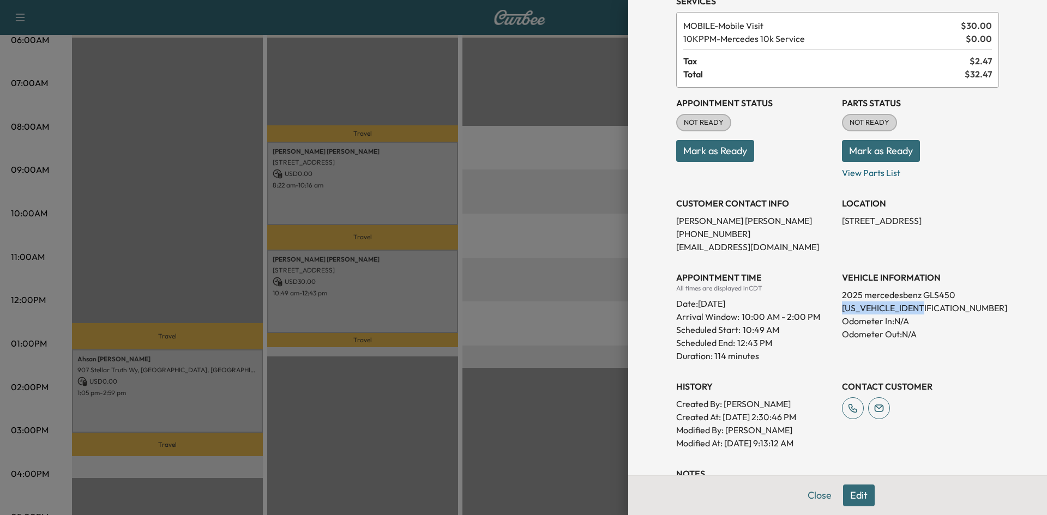
scroll to position [143, 0]
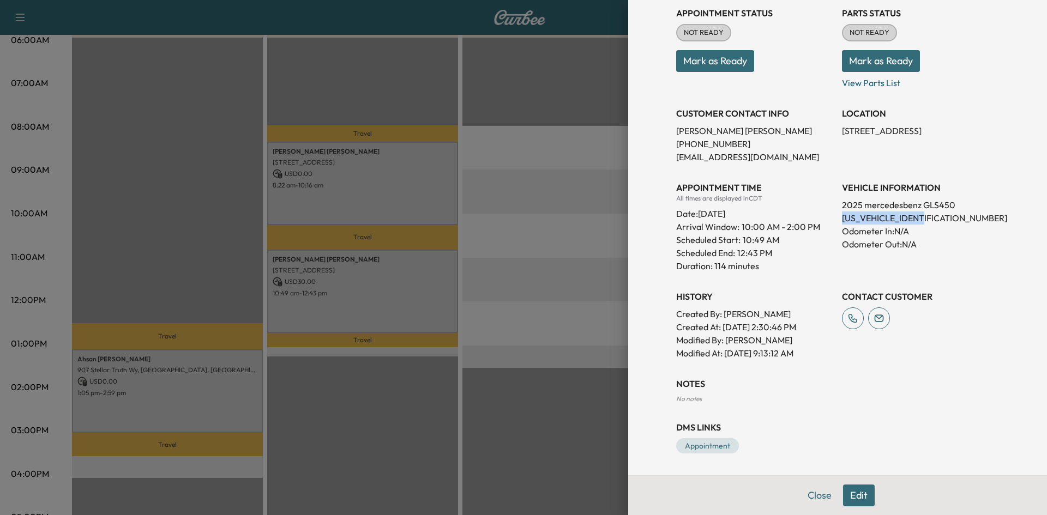
click at [855, 494] on button "Edit" at bounding box center [859, 496] width 32 height 22
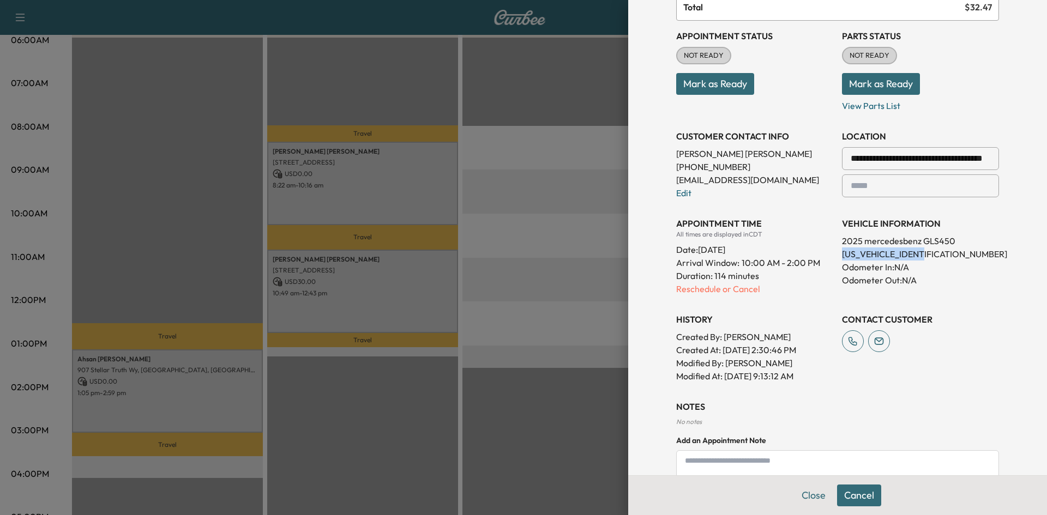
scroll to position [166, 0]
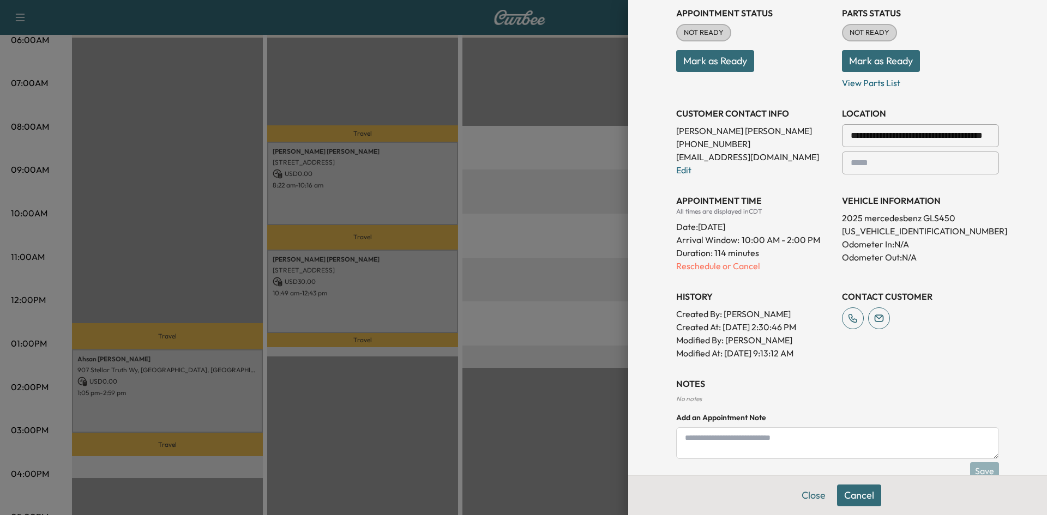
click at [829, 437] on textarea at bounding box center [837, 444] width 323 height 32
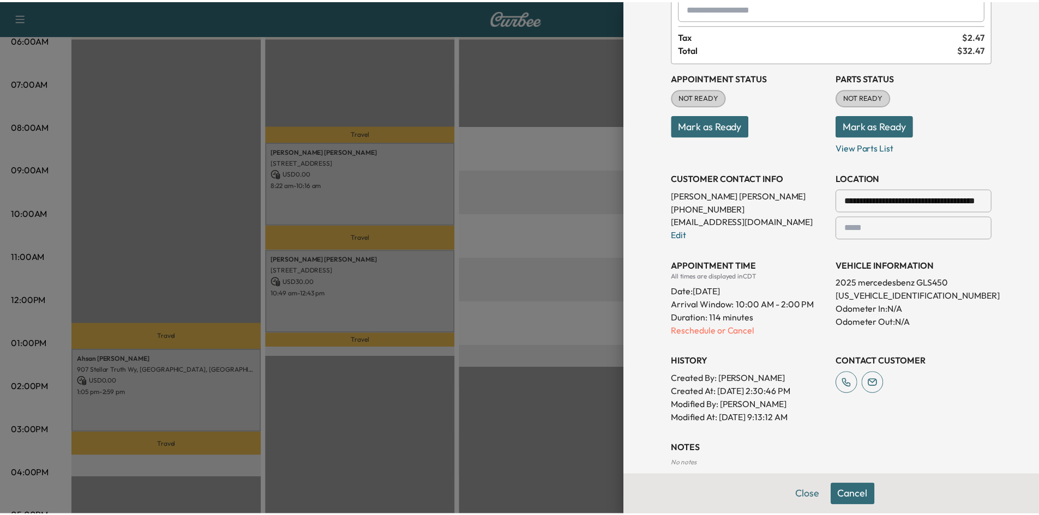
scroll to position [109, 0]
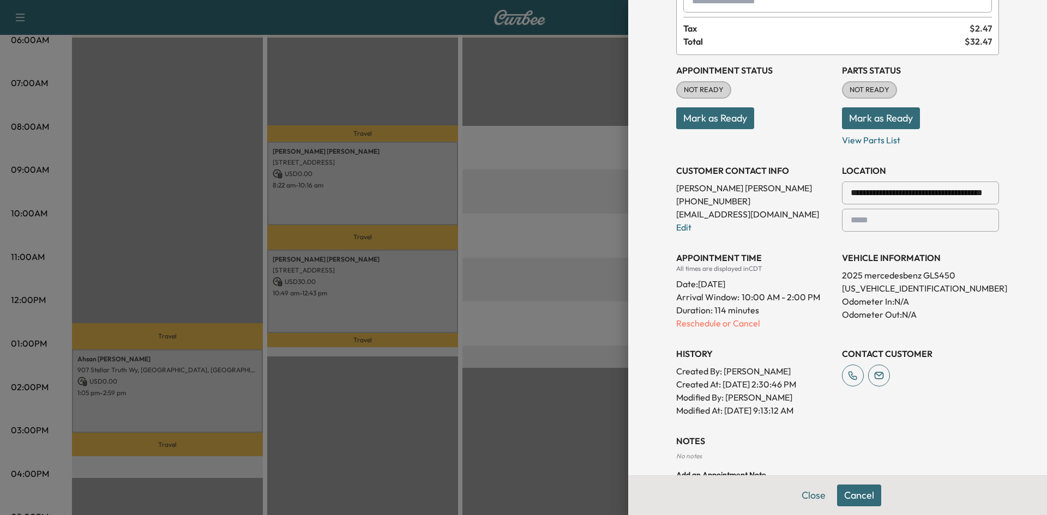
click at [517, 273] on div at bounding box center [523, 257] width 1047 height 515
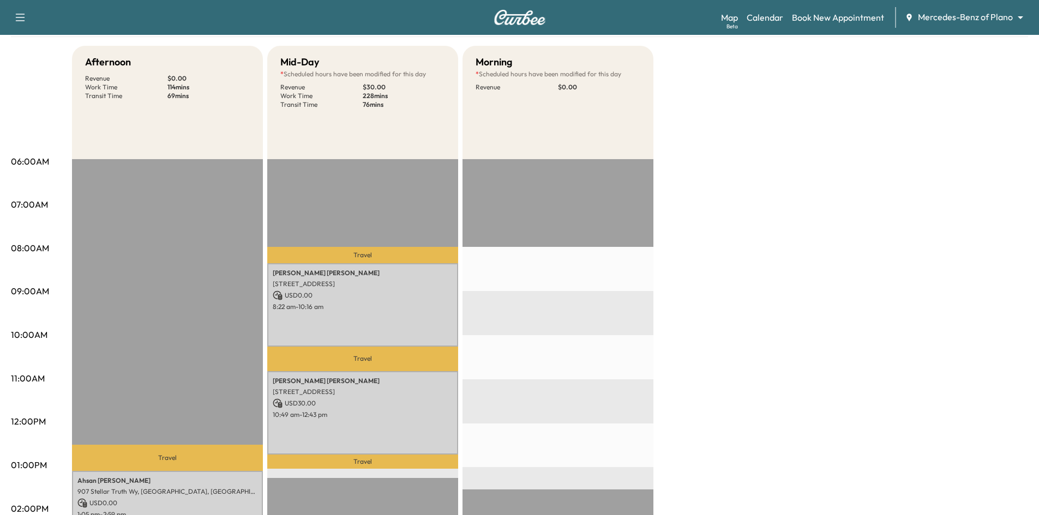
scroll to position [0, 0]
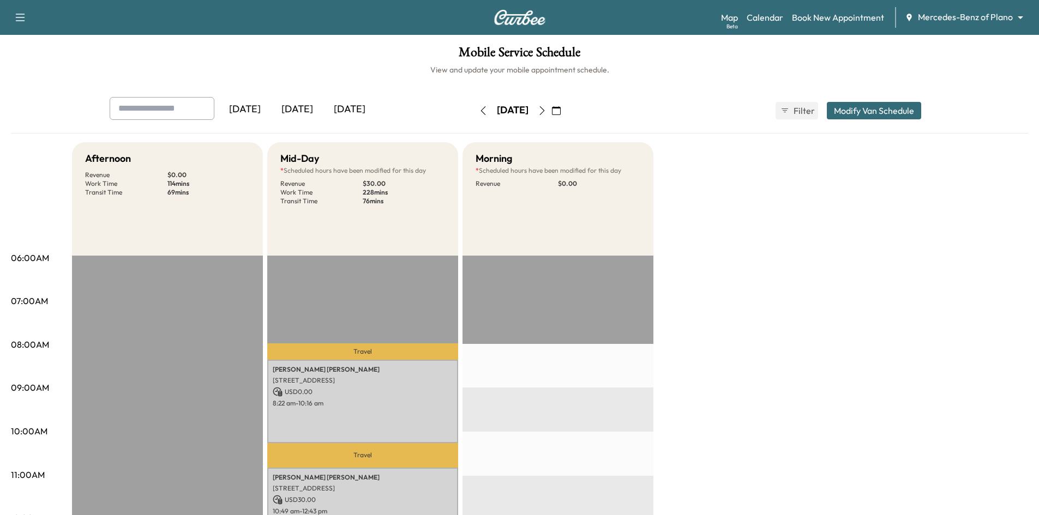
click at [561, 112] on icon "button" at bounding box center [556, 110] width 9 height 9
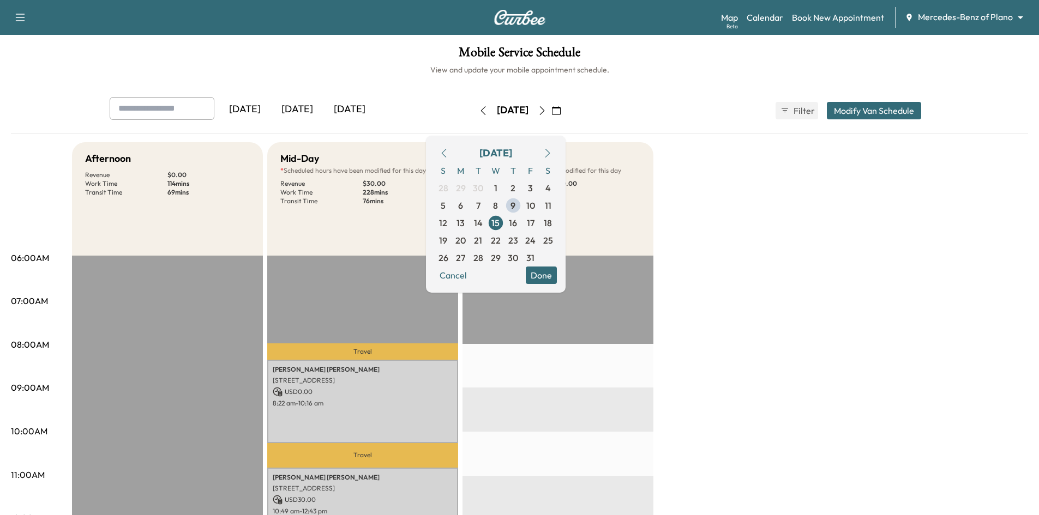
drag, startPoint x: 494, startPoint y: 425, endPoint x: 488, endPoint y: 426, distance: 5.5
click at [381, 492] on div "Kieth Newman 5960 Berkshire Ln, Dallas, TX 75225, USA USD 30.00 10:49 am - 12:4…" at bounding box center [362, 509] width 191 height 83
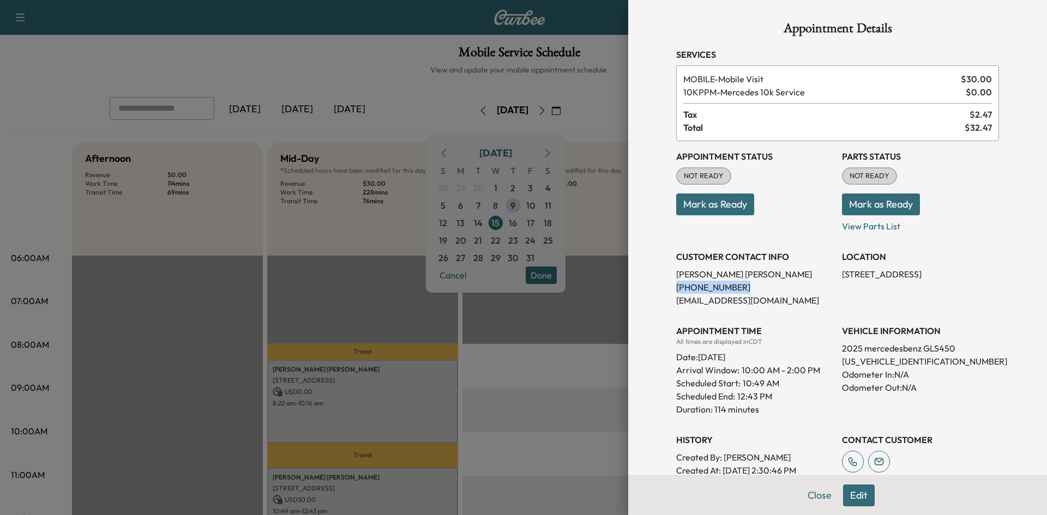
drag, startPoint x: 711, startPoint y: 291, endPoint x: 656, endPoint y: 303, distance: 56.4
click at [663, 295] on div "Appointment Details Services MOBILE - Mobile Visit $ 30.00 10KPPM - Mercedes 10…" at bounding box center [837, 309] width 349 height 619
copy p
click at [240, 63] on div at bounding box center [523, 257] width 1047 height 515
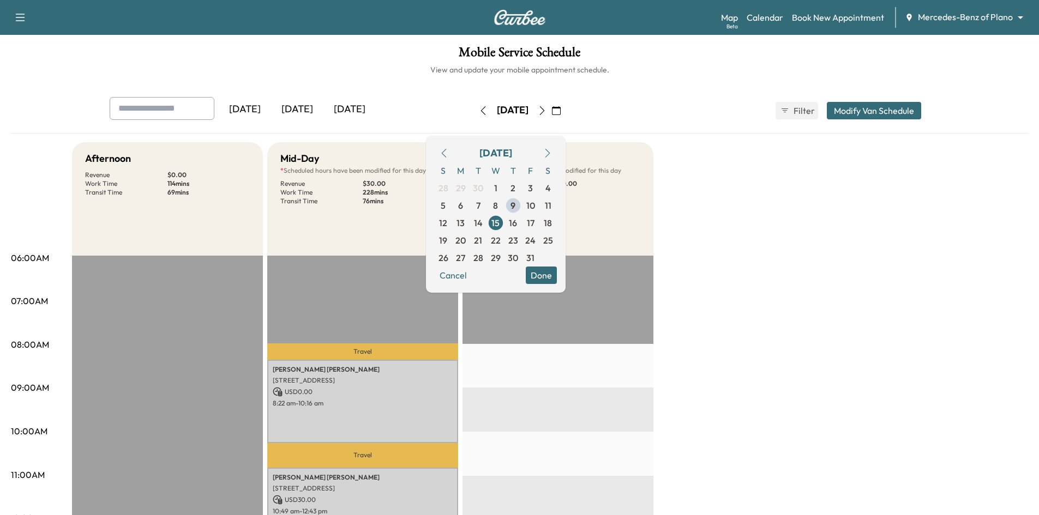
drag, startPoint x: 480, startPoint y: 443, endPoint x: 447, endPoint y: 449, distance: 33.7
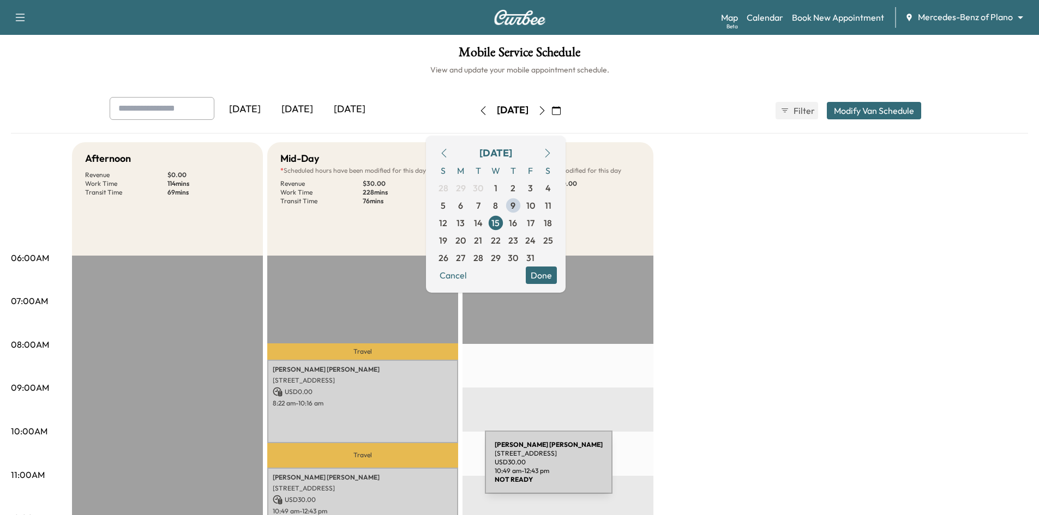
click at [403, 470] on div "Kieth Newman 5960 Berkshire Ln, Dallas, TX 75225, USA USD 30.00 10:49 am - 12:4…" at bounding box center [362, 509] width 191 height 83
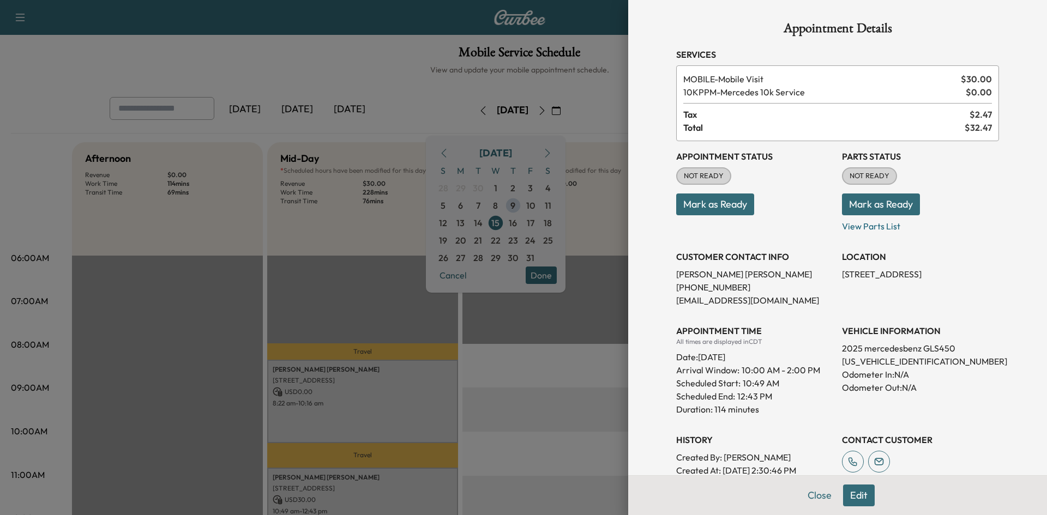
click at [871, 362] on p "4JGFF5KE9SB318927" at bounding box center [920, 361] width 157 height 13
click at [867, 359] on p "4JGFF5KE9SB318927" at bounding box center [920, 361] width 157 height 13
click at [866, 360] on p "4JGFF5KE9SB318927" at bounding box center [920, 361] width 157 height 13
copy p "4JGFF5KE9SB318927"
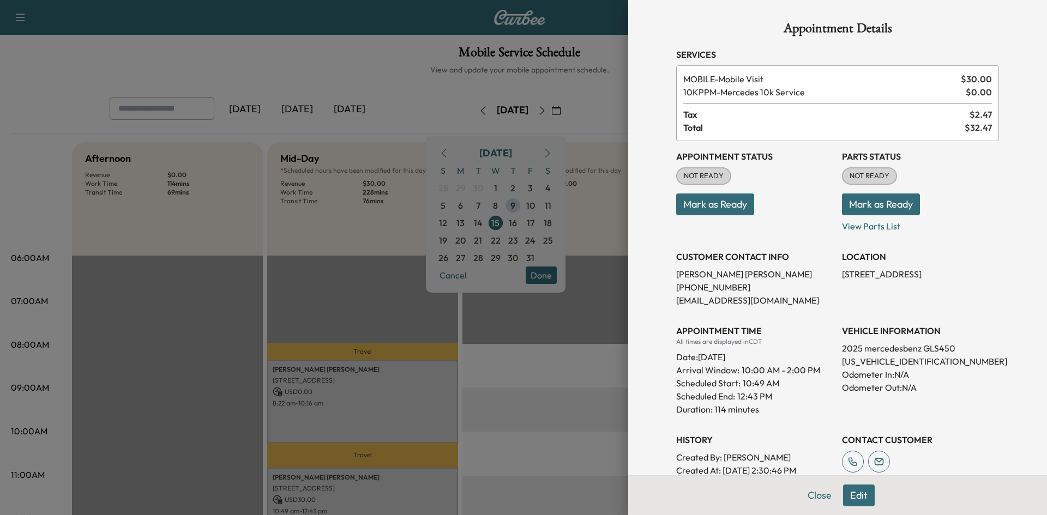
click at [508, 303] on div at bounding box center [523, 257] width 1047 height 515
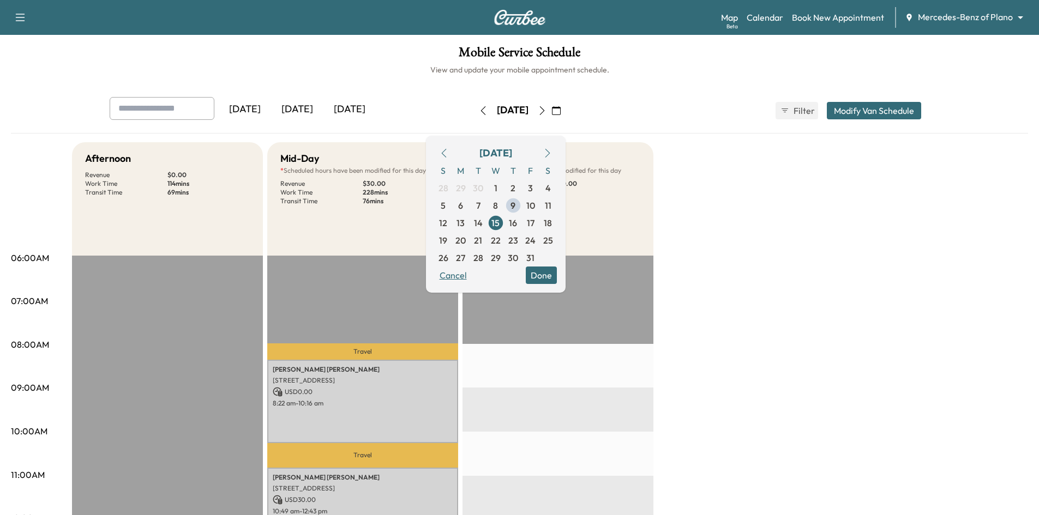
click at [472, 275] on button "Cancel" at bounding box center [453, 275] width 37 height 17
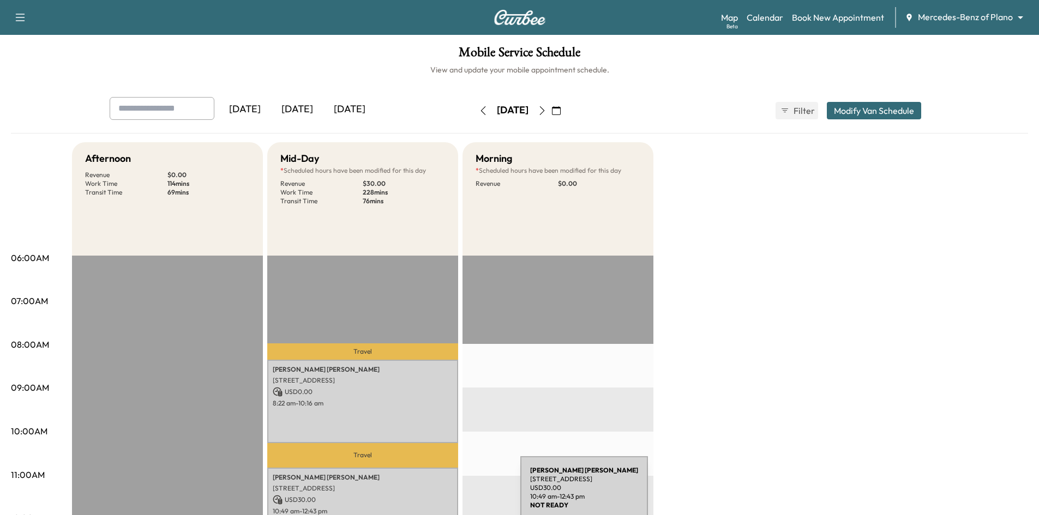
click at [431, 508] on p "10:49 am - 12:43 pm" at bounding box center [363, 511] width 180 height 9
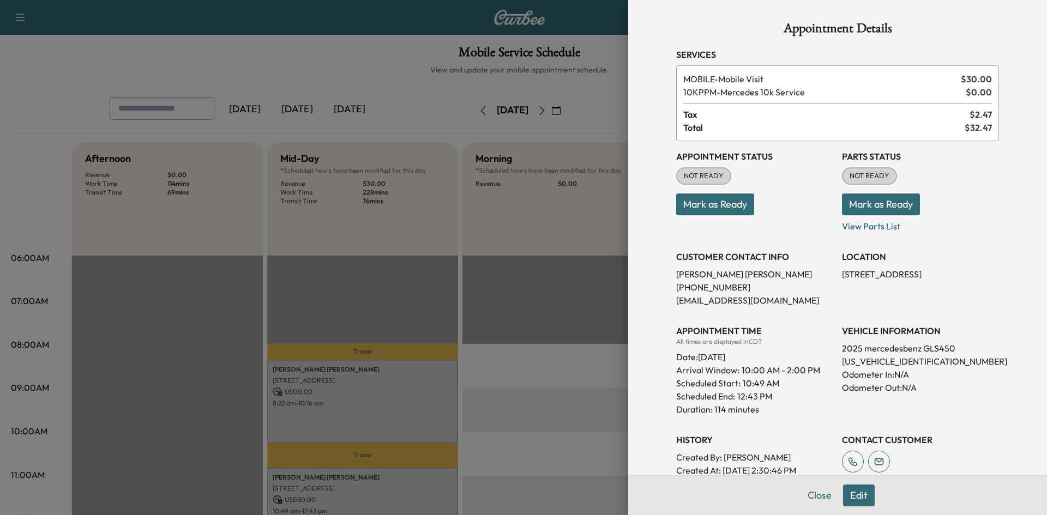
click at [377, 258] on div at bounding box center [523, 257] width 1047 height 515
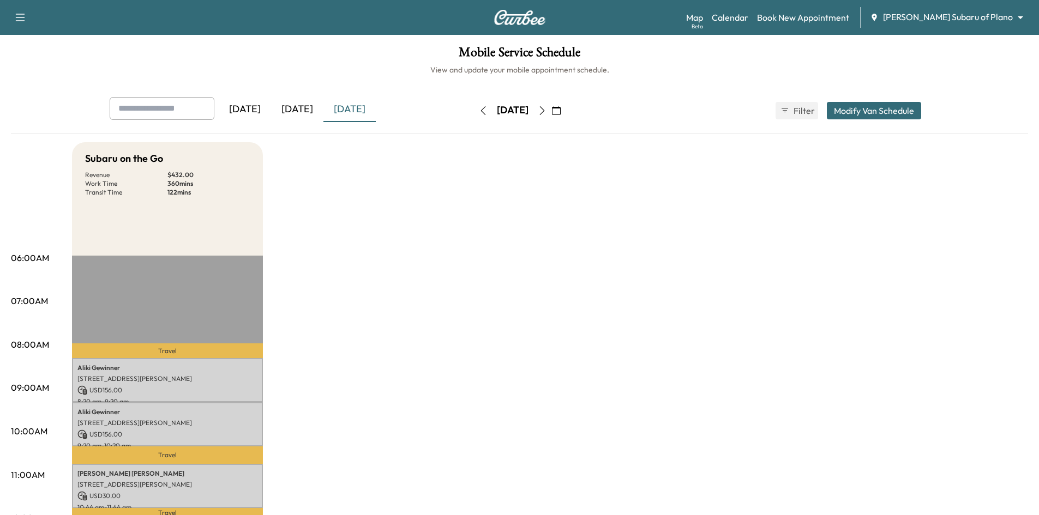
click at [308, 113] on div "[DATE]" at bounding box center [297, 109] width 52 height 25
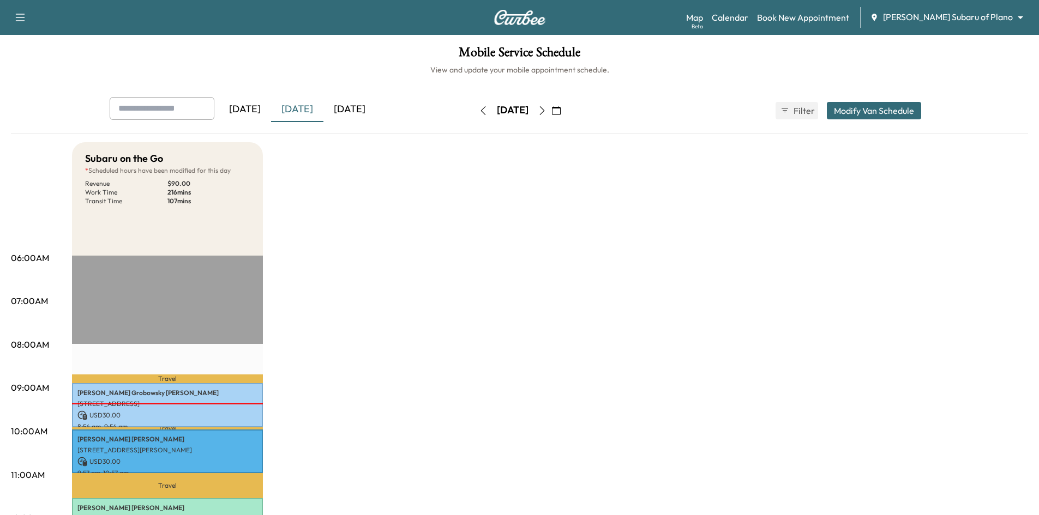
click at [343, 106] on div "[DATE]" at bounding box center [349, 109] width 52 height 25
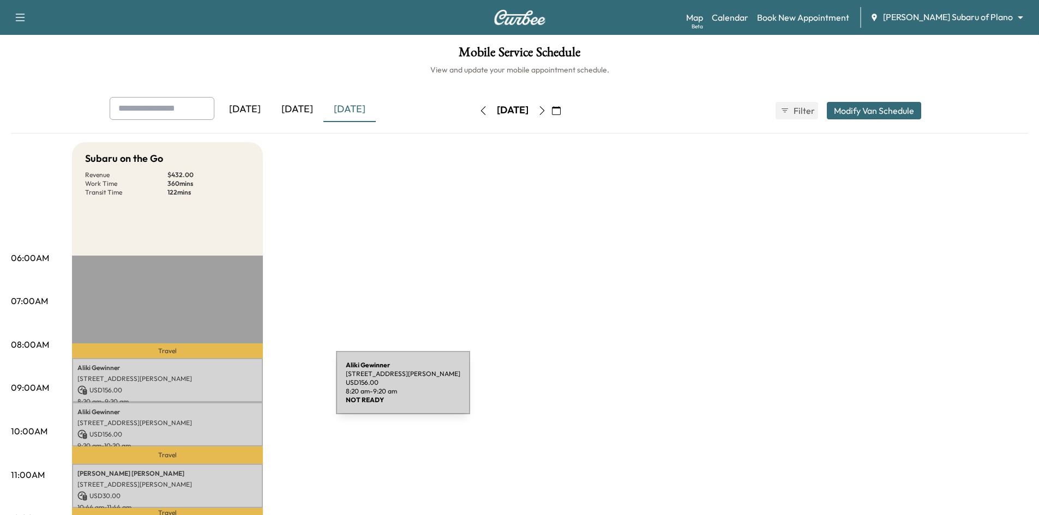
click at [254, 389] on p "USD 156.00" at bounding box center [167, 391] width 180 height 10
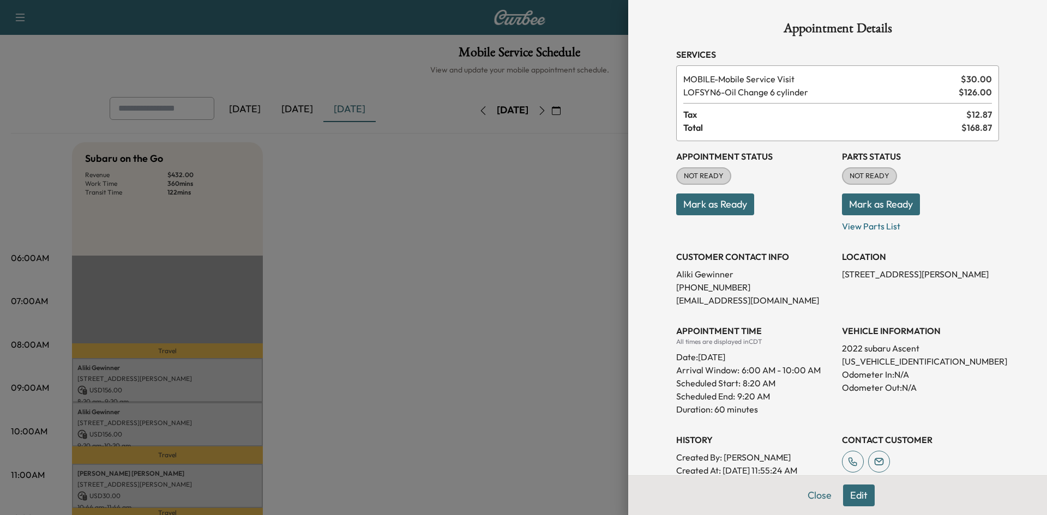
click at [235, 420] on div at bounding box center [523, 257] width 1047 height 515
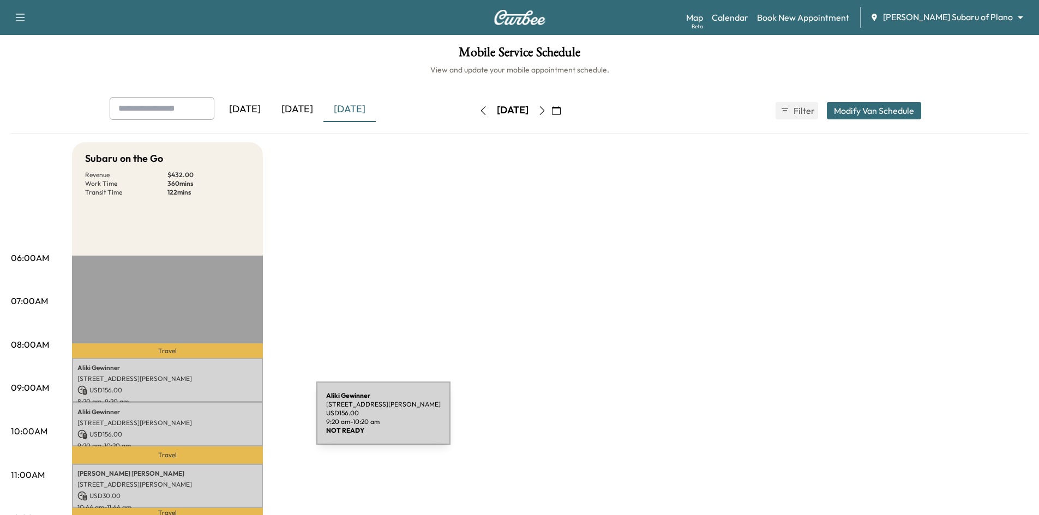
click at [235, 420] on p "[STREET_ADDRESS][PERSON_NAME]" at bounding box center [167, 423] width 180 height 9
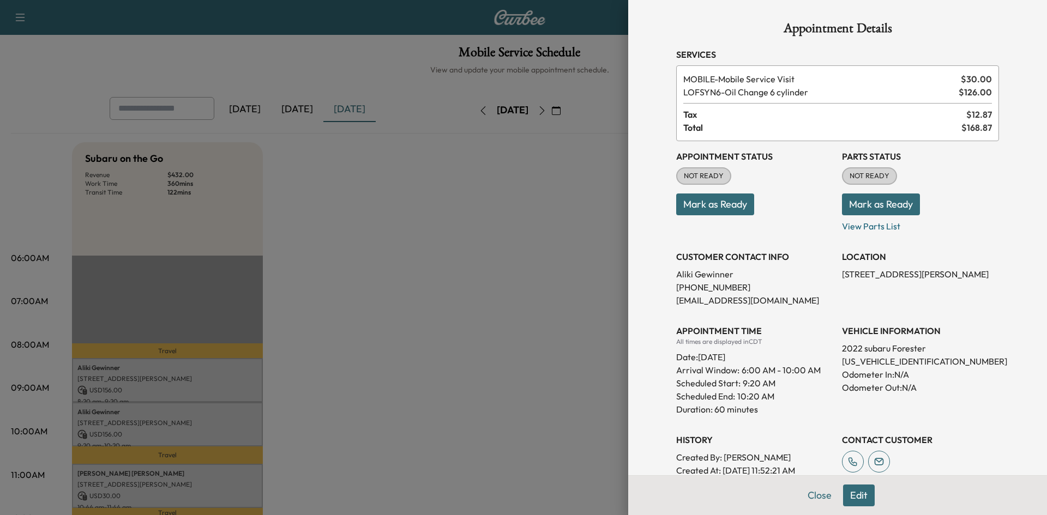
click at [223, 381] on div at bounding box center [523, 257] width 1047 height 515
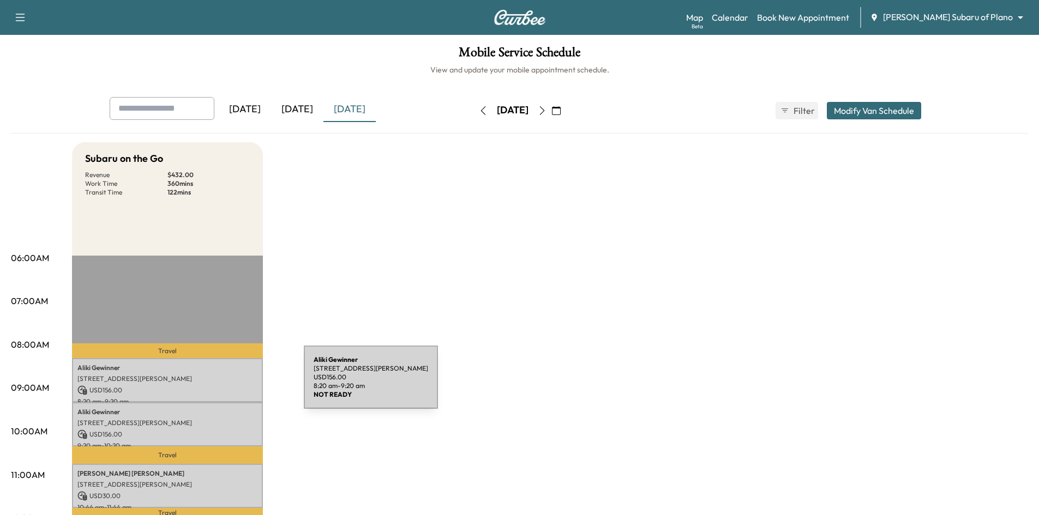
click at [222, 386] on p "USD 156.00" at bounding box center [167, 391] width 180 height 10
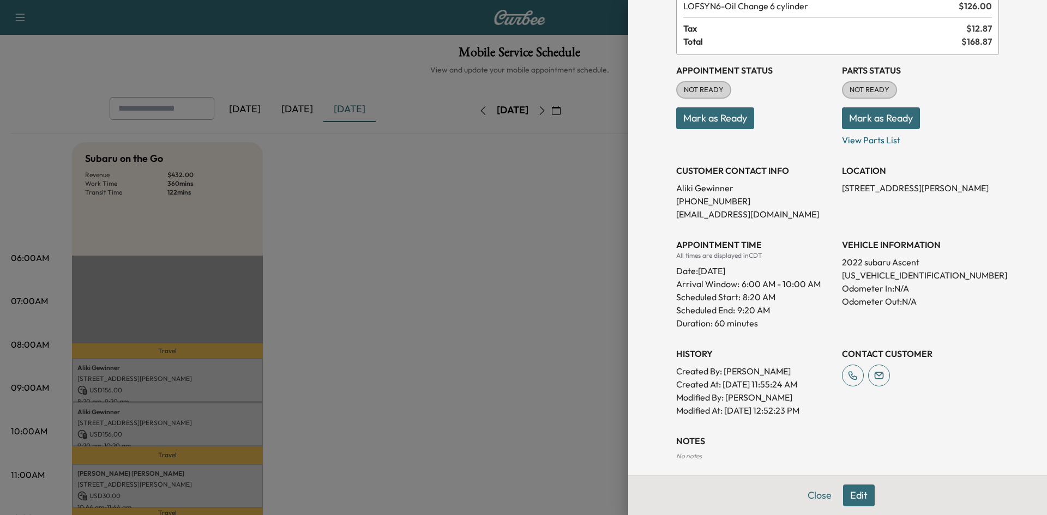
scroll to position [143, 0]
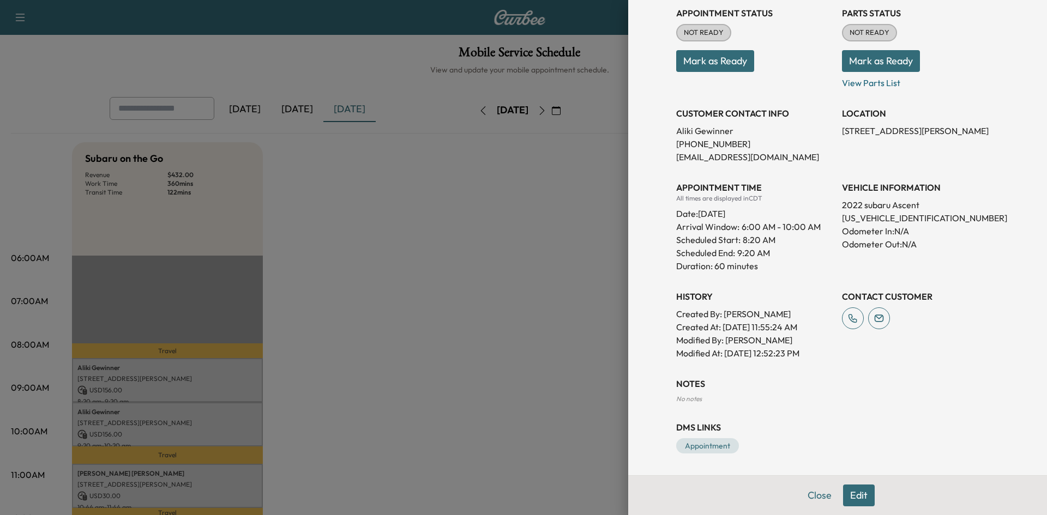
click at [856, 498] on button "Edit" at bounding box center [859, 496] width 32 height 22
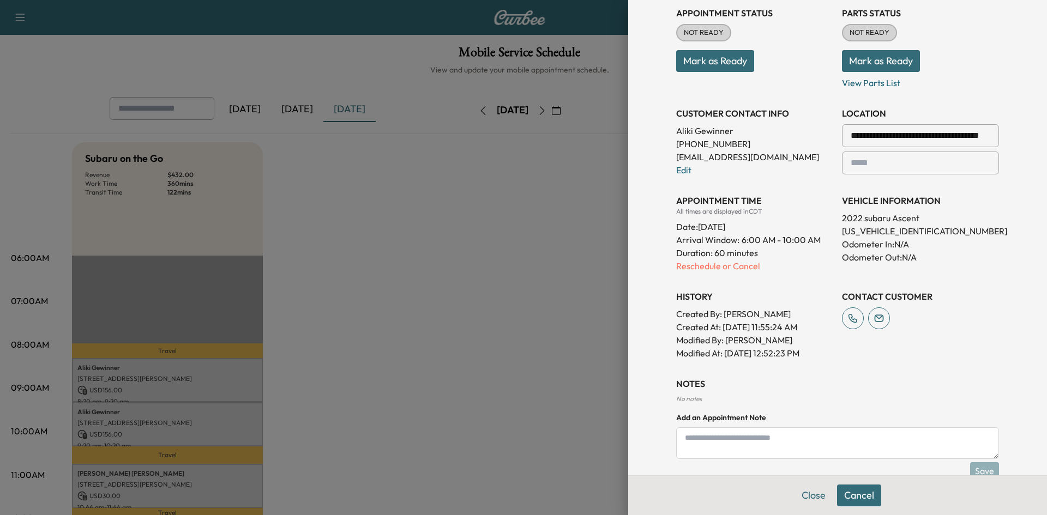
click at [834, 436] on textarea at bounding box center [837, 444] width 323 height 32
type textarea "*"
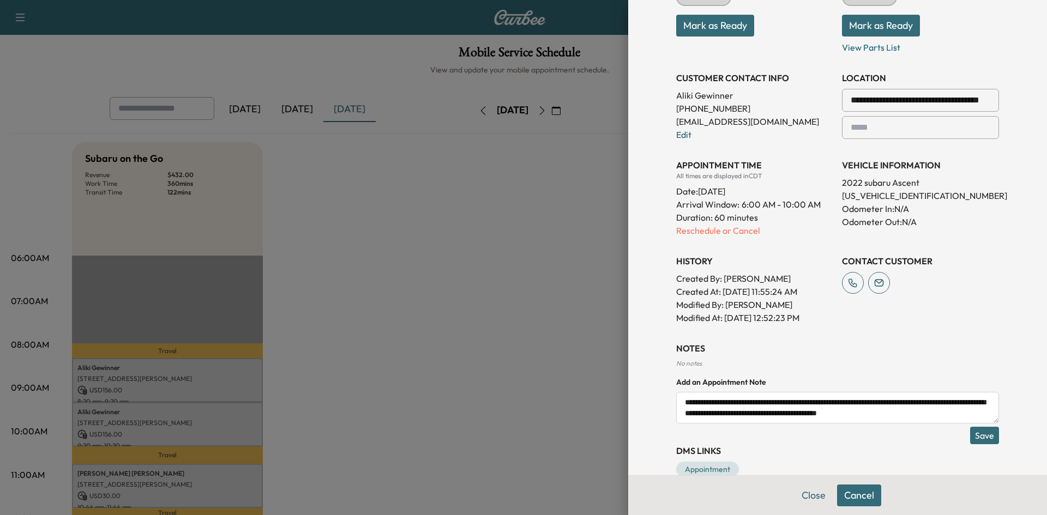
scroll to position [221, 0]
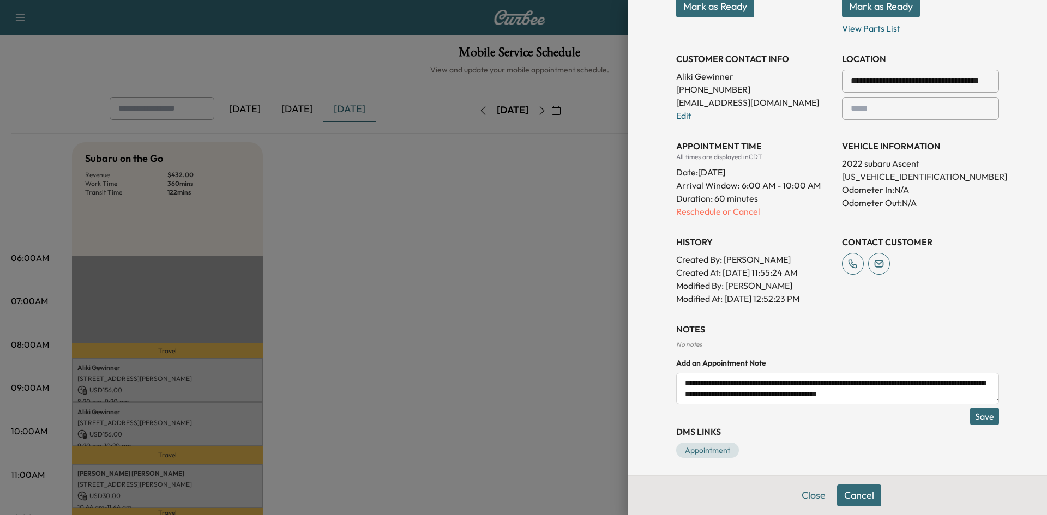
type textarea "**********"
click at [976, 418] on button "Save" at bounding box center [984, 416] width 29 height 17
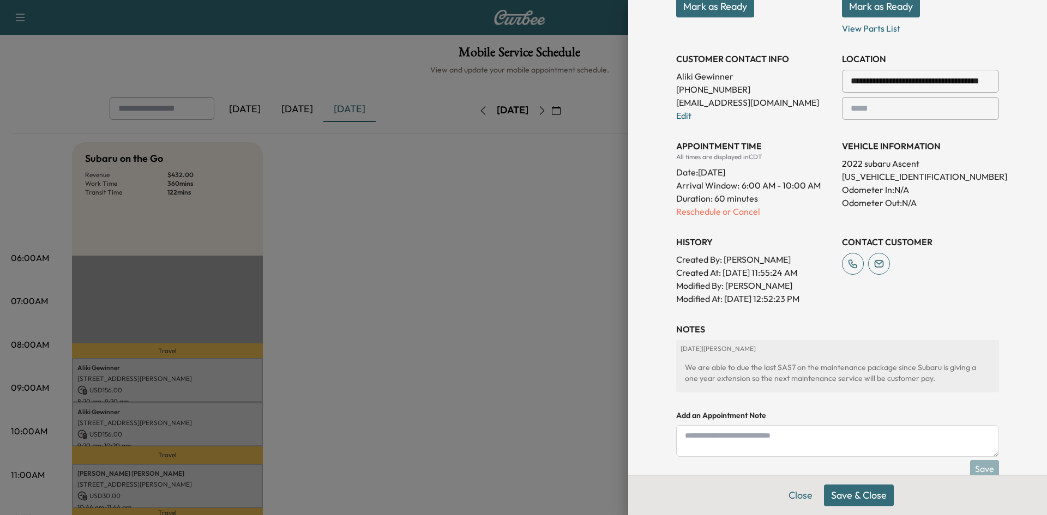
click at [844, 502] on button "Save & Close" at bounding box center [859, 496] width 70 height 22
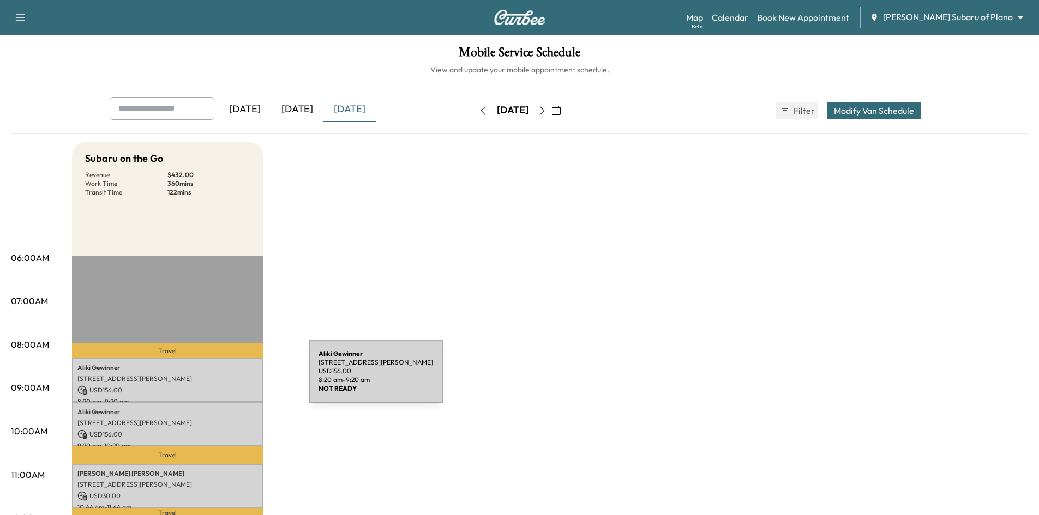
click at [227, 378] on p "4505 CORRAL CT, MCKINNEY, TX 75070, USA" at bounding box center [167, 379] width 180 height 9
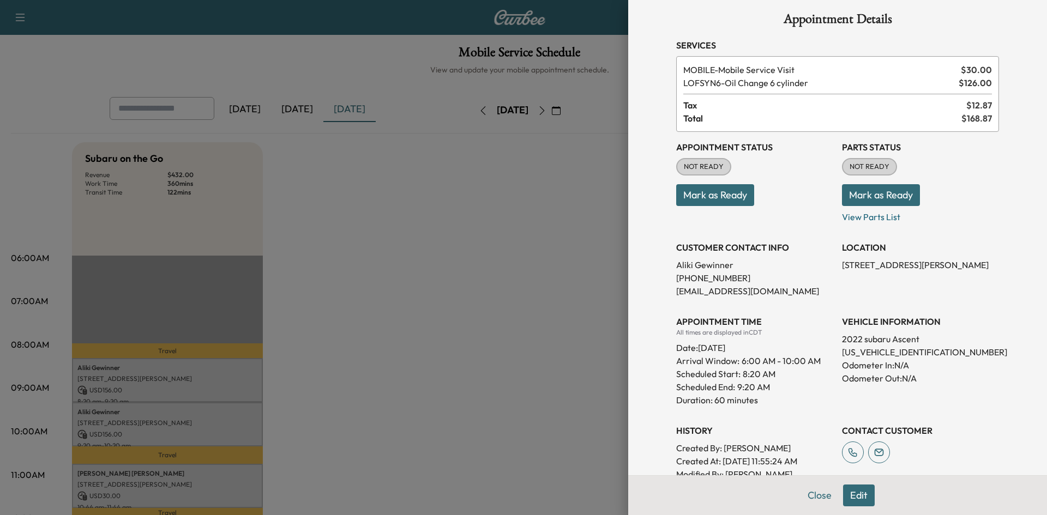
scroll to position [0, 0]
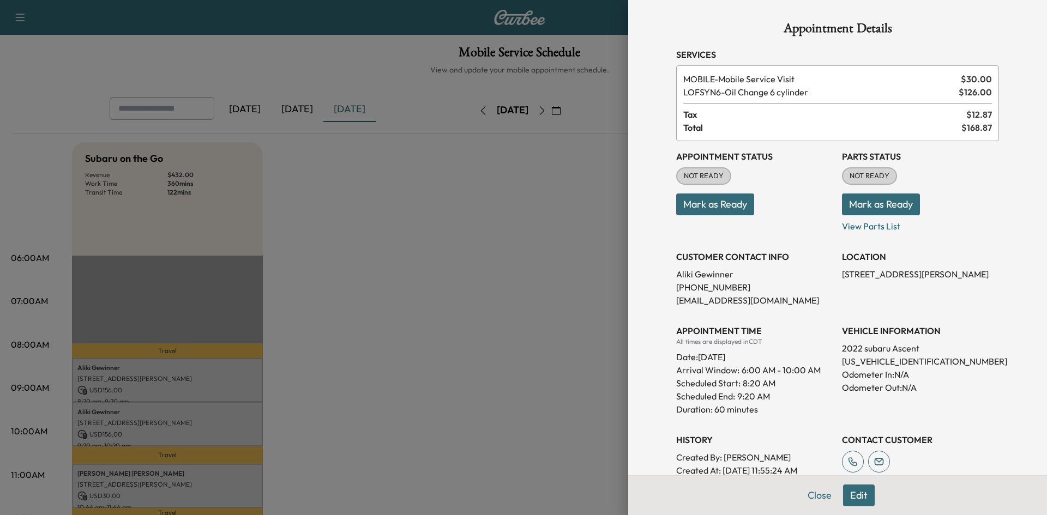
click at [919, 364] on p "4S4WMAPD9N3402291" at bounding box center [920, 361] width 157 height 13
copy p "4S4WMAPD9N3402291"
click at [448, 277] on div at bounding box center [523, 257] width 1047 height 515
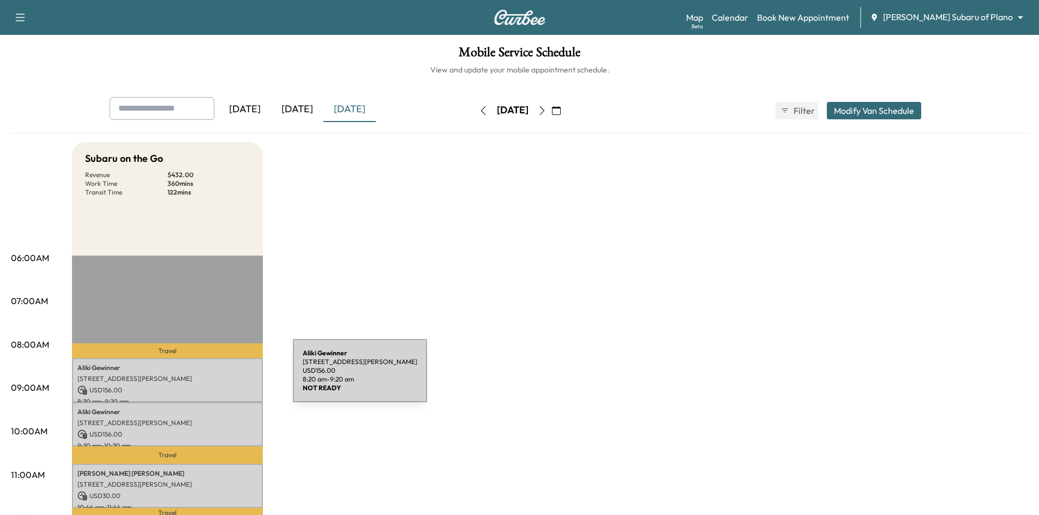
click at [212, 376] on p "4505 CORRAL CT, MCKINNEY, TX 75070, USA" at bounding box center [167, 379] width 180 height 9
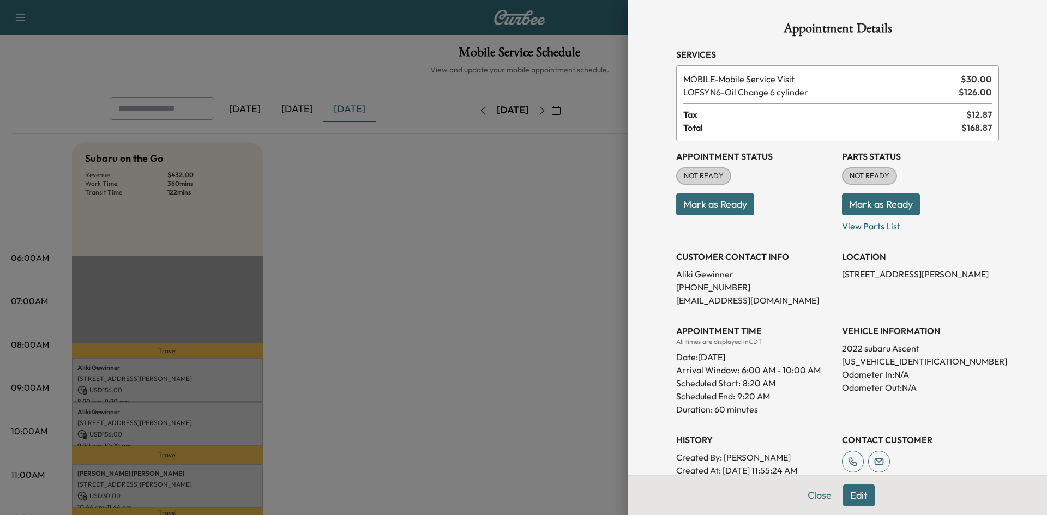
scroll to position [196, 0]
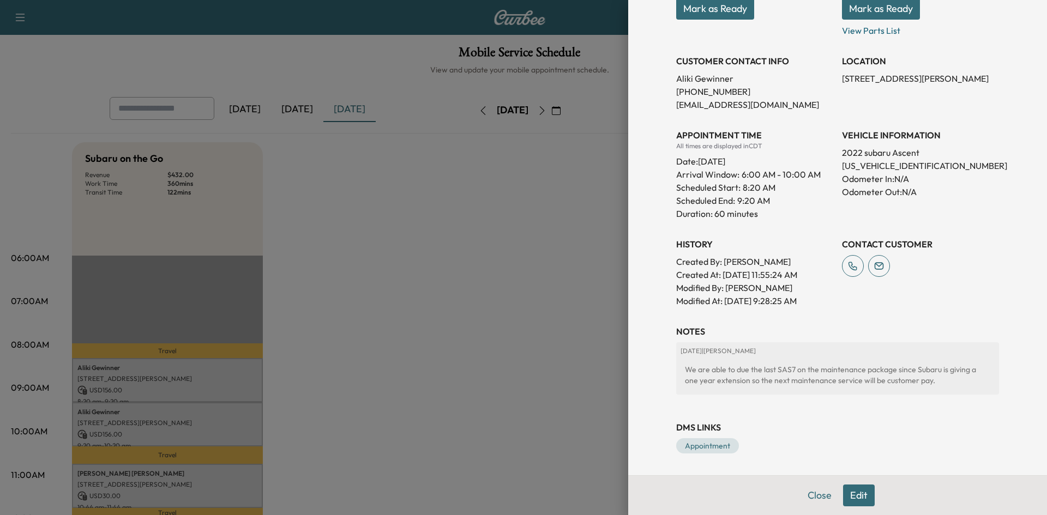
click at [479, 409] on div at bounding box center [523, 257] width 1047 height 515
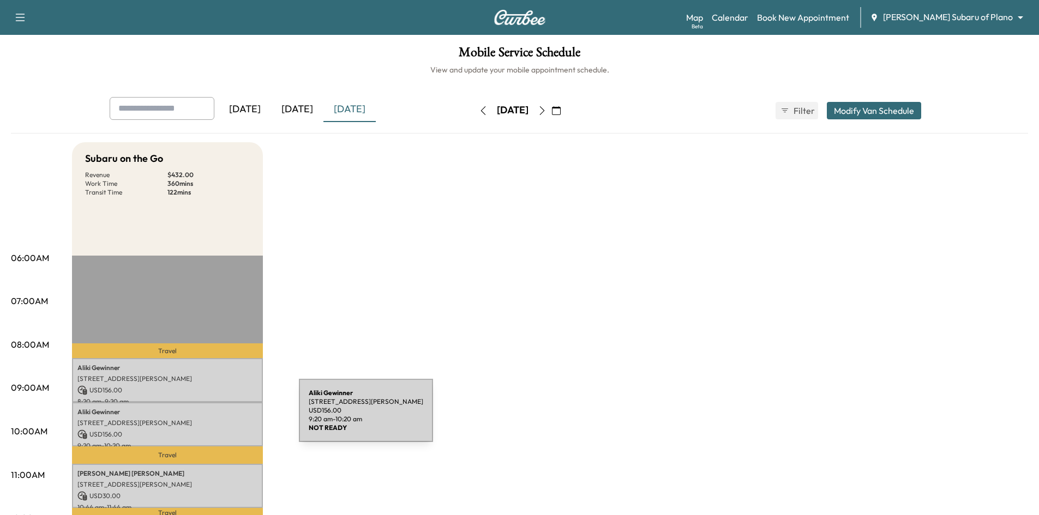
click at [217, 419] on p "4505 CORRAL CT, MCKINNEY, TX 75070, USA" at bounding box center [167, 423] width 180 height 9
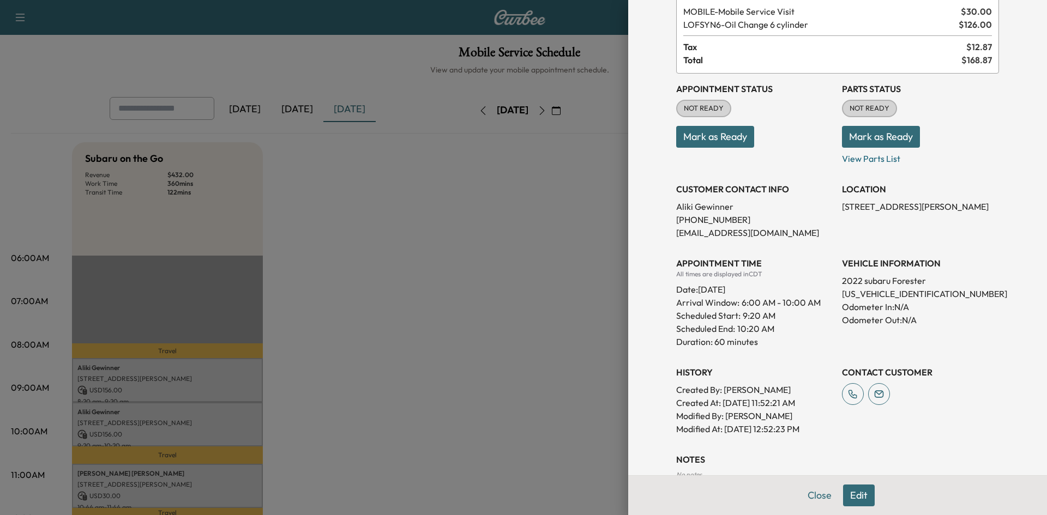
scroll to position [0, 0]
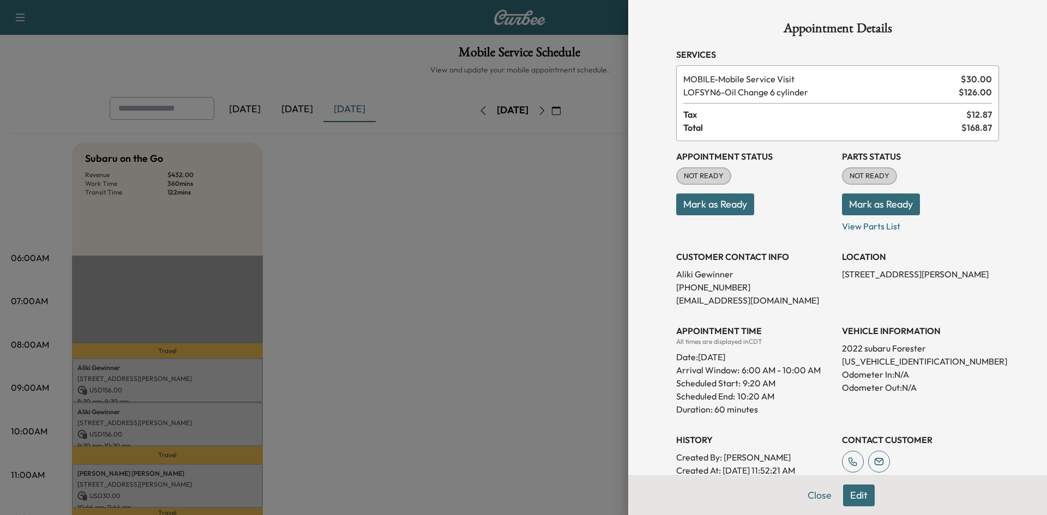
drag, startPoint x: 531, startPoint y: 305, endPoint x: 479, endPoint y: 306, distance: 52.4
click at [528, 306] on div at bounding box center [523, 257] width 1047 height 515
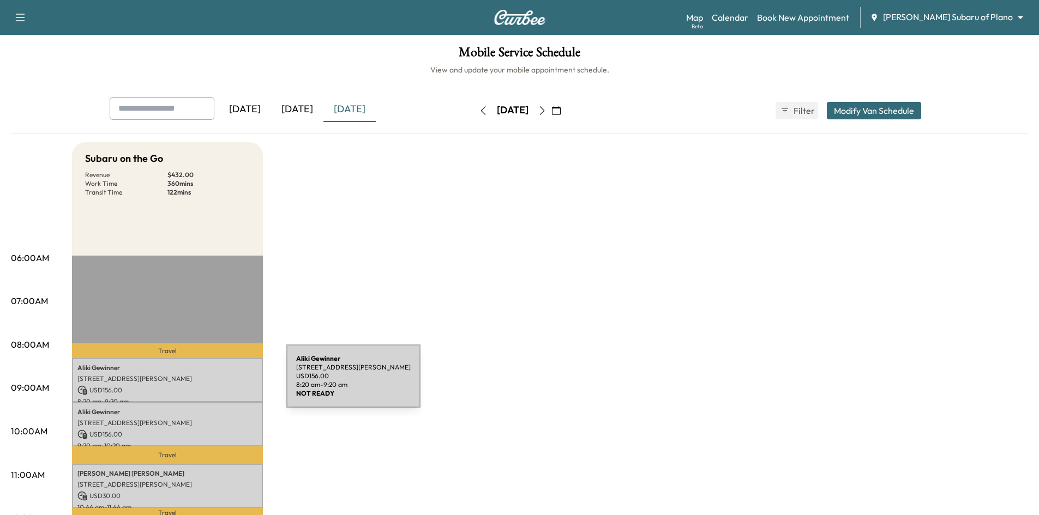
click at [206, 383] on div "Aliki Gewinner 4505 CORRAL CT, MCKINNEY, TX 75070, USA USD 156.00 8:20 am - 9:2…" at bounding box center [167, 380] width 191 height 44
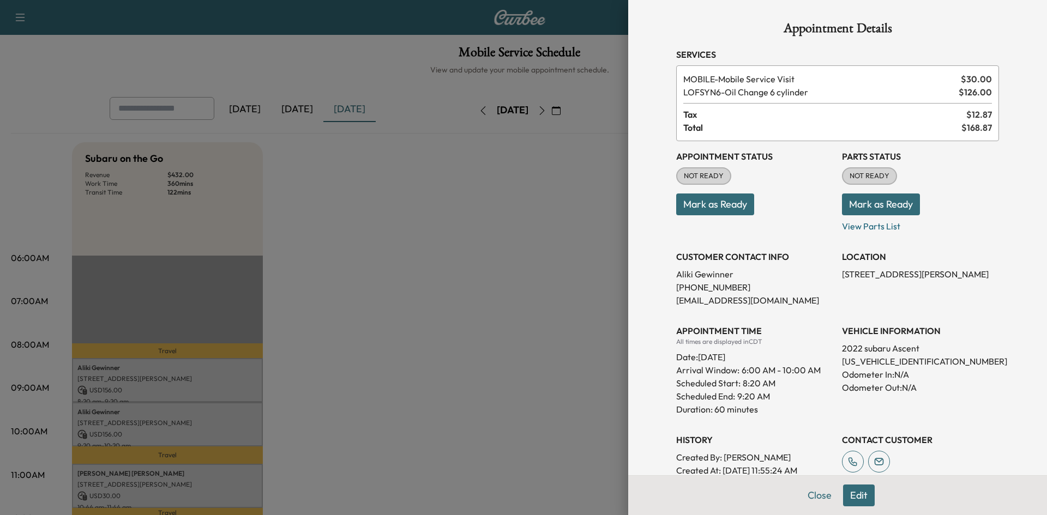
click at [861, 362] on p "4S4WMAPD9N3402291" at bounding box center [920, 361] width 157 height 13
copy p "4S4WMAPD9N3402291"
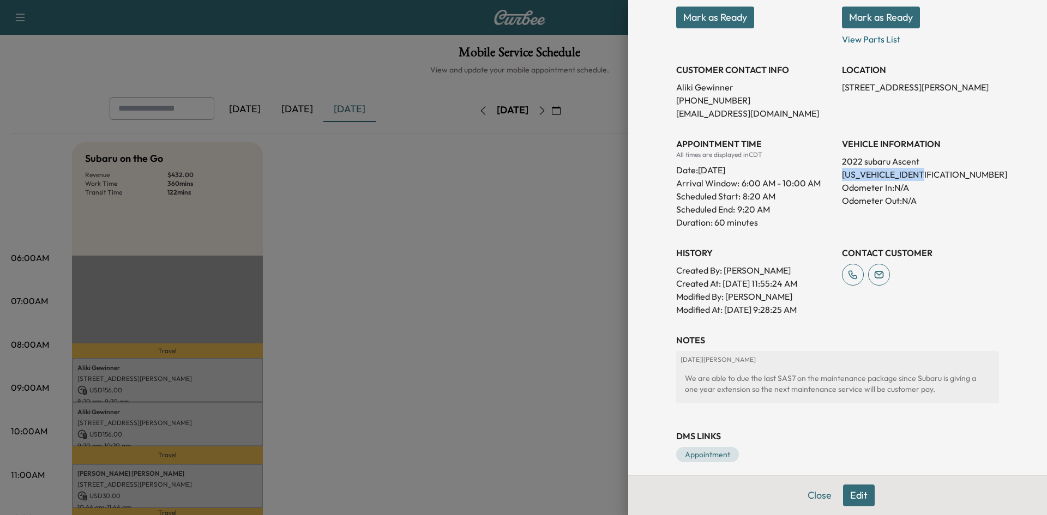
scroll to position [196, 0]
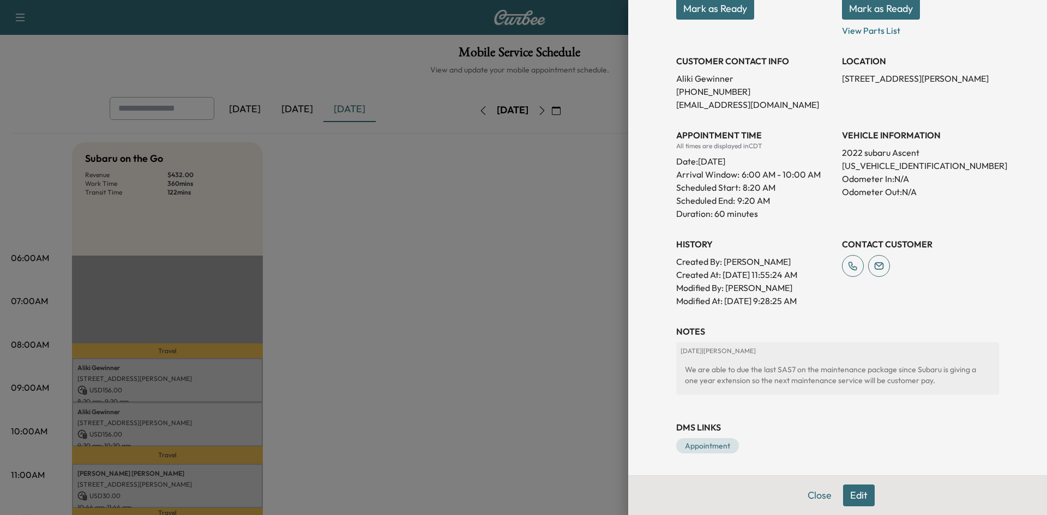
click at [144, 417] on div at bounding box center [523, 257] width 1047 height 515
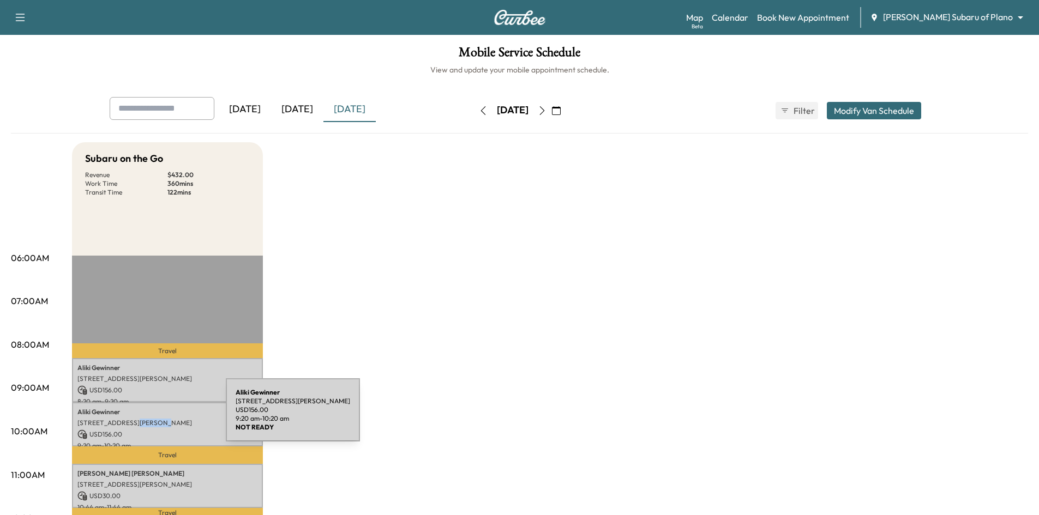
click at [144, 419] on p "4505 CORRAL CT, MCKINNEY, TX 75070, USA" at bounding box center [167, 423] width 180 height 9
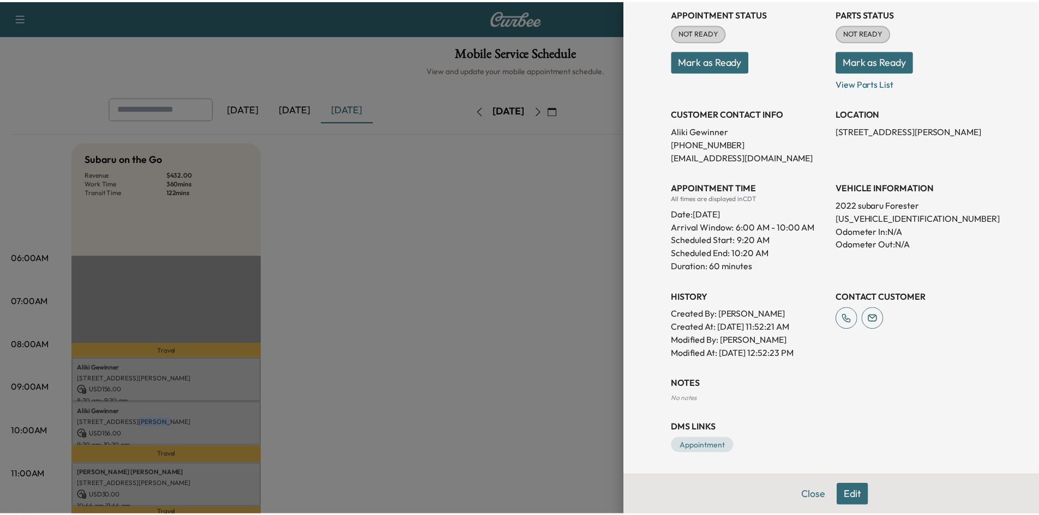
scroll to position [0, 0]
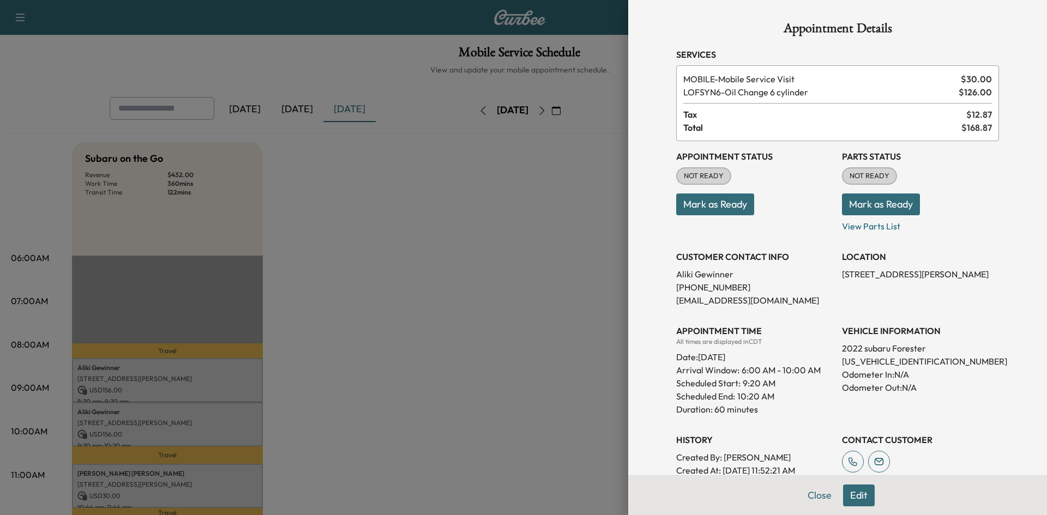
click at [363, 377] on div at bounding box center [523, 257] width 1047 height 515
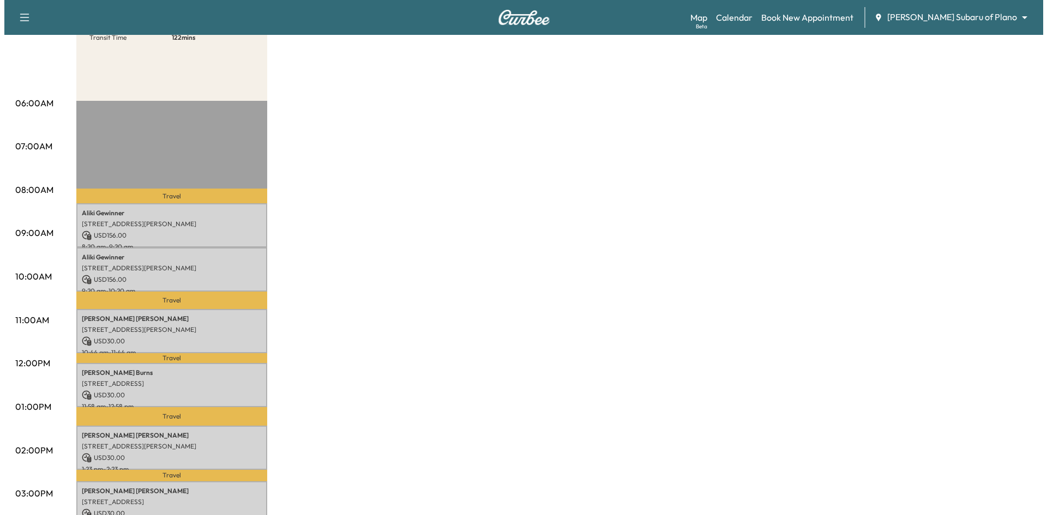
scroll to position [273, 0]
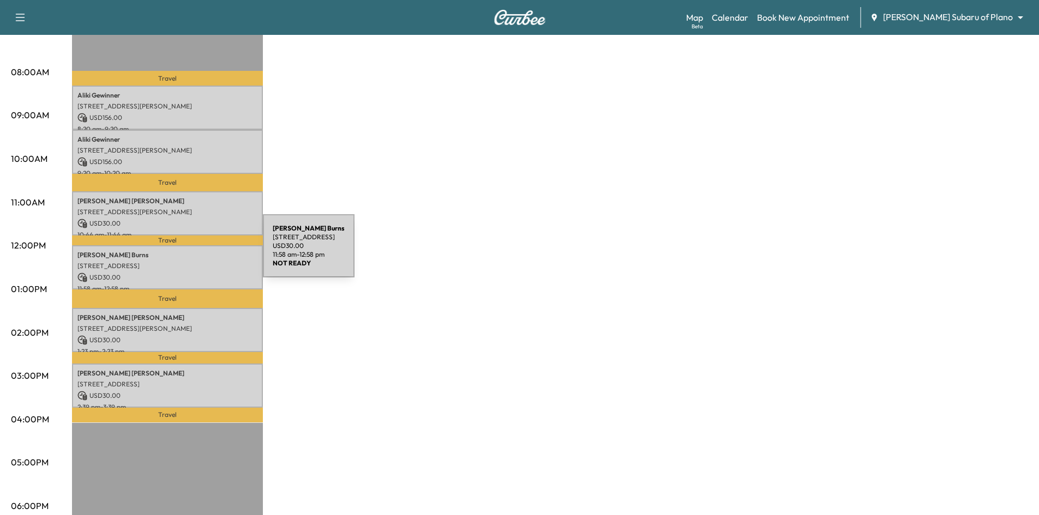
click at [181, 253] on p "Derek Burns" at bounding box center [167, 255] width 180 height 9
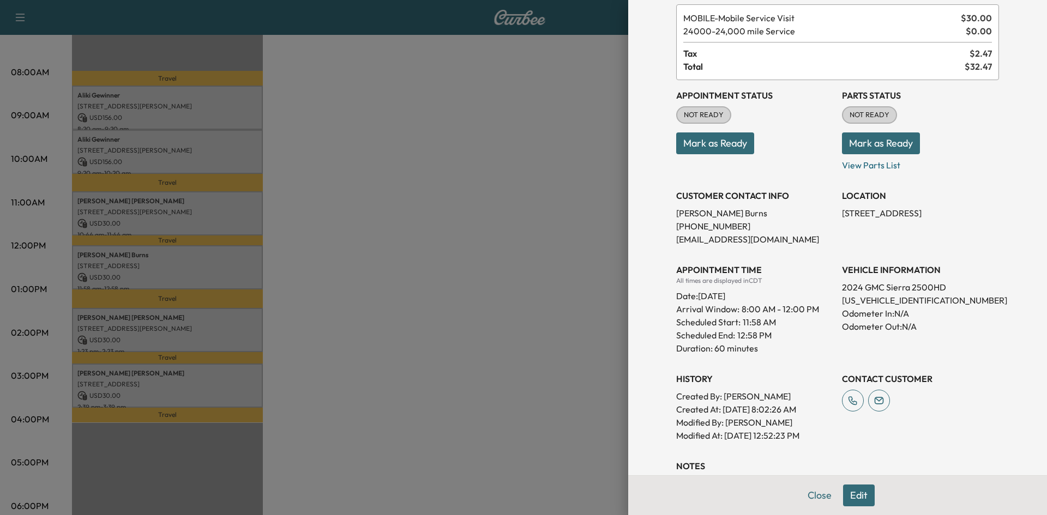
scroll to position [143, 0]
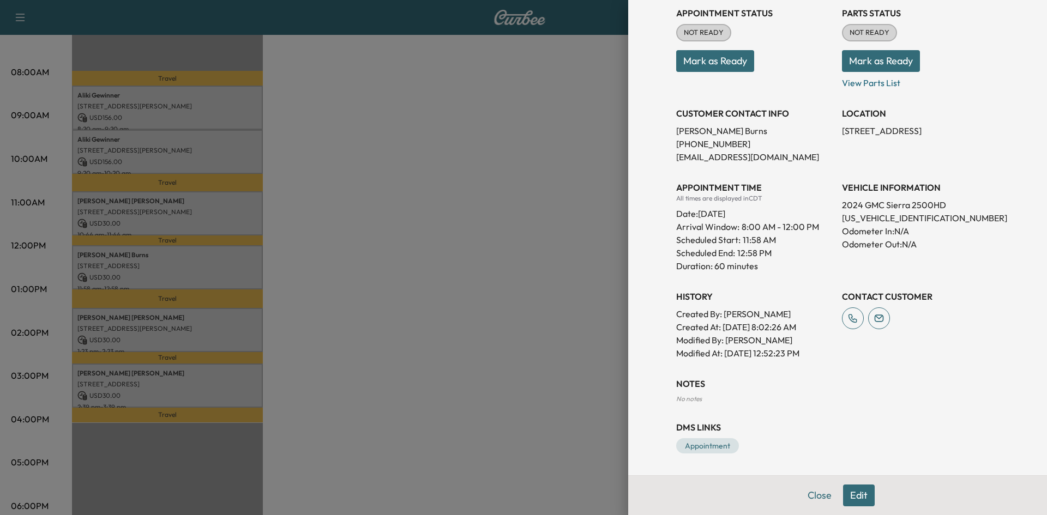
click at [498, 315] on div at bounding box center [523, 257] width 1047 height 515
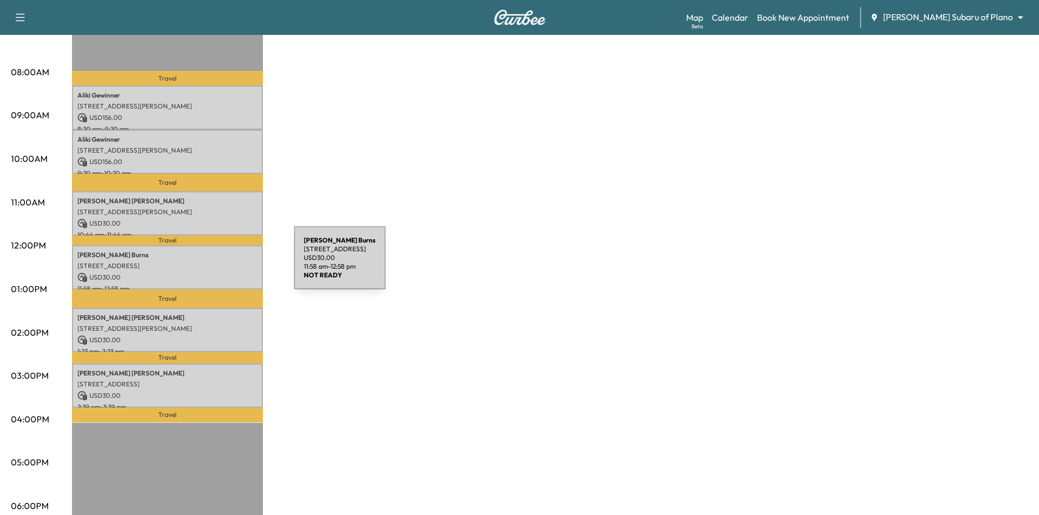
click at [212, 265] on p "6840 Gateridge Drive, Dallas, TX 75254, US" at bounding box center [167, 266] width 180 height 9
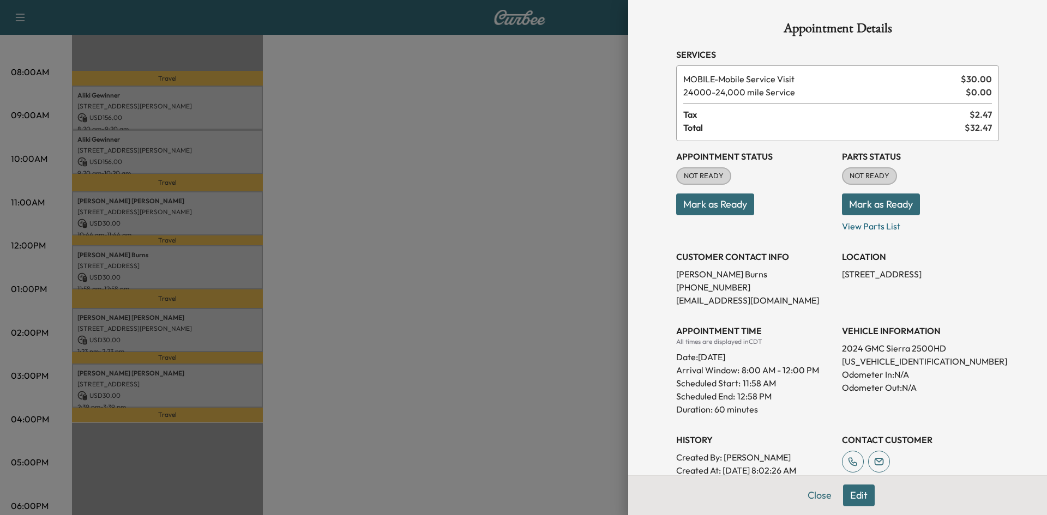
click at [860, 362] on p "1GT49PEY5RF153613" at bounding box center [920, 361] width 157 height 13
copy p "1GT49PEY5RF153613"
click at [395, 293] on div at bounding box center [523, 257] width 1047 height 515
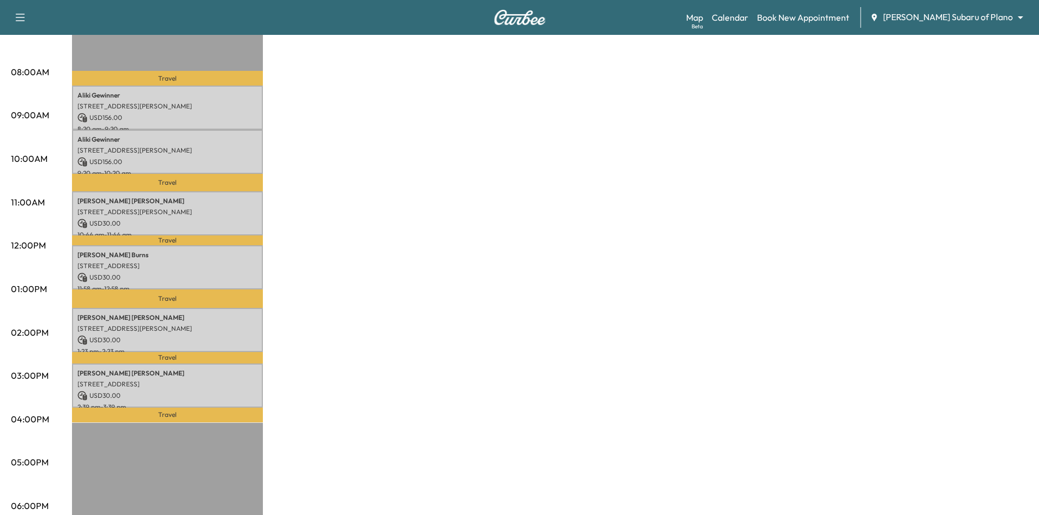
drag, startPoint x: 457, startPoint y: 260, endPoint x: 315, endPoint y: 257, distance: 142.4
click at [457, 261] on div "Subaru on the Go Revenue $ 432.00 Work Time 360 mins Transit Time 122 mins Trav…" at bounding box center [550, 279] width 956 height 818
click at [200, 273] on p "USD 30.00" at bounding box center [167, 278] width 180 height 10
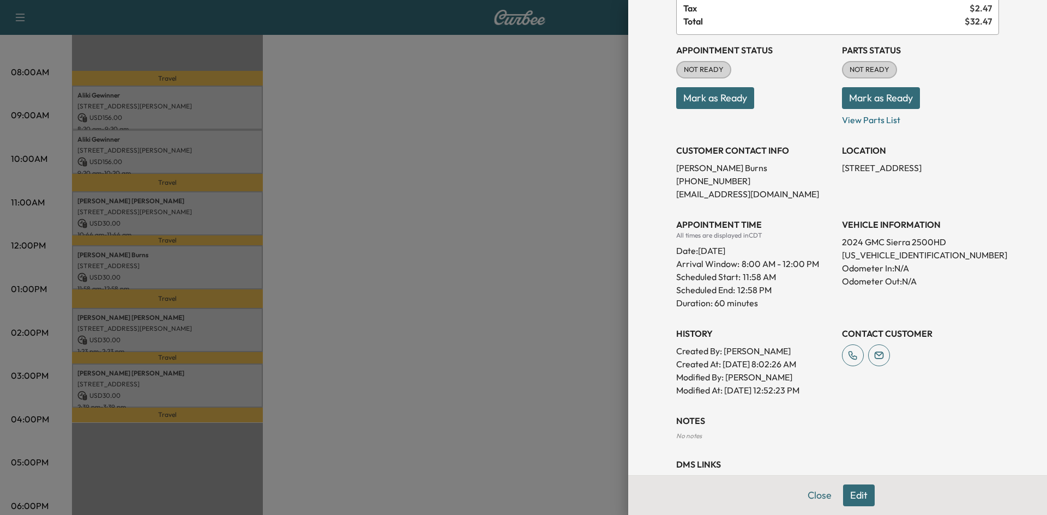
scroll to position [89, 0]
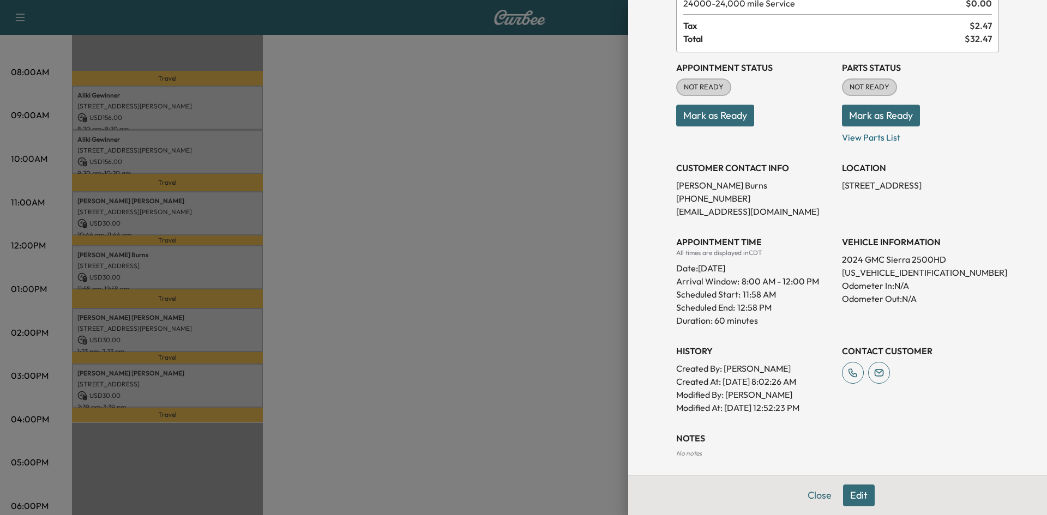
click at [379, 214] on div at bounding box center [523, 257] width 1047 height 515
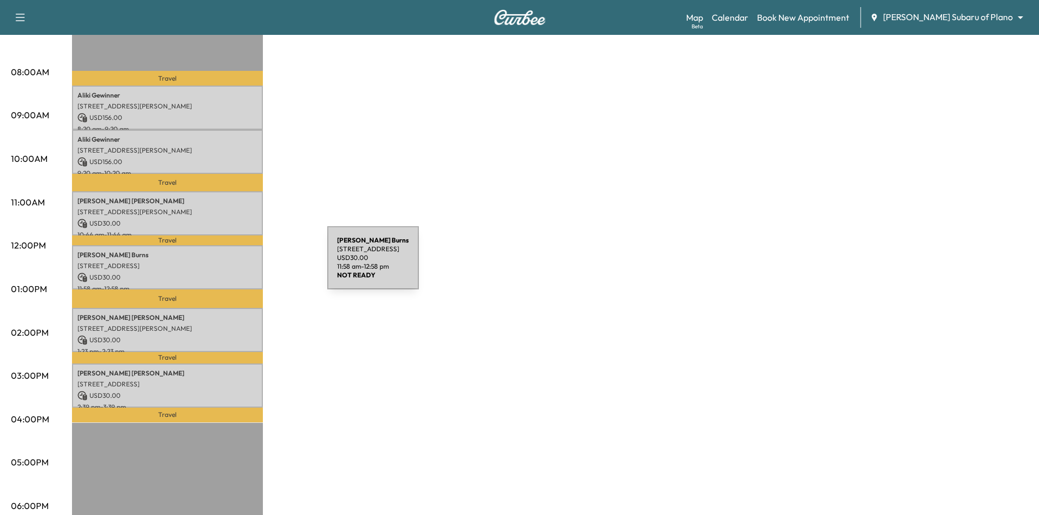
click at [247, 264] on p "6840 Gateridge Drive, Dallas, TX 75254, US" at bounding box center [167, 266] width 180 height 9
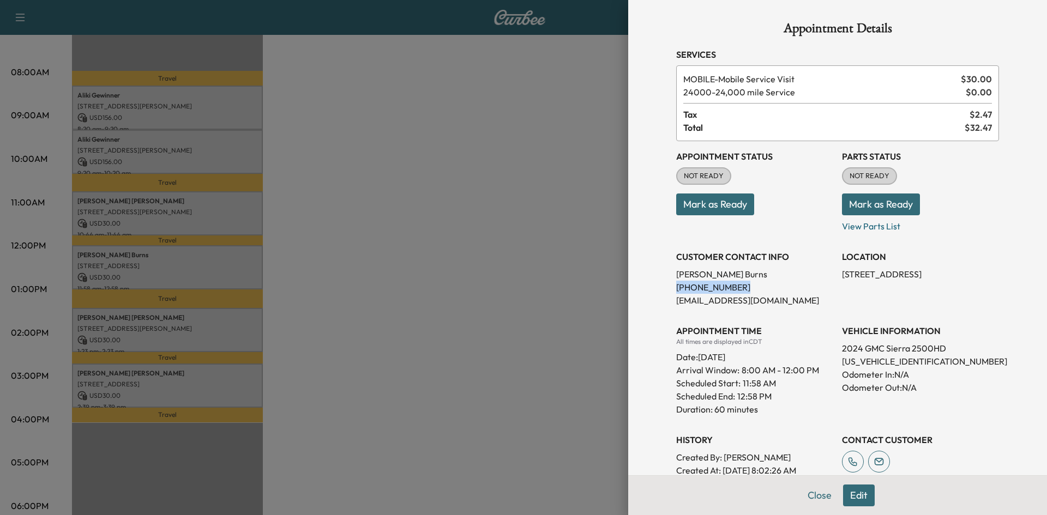
drag, startPoint x: 730, startPoint y: 288, endPoint x: 652, endPoint y: 290, distance: 78.0
click at [652, 290] on div "Appointment Details Services MOBILE - Mobile Service Visit $ 30.00 24000 - 24,0…" at bounding box center [837, 257] width 419 height 515
click at [567, 291] on div at bounding box center [523, 257] width 1047 height 515
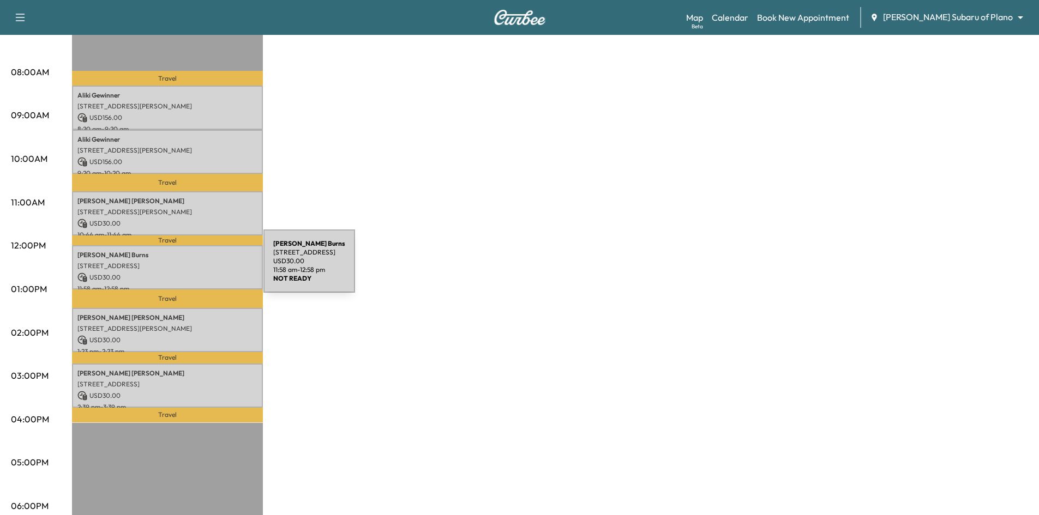
click at [182, 268] on div "Derek Burns 6840 Gateridge Drive, Dallas, TX 75254, US USD 30.00 11:58 am - 12:…" at bounding box center [167, 267] width 191 height 44
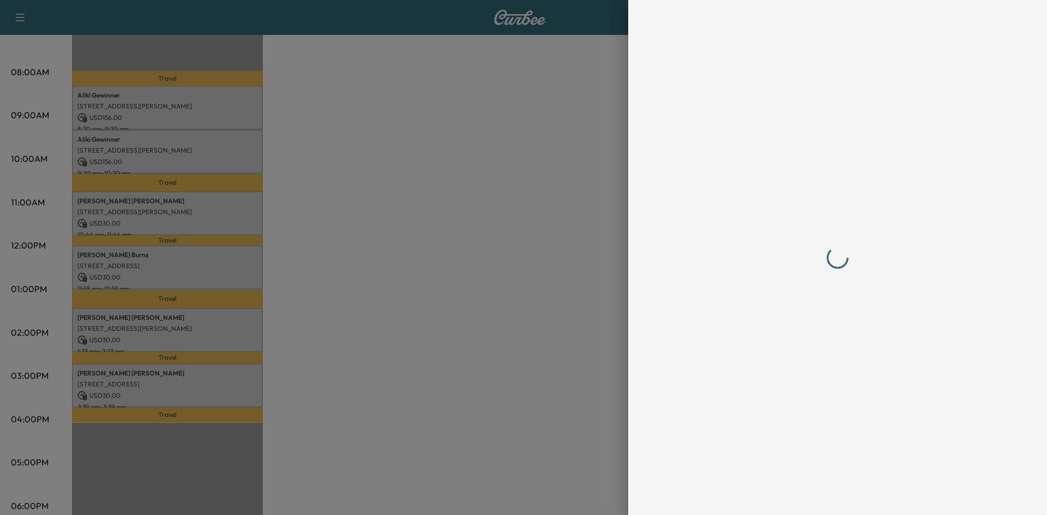
click at [257, 264] on div at bounding box center [523, 257] width 1047 height 515
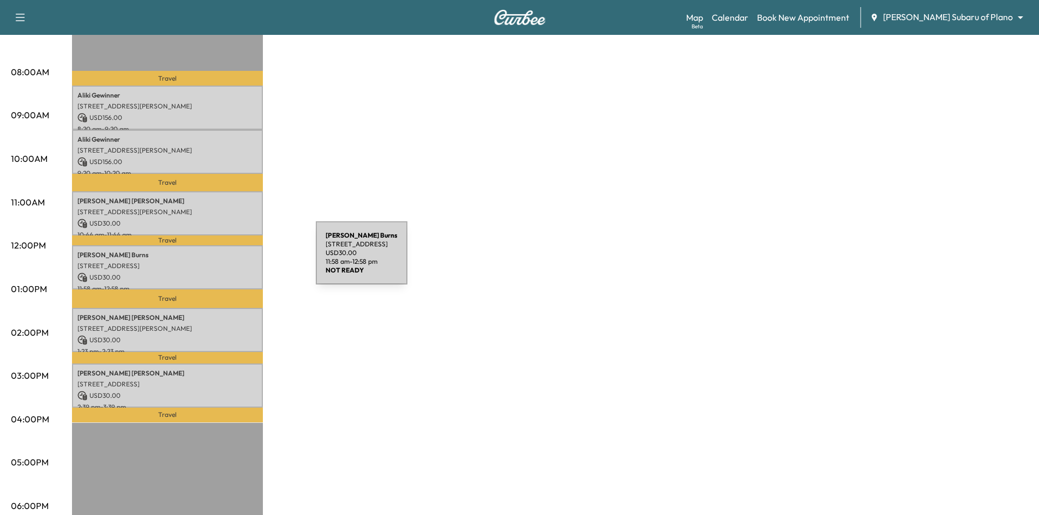
click at [234, 262] on p "6840 Gateridge Drive, Dallas, TX 75254, US" at bounding box center [167, 266] width 180 height 9
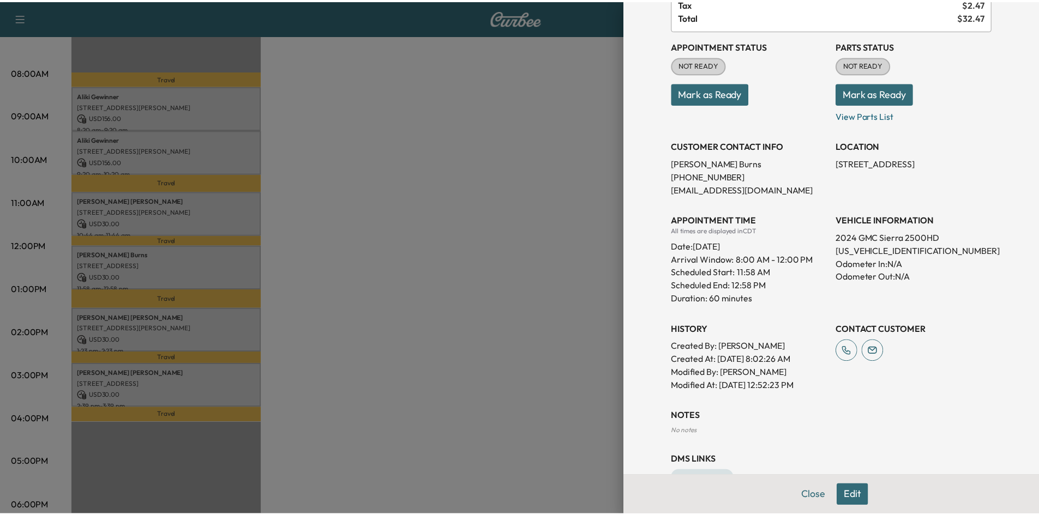
scroll to position [143, 0]
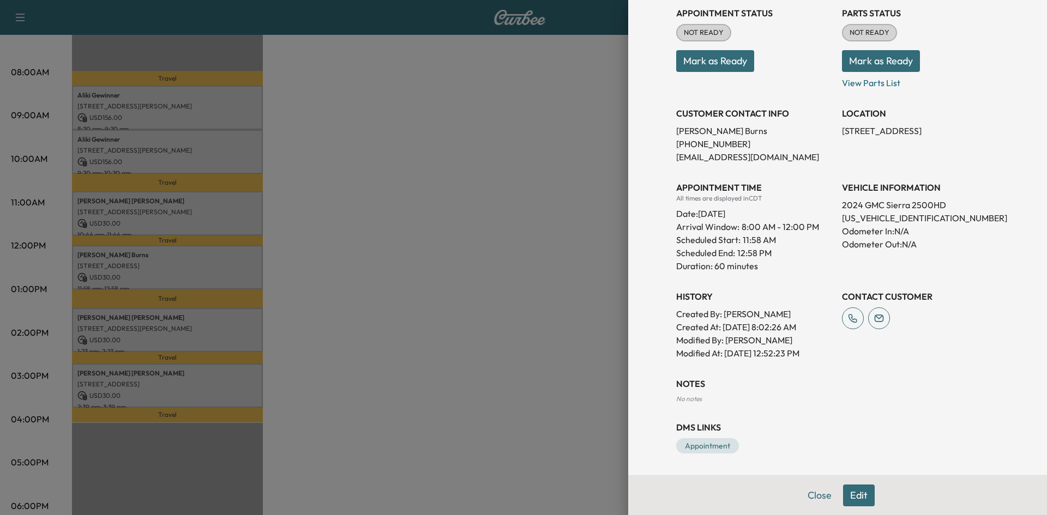
drag, startPoint x: 431, startPoint y: 224, endPoint x: 441, endPoint y: 228, distance: 10.7
click at [433, 224] on div at bounding box center [523, 257] width 1047 height 515
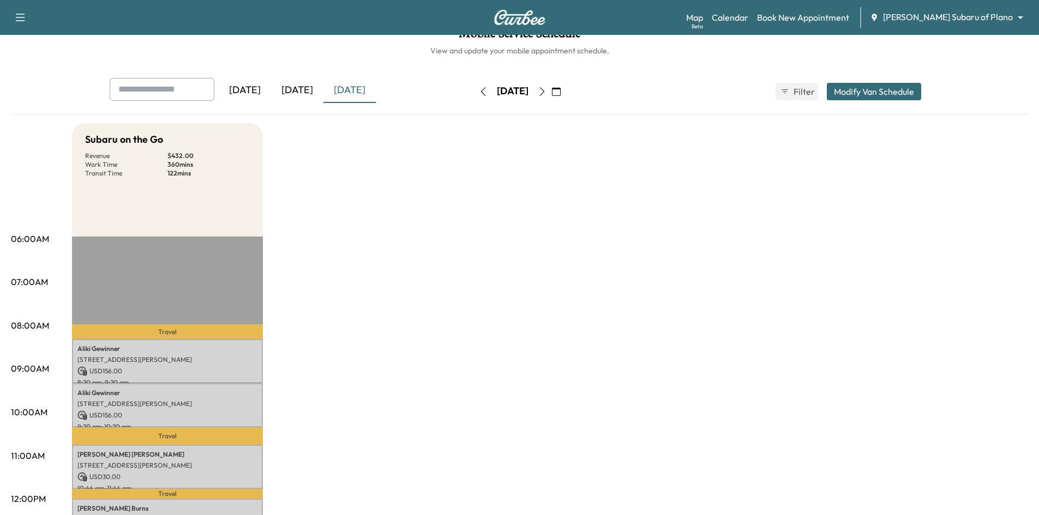
scroll to position [0, 0]
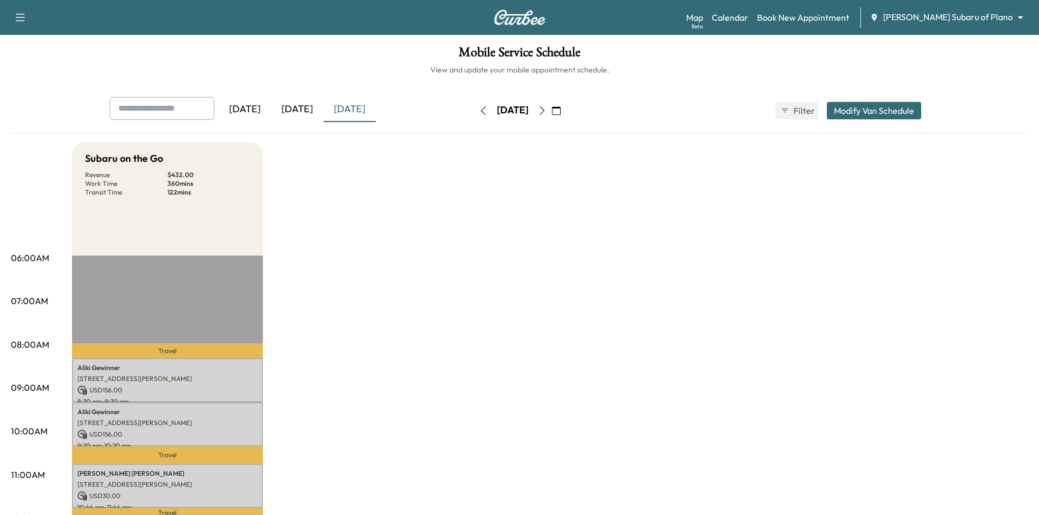
click at [307, 109] on div "[DATE]" at bounding box center [297, 109] width 52 height 25
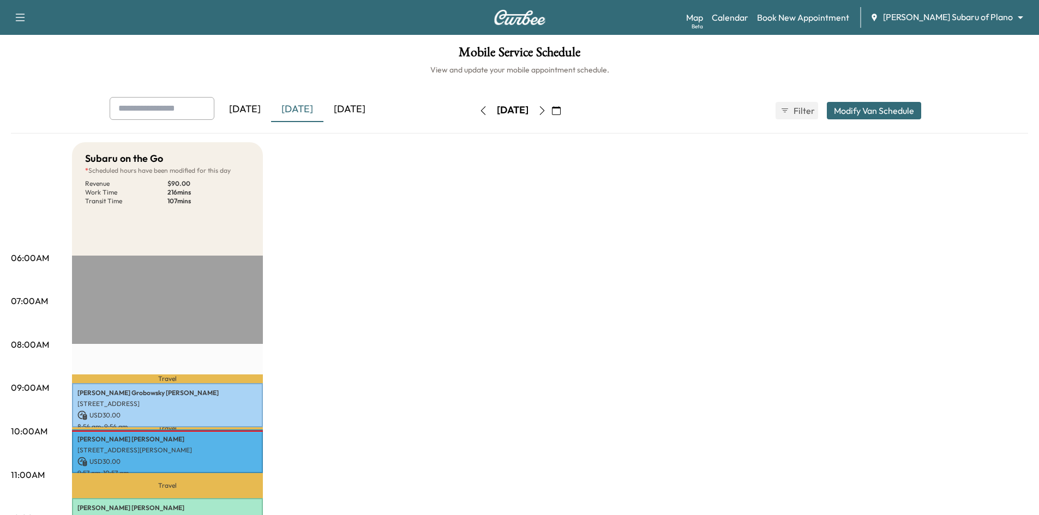
click at [353, 110] on div "[DATE]" at bounding box center [349, 109] width 52 height 25
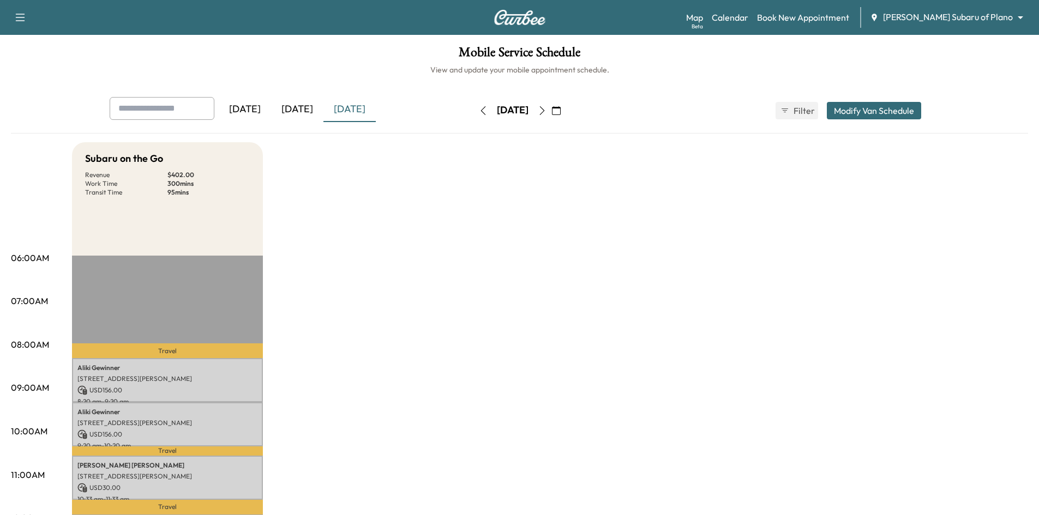
click at [293, 109] on div "[DATE]" at bounding box center [297, 109] width 52 height 25
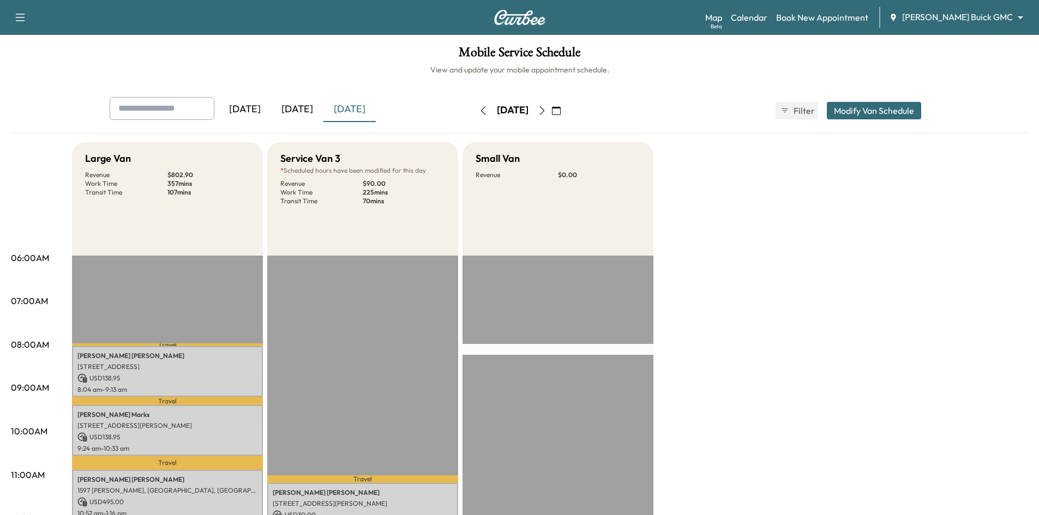
click at [304, 103] on div "[DATE]" at bounding box center [297, 109] width 52 height 25
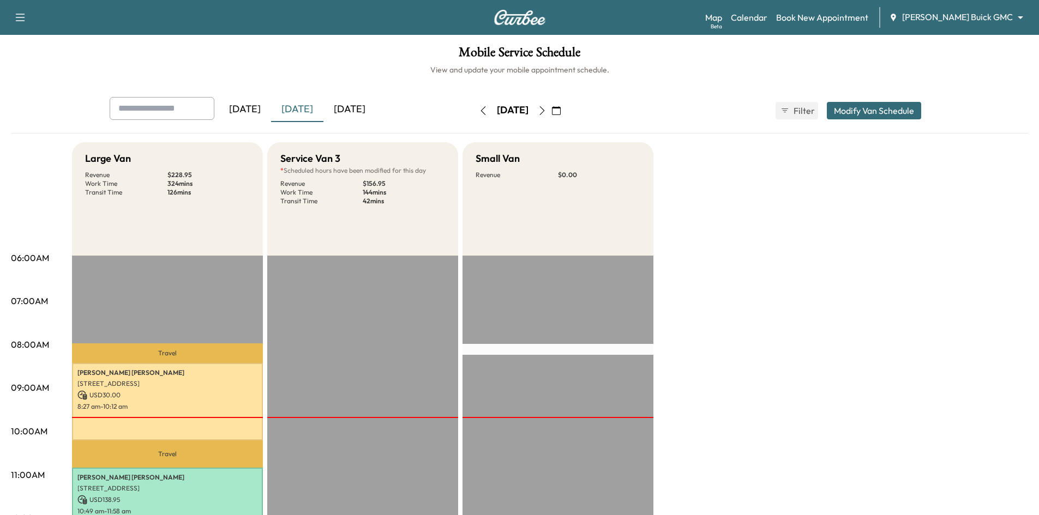
click at [352, 110] on div "[DATE]" at bounding box center [349, 109] width 52 height 25
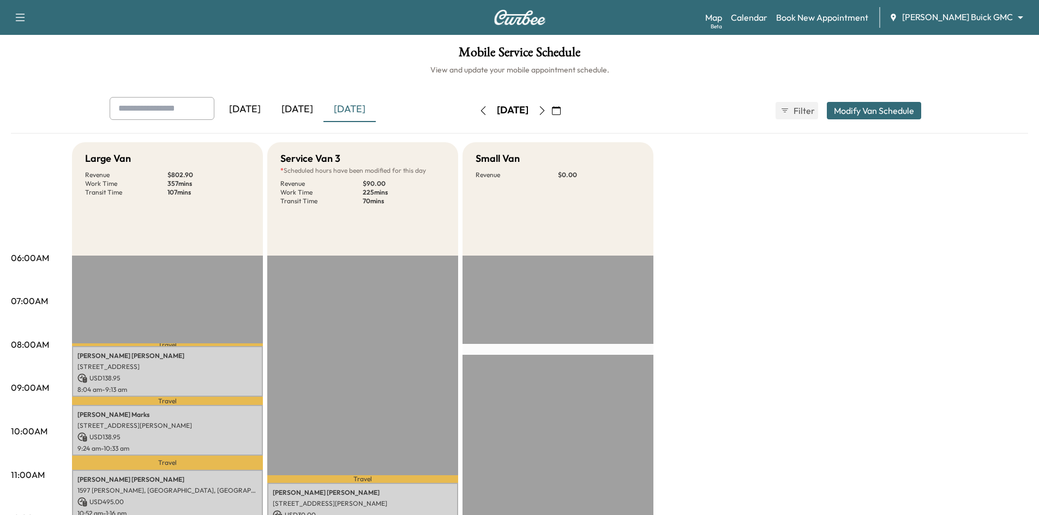
click at [561, 110] on icon "button" at bounding box center [556, 110] width 9 height 9
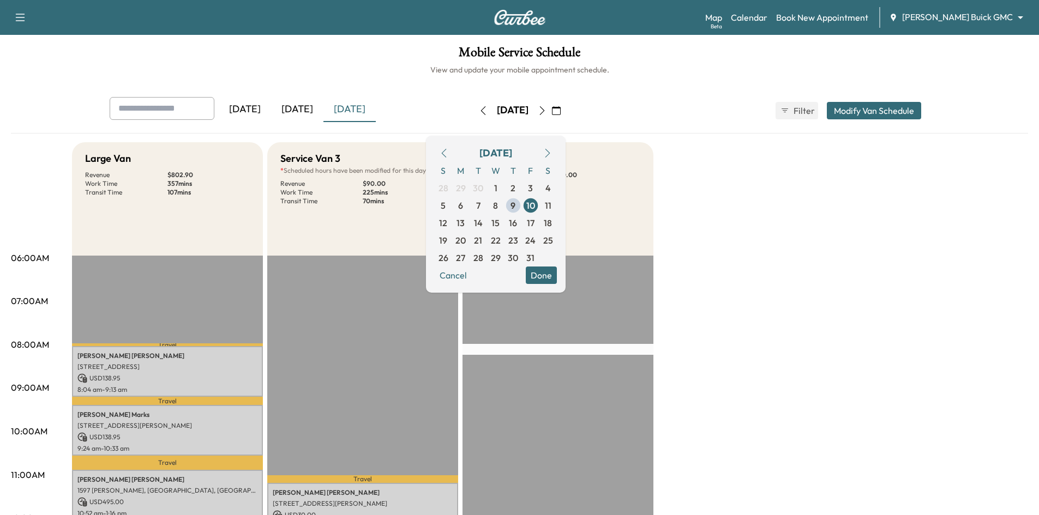
click at [483, 228] on span "14" at bounding box center [478, 223] width 9 height 13
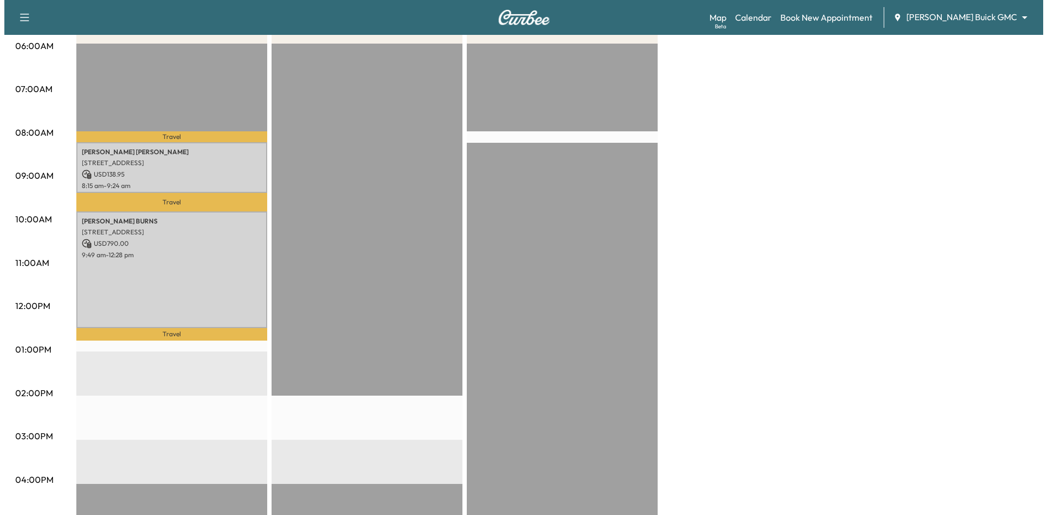
scroll to position [218, 0]
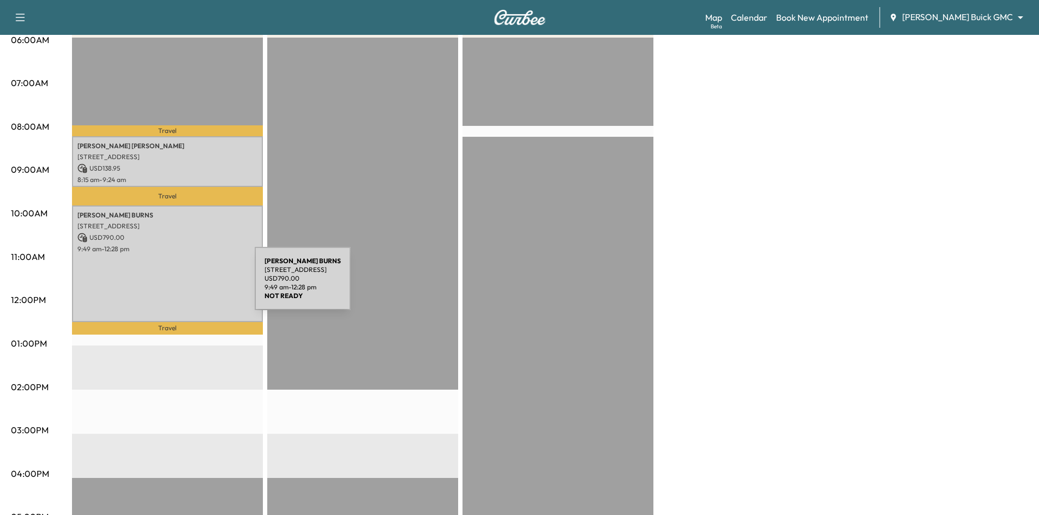
click at [173, 285] on div "[PERSON_NAME] [STREET_ADDRESS] USD 790.00 9:49 am - 12:28 pm" at bounding box center [167, 264] width 191 height 117
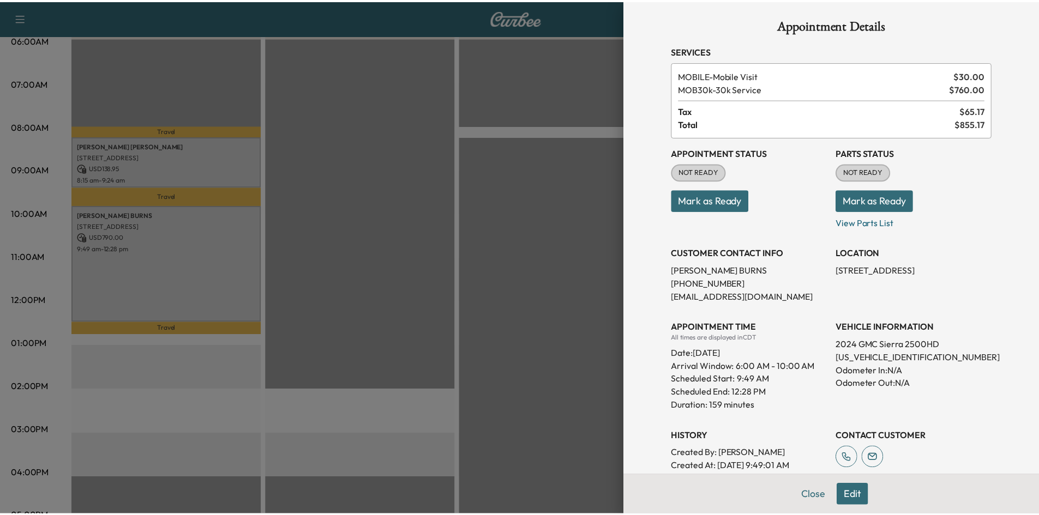
scroll to position [0, 0]
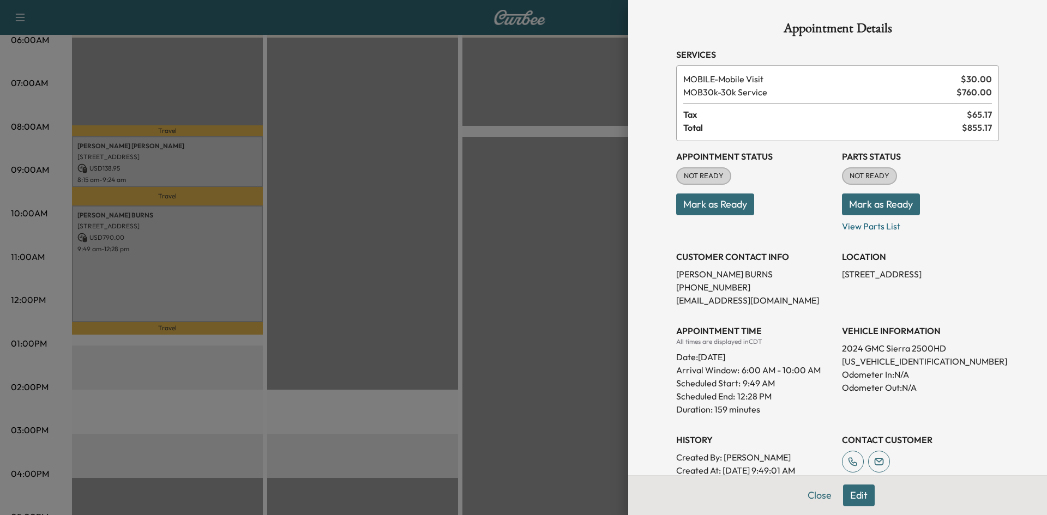
click at [359, 250] on div at bounding box center [523, 257] width 1047 height 515
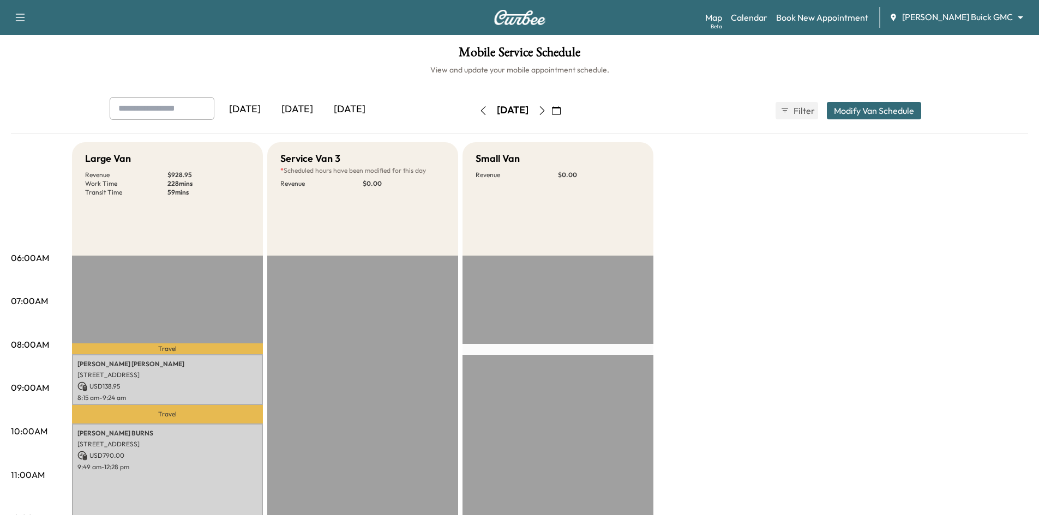
click at [308, 110] on div "[DATE]" at bounding box center [297, 109] width 52 height 25
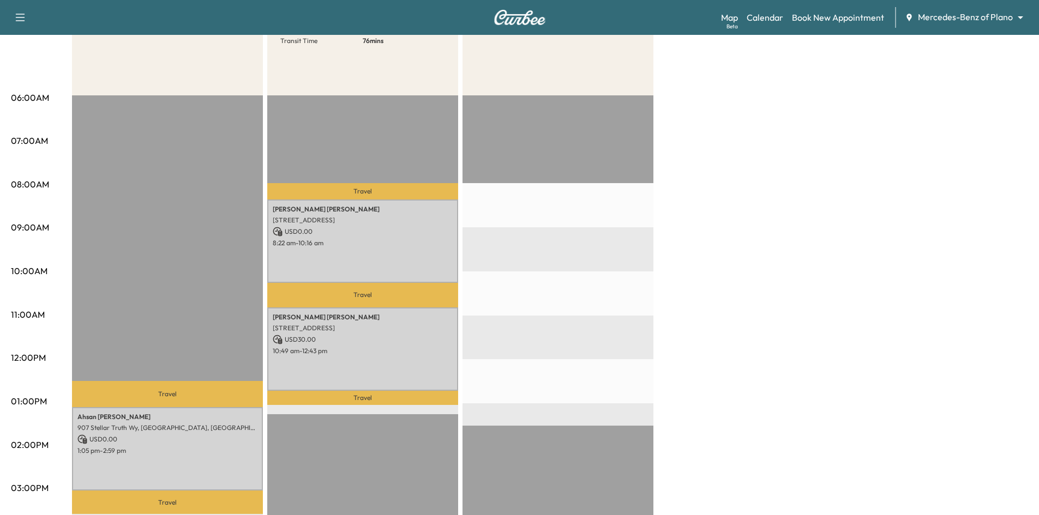
scroll to position [164, 0]
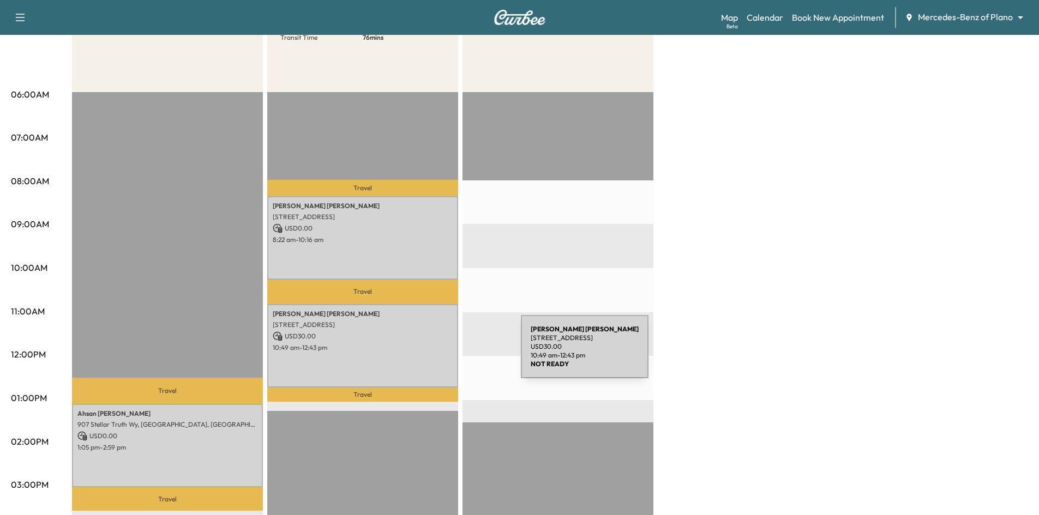
click at [439, 353] on div "[PERSON_NAME] [STREET_ADDRESS] USD 30.00 10:49 am - 12:43 pm" at bounding box center [362, 345] width 191 height 83
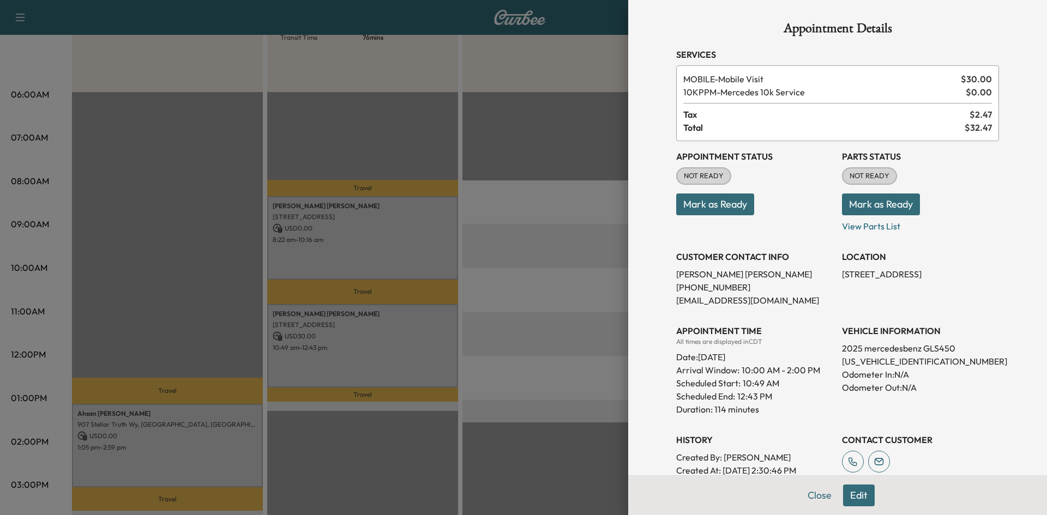
click at [856, 500] on button "Edit" at bounding box center [859, 496] width 32 height 22
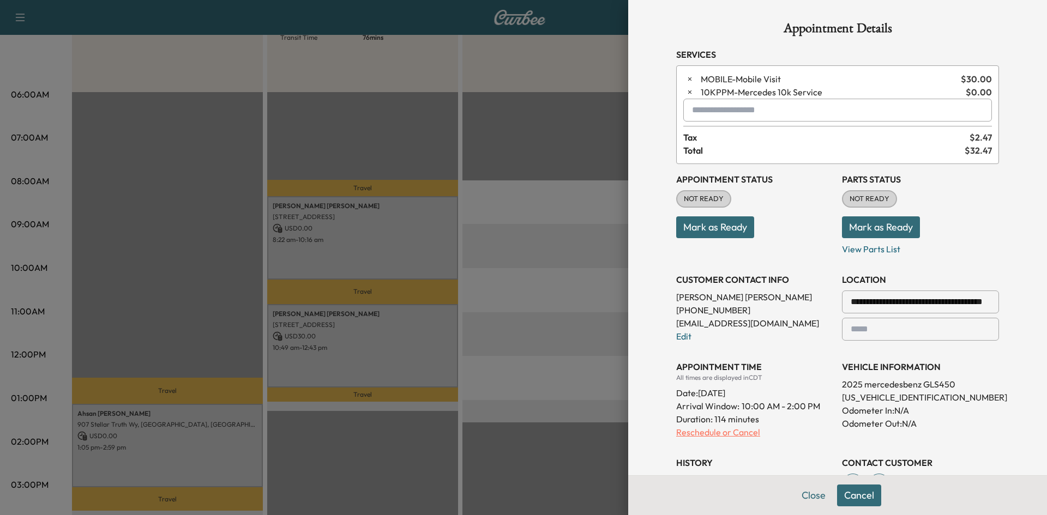
click at [737, 434] on p "Reschedule or Cancel" at bounding box center [754, 432] width 157 height 13
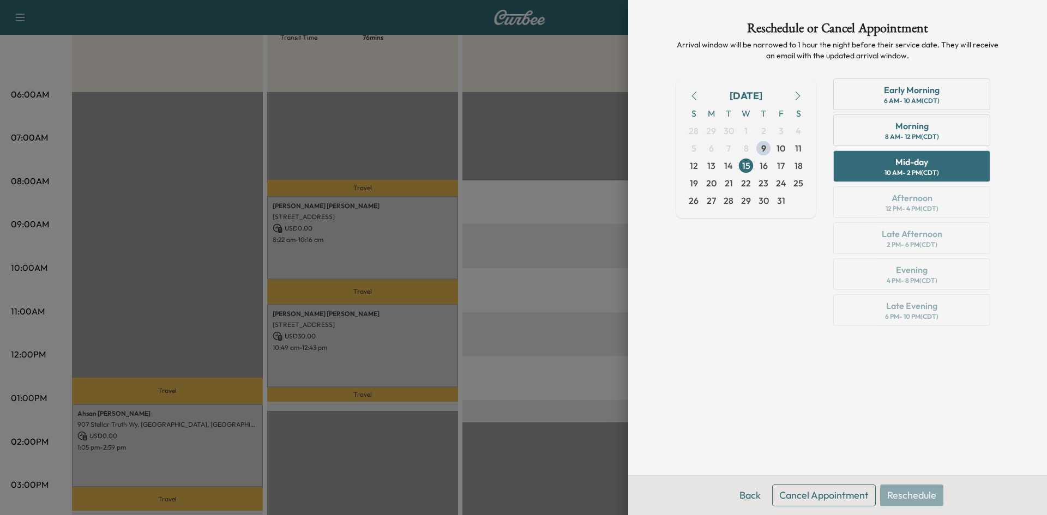
click at [482, 362] on div at bounding box center [523, 257] width 1047 height 515
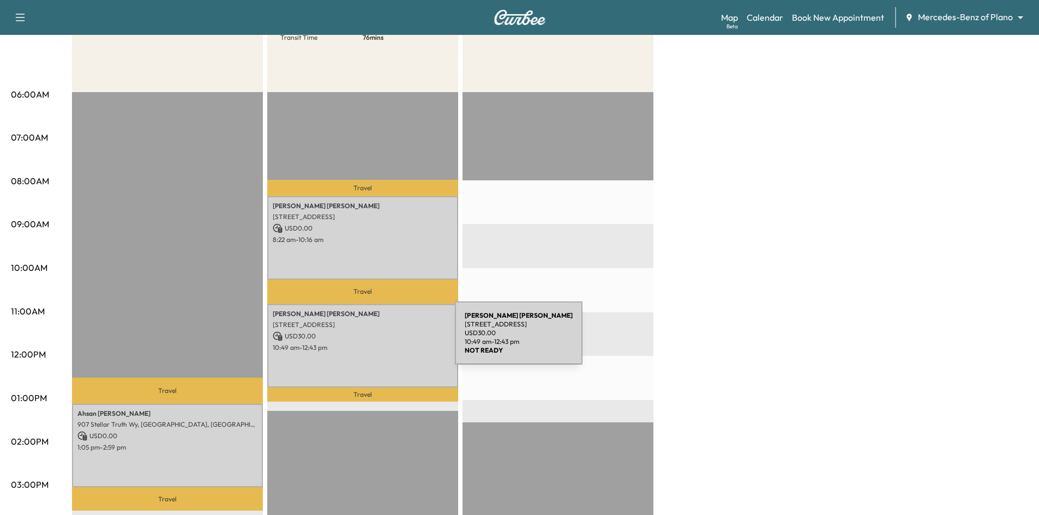
click at [375, 344] on p "10:49 am - 12:43 pm" at bounding box center [363, 348] width 180 height 9
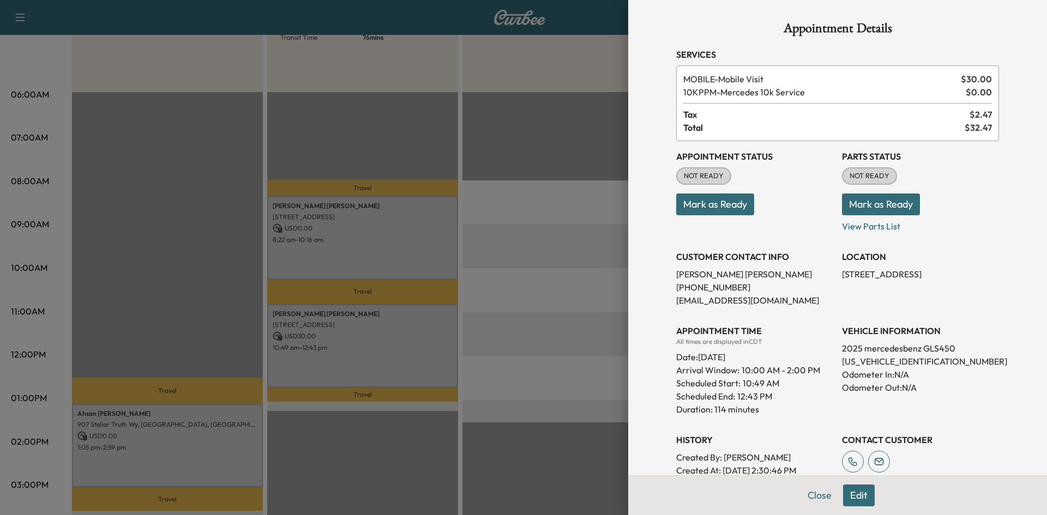
click at [843, 497] on button "Edit" at bounding box center [859, 496] width 32 height 22
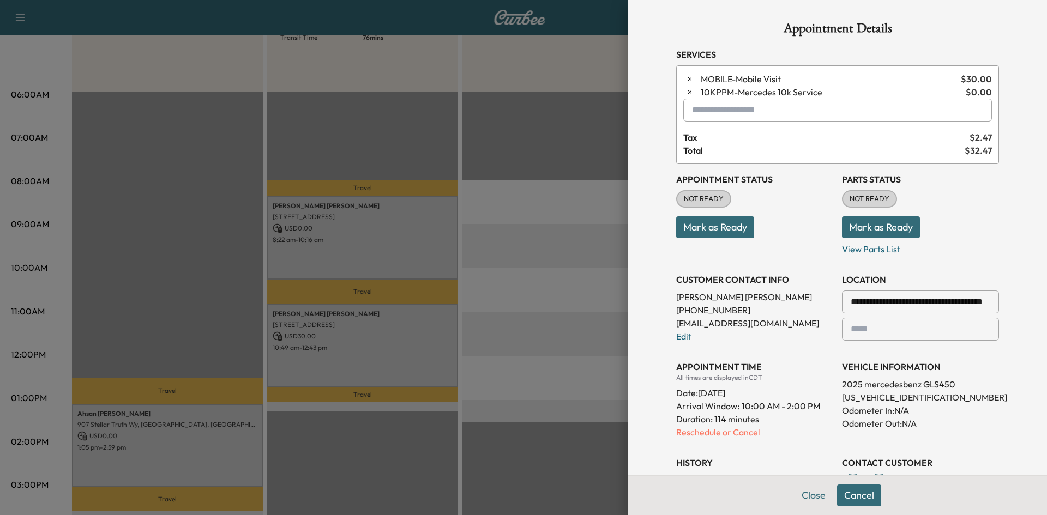
click at [722, 434] on p "Reschedule or Cancel" at bounding box center [754, 432] width 157 height 13
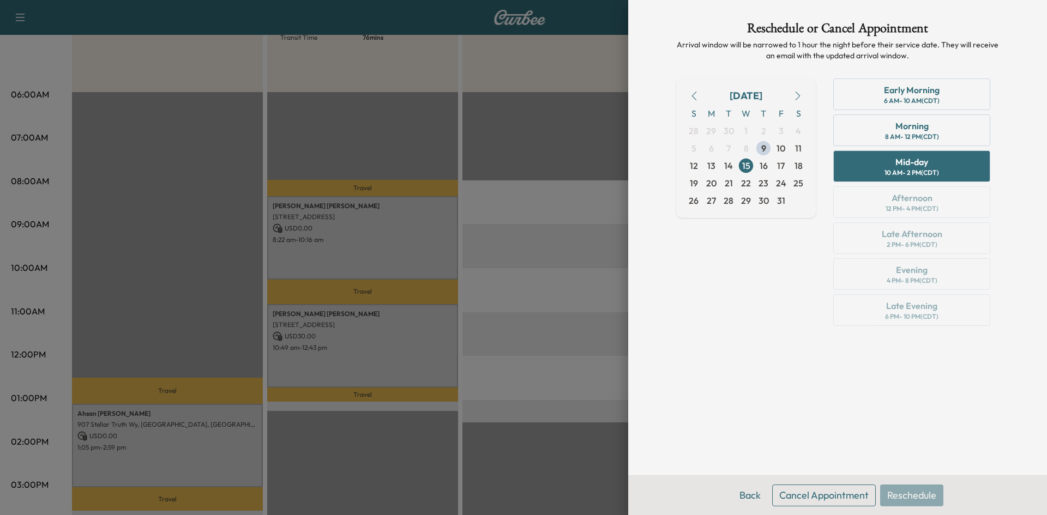
click at [801, 499] on button "Cancel Appointment" at bounding box center [824, 496] width 104 height 22
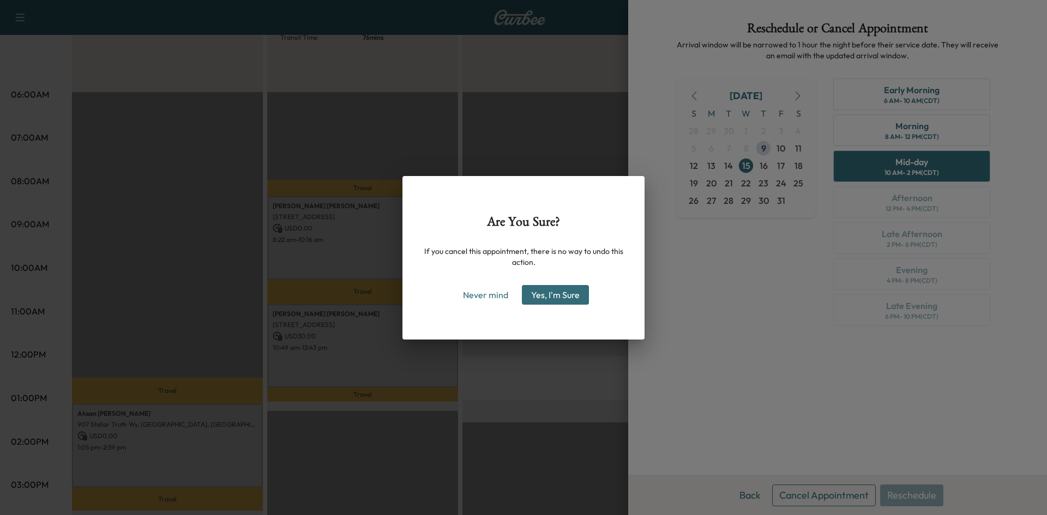
click at [559, 297] on button "Yes, I'm Sure" at bounding box center [555, 295] width 67 height 20
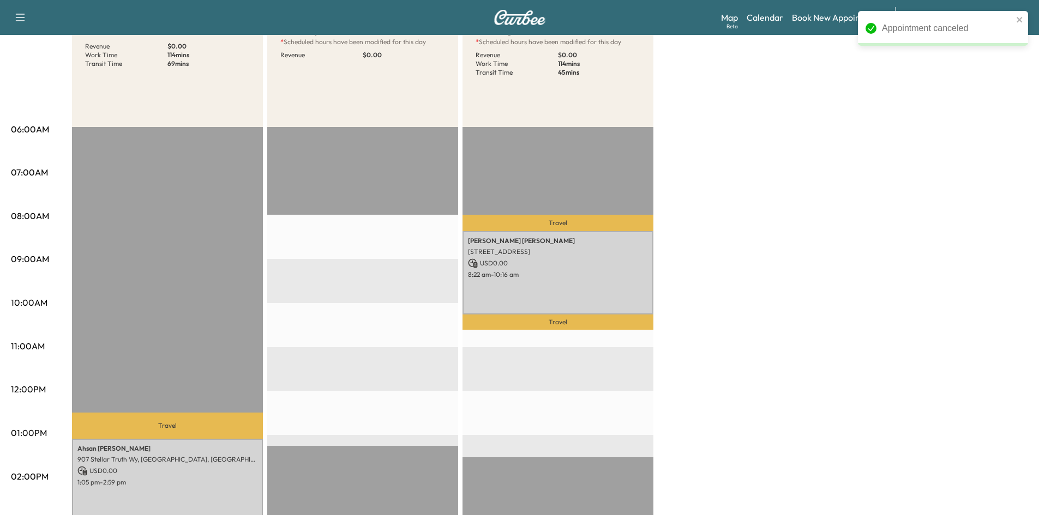
scroll to position [0, 0]
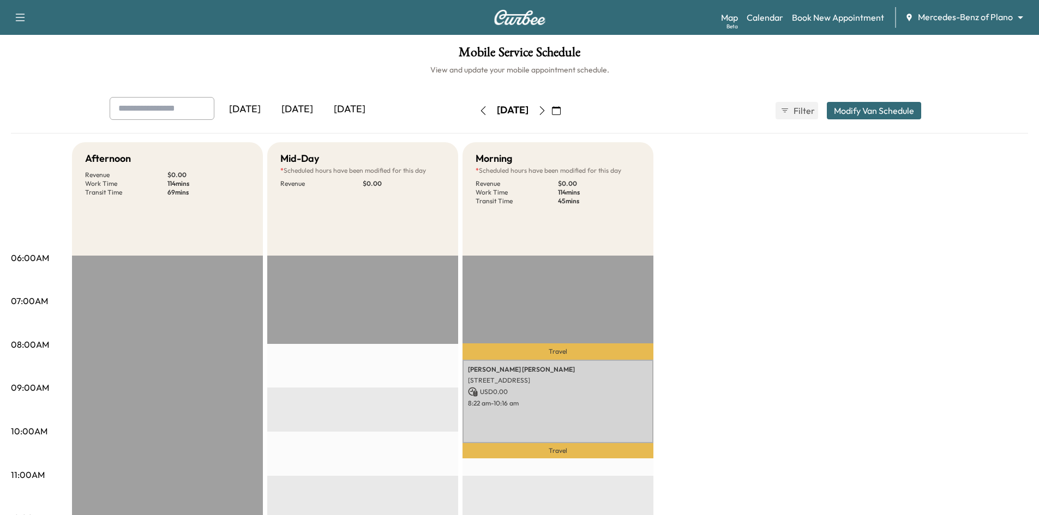
click at [357, 112] on div "[DATE]" at bounding box center [349, 109] width 52 height 25
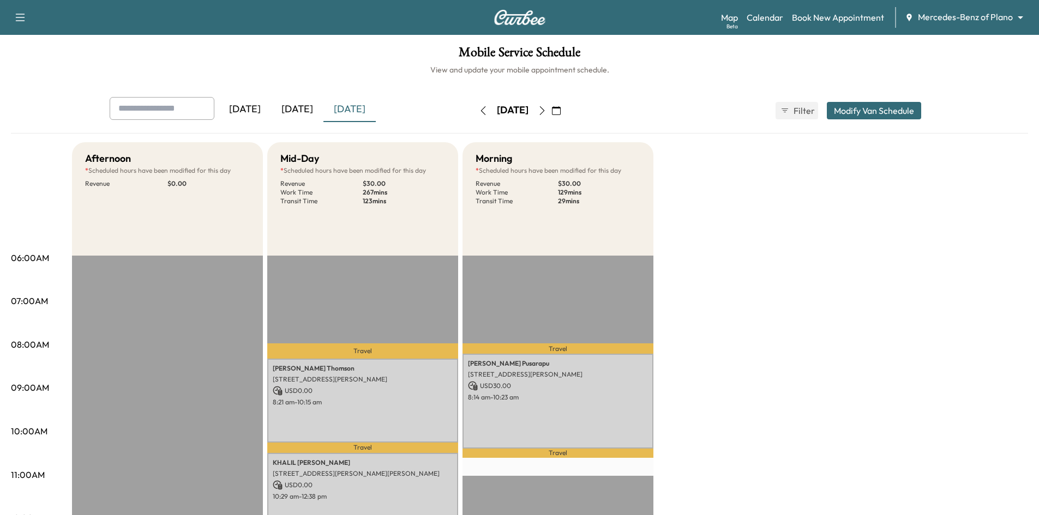
drag, startPoint x: 302, startPoint y: 111, endPoint x: 304, endPoint y: 128, distance: 16.6
click at [303, 114] on div "[DATE]" at bounding box center [297, 109] width 52 height 25
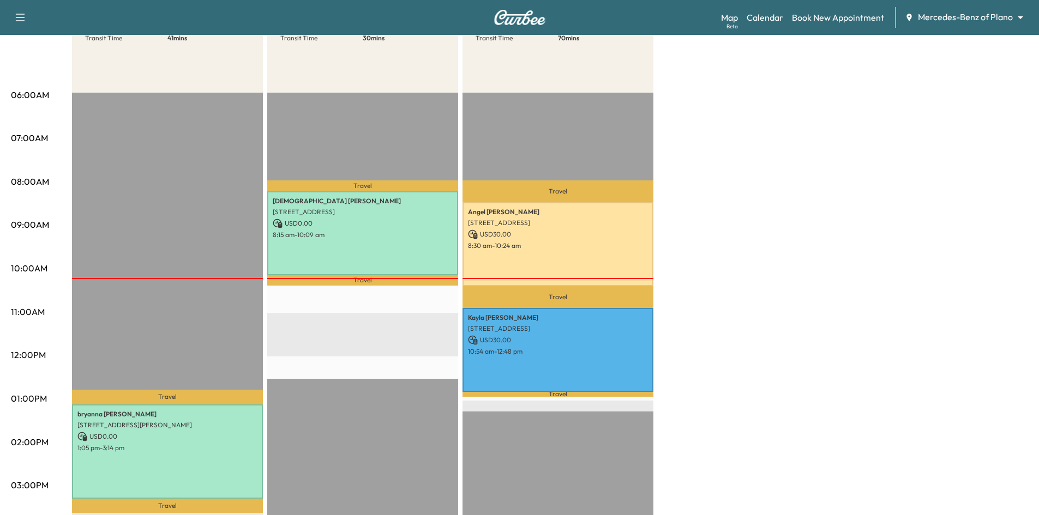
scroll to position [164, 0]
